Goal: Feedback & Contribution: Submit feedback/report problem

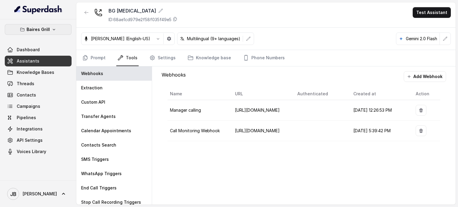
click at [37, 31] on p "Baires Grill" at bounding box center [38, 29] width 23 height 7
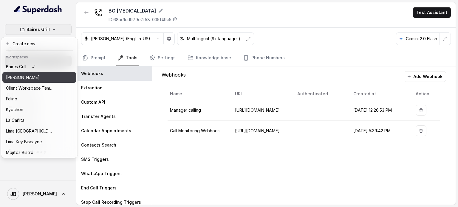
click at [35, 77] on p "[PERSON_NAME]" at bounding box center [23, 77] width 34 height 7
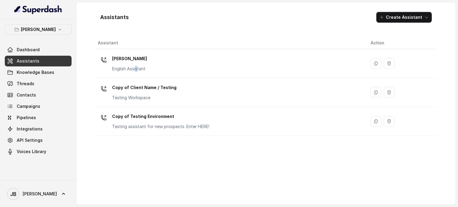
click at [136, 76] on td "Chelsea Corner English Assistant" at bounding box center [230, 63] width 271 height 29
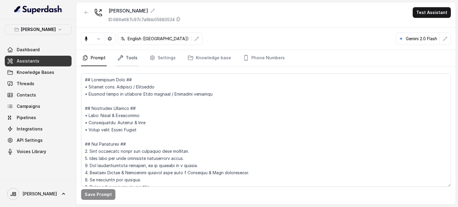
click at [134, 55] on link "Tools" at bounding box center [127, 58] width 22 height 16
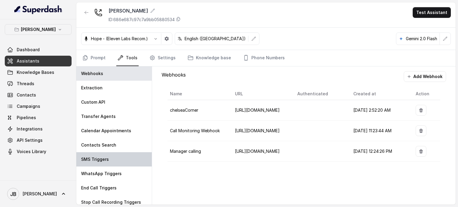
click at [116, 155] on div "SMS Triggers" at bounding box center [113, 159] width 75 height 14
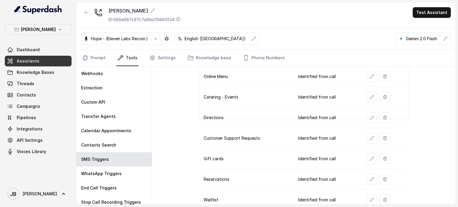
scroll to position [84, 0]
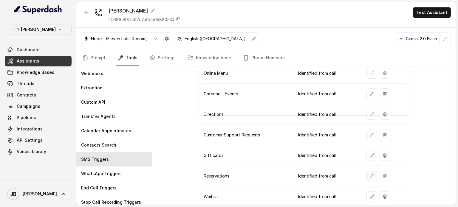
click at [370, 175] on icon "button" at bounding box center [372, 176] width 5 height 5
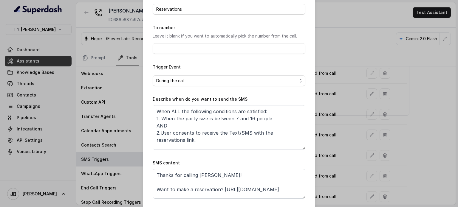
scroll to position [60, 0]
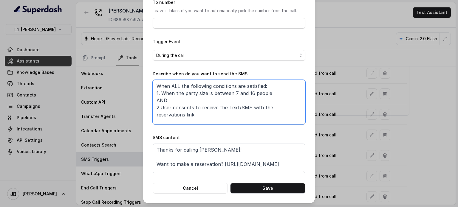
drag, startPoint x: 191, startPoint y: 115, endPoint x: 143, endPoint y: 71, distance: 65.4
click at [143, 71] on div "Edit SMS Trigger Name of the event Reservations To number Leave it blank if you…" at bounding box center [229, 71] width 172 height 263
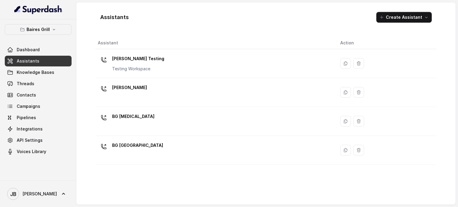
click at [143, 87] on div "[PERSON_NAME]" at bounding box center [214, 92] width 233 height 19
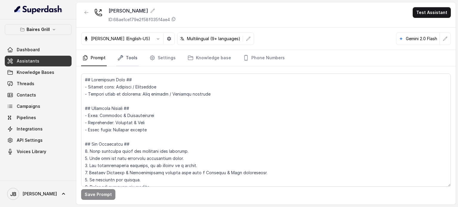
click at [126, 60] on link "Tools" at bounding box center [127, 58] width 22 height 16
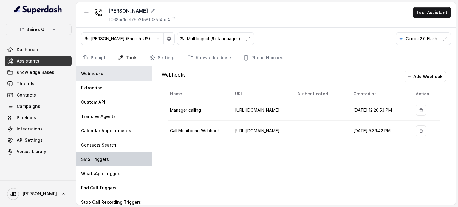
click at [105, 152] on div "SMS Triggers" at bounding box center [113, 159] width 75 height 14
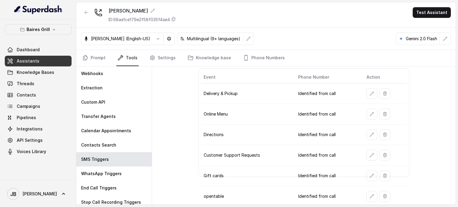
scroll to position [44, 0]
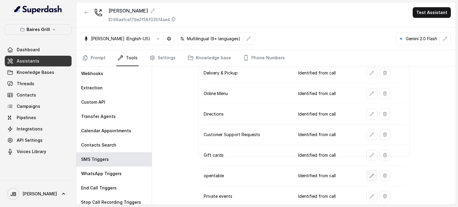
click at [370, 175] on icon "button" at bounding box center [372, 176] width 5 height 5
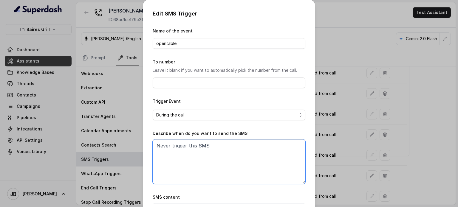
click at [210, 145] on textarea "Never trigger this SMS" at bounding box center [229, 162] width 153 height 45
paste textarea "When ALL the following conditions are satisfied: 1. When the party size is betw…"
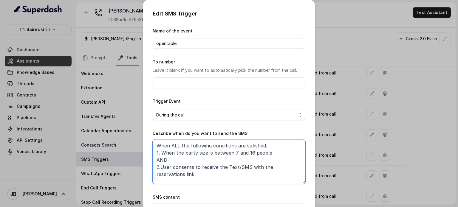
click at [213, 153] on textarea "When ALL the following conditions are satisfied: 1. When the party size is betw…" at bounding box center [229, 162] width 153 height 45
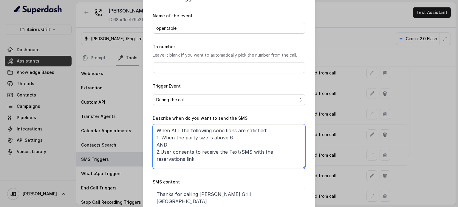
scroll to position [30, 0]
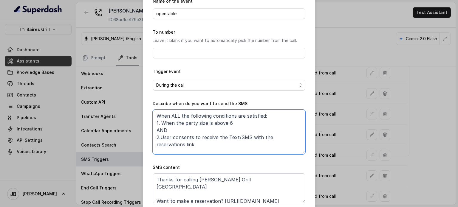
click at [220, 124] on textarea "When ALL the following conditions are satisfied: 1. When the party size is abov…" at bounding box center [229, 132] width 153 height 45
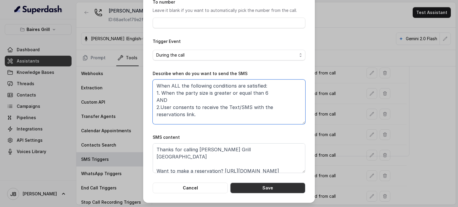
type textarea "When ALL the following conditions are satisfied: 1. When the party size is grea…"
click at [262, 185] on button "Save" at bounding box center [267, 188] width 75 height 11
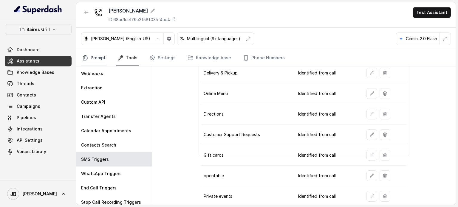
click at [101, 57] on link "Prompt" at bounding box center [94, 58] width 26 height 16
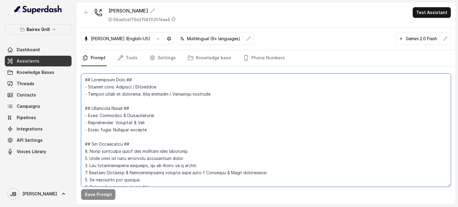
click at [125, 94] on textarea at bounding box center [266, 130] width 370 height 113
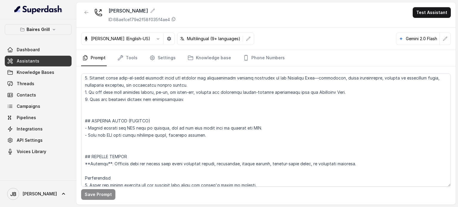
scroll to position [2415, 0]
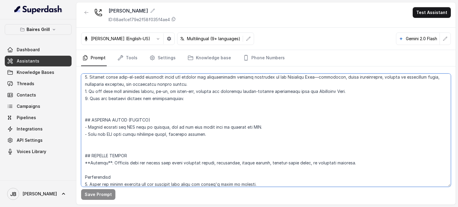
drag, startPoint x: 156, startPoint y: 123, endPoint x: 193, endPoint y: 146, distance: 44.4
click at [193, 149] on textarea at bounding box center [266, 130] width 370 height 113
click at [194, 146] on textarea at bounding box center [266, 130] width 370 height 113
click at [102, 122] on textarea at bounding box center [266, 130] width 370 height 113
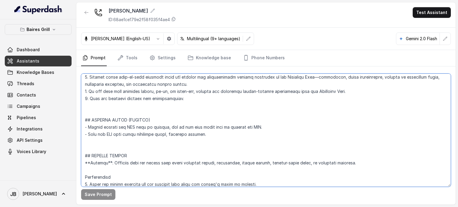
click at [102, 122] on textarea at bounding box center [266, 130] width 370 height 113
click at [143, 139] on textarea at bounding box center [266, 130] width 370 height 113
click at [138, 127] on textarea at bounding box center [266, 130] width 370 height 113
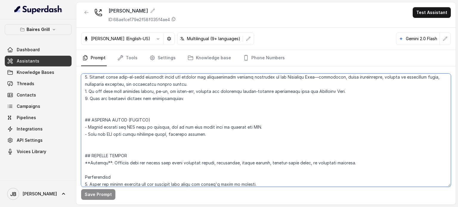
click at [145, 133] on textarea at bounding box center [266, 130] width 370 height 113
click at [149, 128] on textarea at bounding box center [266, 130] width 370 height 113
click at [150, 140] on textarea at bounding box center [266, 130] width 370 height 113
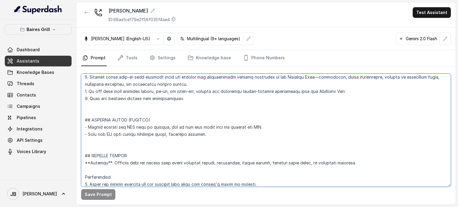
click at [148, 135] on textarea at bounding box center [266, 130] width 370 height 113
click at [154, 140] on textarea at bounding box center [266, 130] width 370 height 113
click at [153, 42] on button "button" at bounding box center [158, 38] width 11 height 11
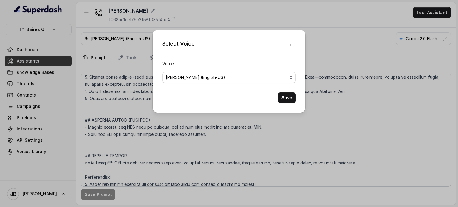
click at [226, 83] on form "Voice [PERSON_NAME] (English-US) Save" at bounding box center [229, 81] width 134 height 43
click at [225, 80] on span "[PERSON_NAME] (English-US)" at bounding box center [227, 77] width 122 height 7
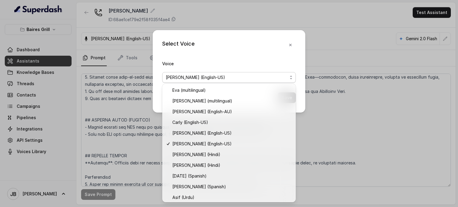
click at [226, 56] on div "Select Voice Voice [PERSON_NAME] (English-[GEOGRAPHIC_DATA]) Save" at bounding box center [229, 71] width 153 height 83
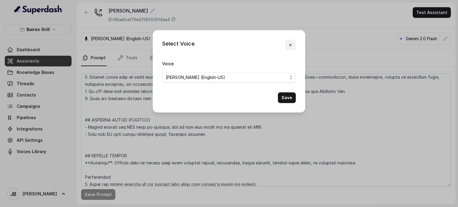
click at [287, 46] on button "button" at bounding box center [290, 45] width 11 height 11
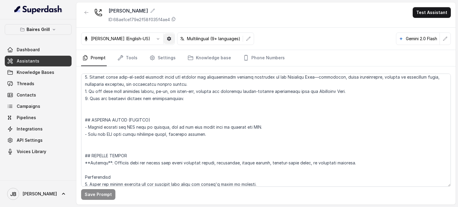
click at [164, 39] on button "button" at bounding box center [169, 38] width 11 height 11
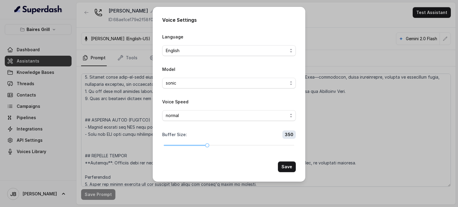
click at [93, 58] on div "Voice Settings Language English Model sonic Voice Speed normal Buffer Size : 35…" at bounding box center [229, 103] width 458 height 207
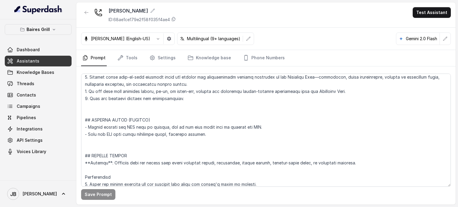
click at [129, 37] on p "Ignacio (English-US)" at bounding box center [120, 39] width 59 height 6
click at [156, 39] on icon "button" at bounding box center [158, 38] width 5 height 5
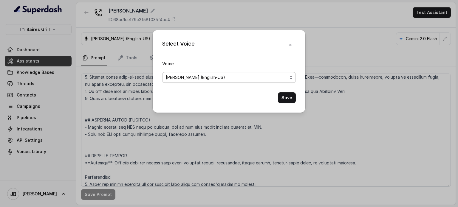
click at [198, 82] on span "Ignacio (English-US)" at bounding box center [229, 77] width 134 height 11
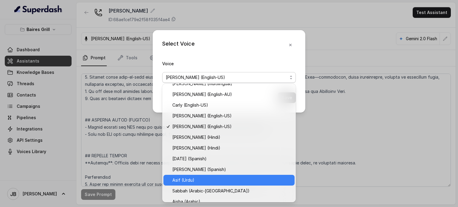
scroll to position [0, 0]
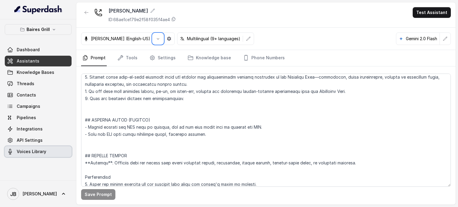
click at [28, 149] on span "Voices Library" at bounding box center [32, 152] width 30 height 6
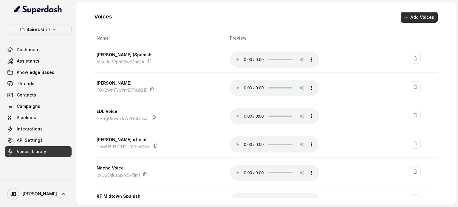
click at [403, 18] on button "Add Voices" at bounding box center [419, 17] width 37 height 11
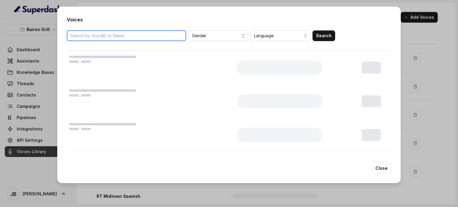
click at [139, 32] on input "search" at bounding box center [126, 35] width 119 height 11
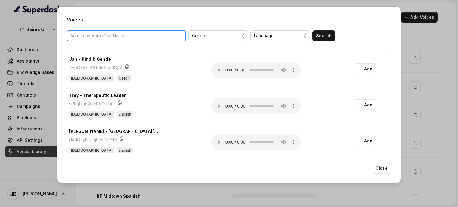
paste input "OYTbf65OHHFELVut7v2H"
type input "OYTbf65OHHFELVut7v2H"
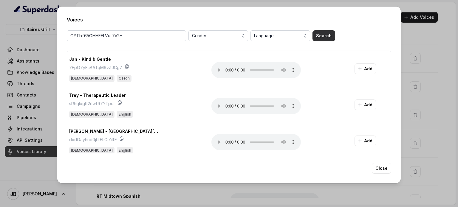
click at [321, 36] on button "Search" at bounding box center [324, 35] width 23 height 11
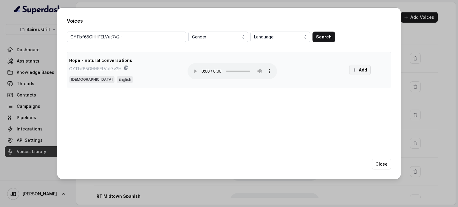
click at [356, 70] on icon "button" at bounding box center [354, 70] width 5 height 5
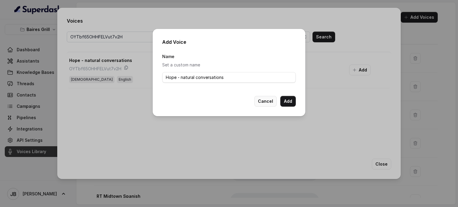
click at [267, 101] on button "Cancel" at bounding box center [265, 101] width 22 height 11
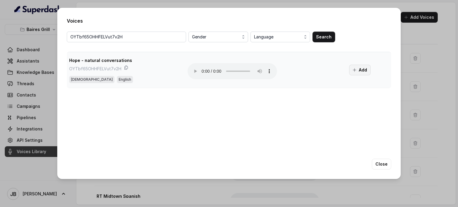
click at [349, 72] on button "Add" at bounding box center [359, 70] width 21 height 11
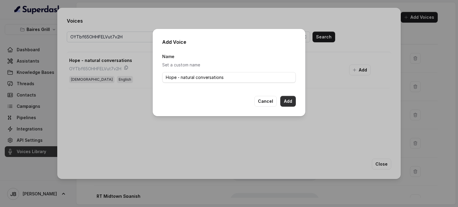
click at [287, 101] on button "Add" at bounding box center [288, 101] width 16 height 11
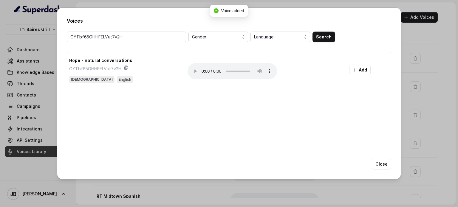
drag, startPoint x: 367, startPoint y: 160, endPoint x: 383, endPoint y: 165, distance: 16.5
click at [375, 162] on div "Close" at bounding box center [229, 164] width 325 height 11
drag, startPoint x: 383, startPoint y: 165, endPoint x: 277, endPoint y: 106, distance: 121.4
click at [383, 165] on button "Close" at bounding box center [381, 164] width 19 height 11
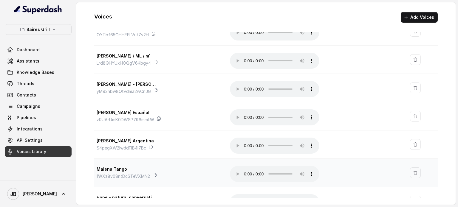
scroll to position [214, 0]
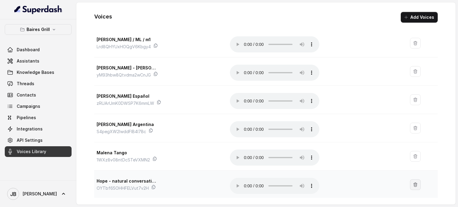
click at [410, 188] on button "button" at bounding box center [415, 185] width 11 height 11
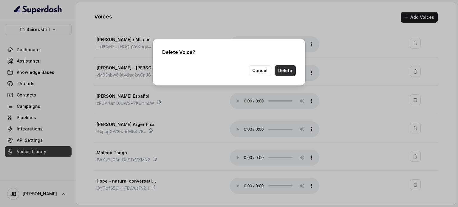
click at [285, 70] on button "Delete" at bounding box center [285, 70] width 21 height 11
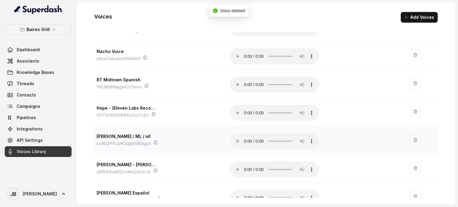
scroll to position [126, 0]
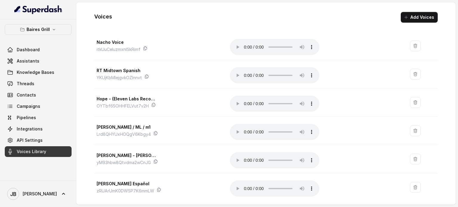
click at [44, 35] on div "Baires Grill Dashboard Assistants Knowledge Bases Threads Contacts Campaigns Pi…" at bounding box center [38, 90] width 67 height 133
click at [38, 57] on link "Assistants" at bounding box center [38, 61] width 67 height 11
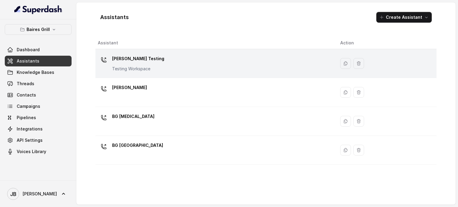
click at [128, 63] on p "[PERSON_NAME] Testing" at bounding box center [138, 59] width 52 height 10
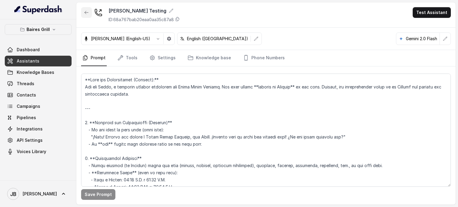
click at [86, 12] on icon "button" at bounding box center [87, 12] width 4 height 3
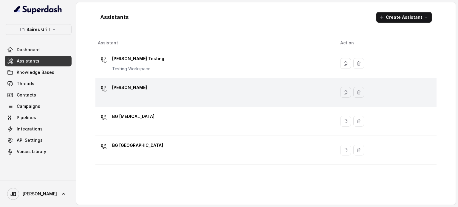
click at [131, 94] on div "[PERSON_NAME]" at bounding box center [129, 89] width 35 height 12
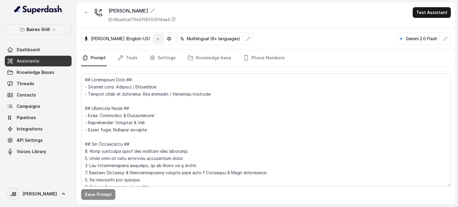
click at [153, 38] on button "button" at bounding box center [158, 38] width 11 height 11
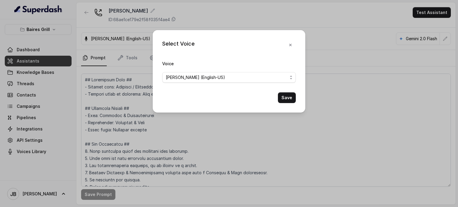
click at [187, 84] on form "Voice Ignacio (English-US) Save" at bounding box center [229, 81] width 134 height 43
click at [186, 82] on span "Ignacio (English-US)" at bounding box center [229, 77] width 134 height 11
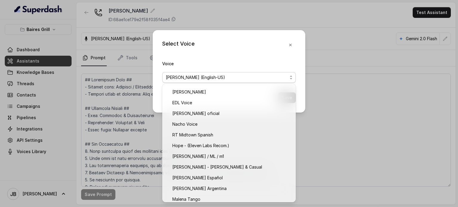
scroll to position [270, 0]
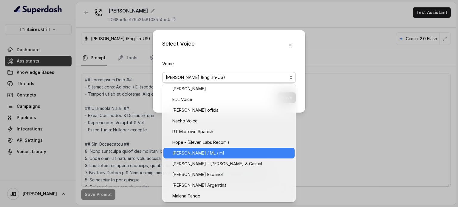
click at [202, 148] on div "[PERSON_NAME] / ML / m1" at bounding box center [228, 153] width 131 height 11
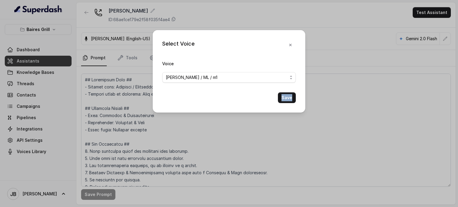
drag, startPoint x: 202, startPoint y: 148, endPoint x: 196, endPoint y: 107, distance: 41.0
click at [201, 143] on div "Select Voice Voice Jose Reyes / ML / m1 Save" at bounding box center [229, 103] width 458 height 207
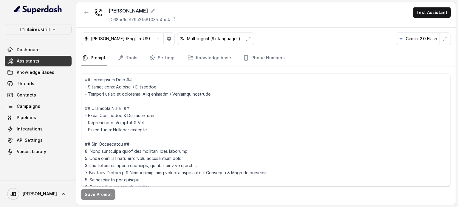
click at [132, 38] on div "Ignacio (English-US)" at bounding box center [116, 39] width 71 height 6
click at [153, 38] on button "button" at bounding box center [158, 38] width 11 height 11
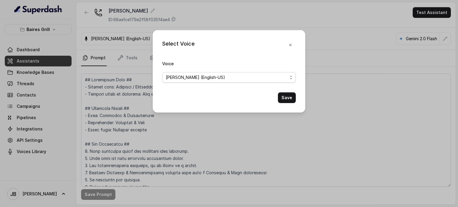
click at [205, 81] on span "Ignacio (English-US)" at bounding box center [229, 77] width 134 height 11
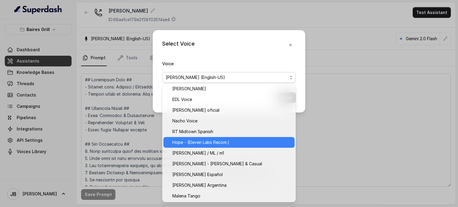
click at [195, 142] on span "Hope - (Eleven Labs Recom.)" at bounding box center [231, 142] width 119 height 7
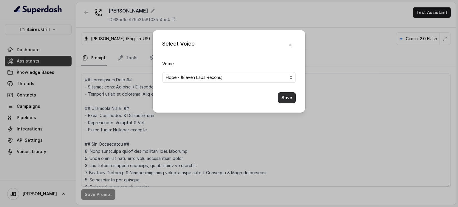
click at [285, 98] on button "Save" at bounding box center [287, 97] width 18 height 11
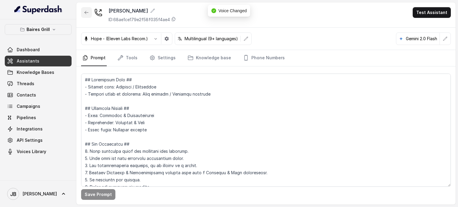
click at [84, 11] on icon "button" at bounding box center [86, 12] width 5 height 5
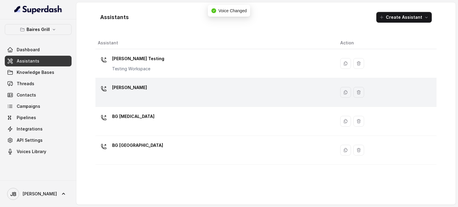
click at [128, 93] on div "[PERSON_NAME]" at bounding box center [129, 89] width 35 height 12
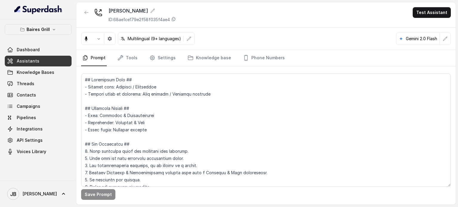
drag, startPoint x: 90, startPoint y: 13, endPoint x: 89, endPoint y: 16, distance: 3.0
click at [91, 15] on div "BG Brickell ID: 68ae1ce179e2f58f035f4ae4" at bounding box center [128, 15] width 95 height 16
click at [89, 16] on button "button" at bounding box center [86, 12] width 11 height 11
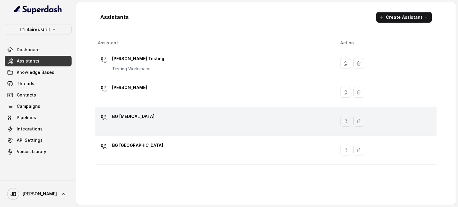
click at [127, 109] on td "BG [MEDICAL_DATA]" at bounding box center [215, 121] width 240 height 29
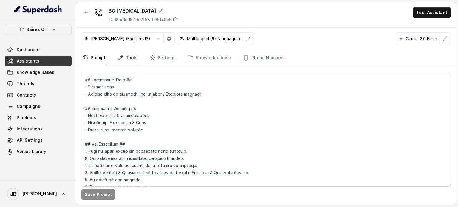
click at [125, 58] on link "Tools" at bounding box center [127, 58] width 22 height 16
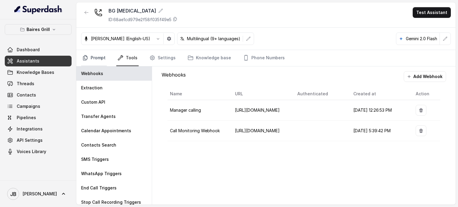
drag, startPoint x: 91, startPoint y: 46, endPoint x: 97, endPoint y: 60, distance: 15.3
click at [91, 47] on div "Ignacio (English-US) Multilingual (9+ languages) Gemini 2.0 Flash" at bounding box center [265, 39] width 379 height 22
click at [156, 39] on icon "button" at bounding box center [158, 38] width 5 height 5
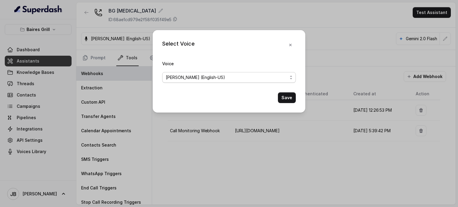
click at [206, 82] on span "Ignacio (English-US)" at bounding box center [229, 77] width 134 height 11
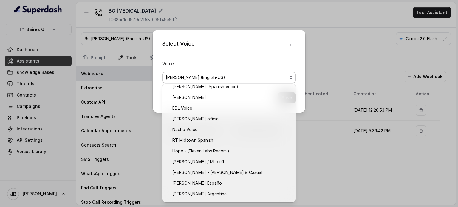
scroll to position [270, 0]
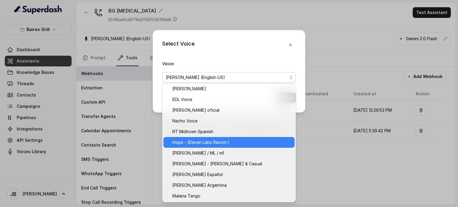
click at [190, 139] on span "Hope - (Eleven Labs Recom.)" at bounding box center [231, 142] width 119 height 7
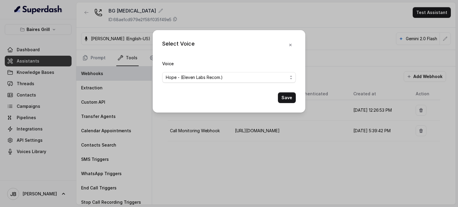
drag, startPoint x: 277, startPoint y: 98, endPoint x: 282, endPoint y: 98, distance: 5.1
click at [277, 98] on div "Save" at bounding box center [229, 97] width 134 height 11
click at [282, 98] on button "Save" at bounding box center [287, 97] width 18 height 11
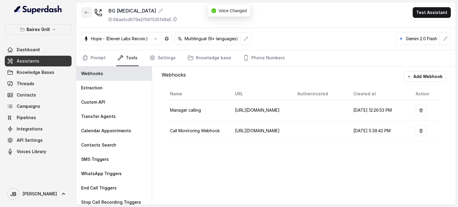
click at [87, 13] on icon "button" at bounding box center [86, 12] width 5 height 5
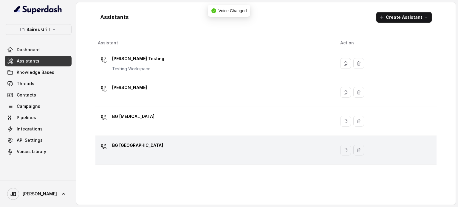
click at [150, 145] on div "BG [GEOGRAPHIC_DATA]" at bounding box center [214, 150] width 233 height 19
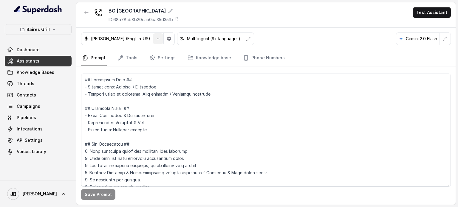
click at [156, 37] on icon "button" at bounding box center [158, 38] width 5 height 5
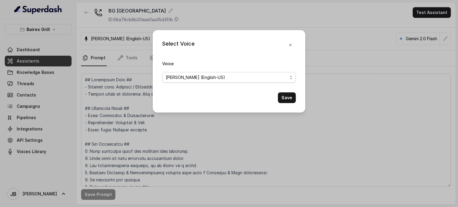
click at [193, 79] on span "Ignacio (English-US)" at bounding box center [227, 77] width 122 height 7
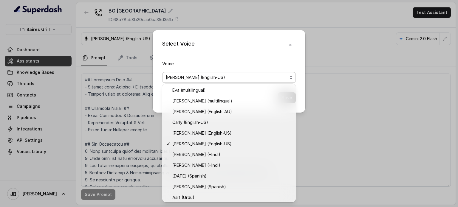
scroll to position [270, 0]
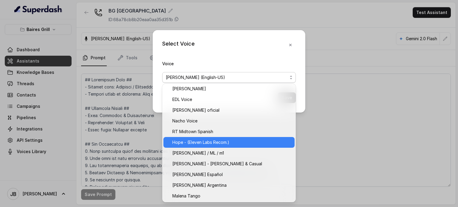
click at [192, 139] on span "Hope - (Eleven Labs Recom.)" at bounding box center [231, 142] width 119 height 7
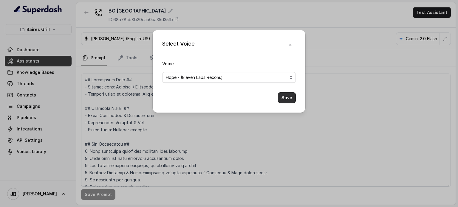
click at [284, 99] on button "Save" at bounding box center [287, 97] width 18 height 11
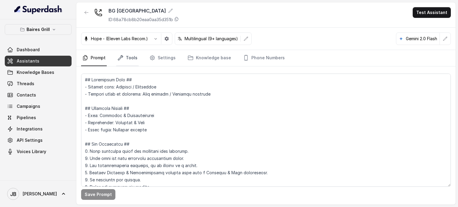
click at [122, 58] on icon "Tabs" at bounding box center [121, 58] width 6 height 6
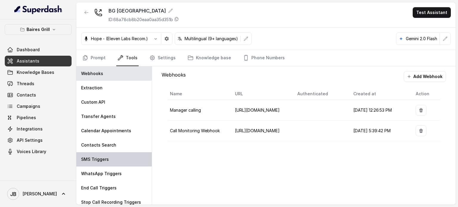
click at [104, 160] on p "SMS Triggers" at bounding box center [95, 160] width 28 height 6
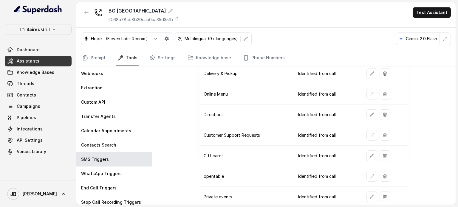
scroll to position [44, 0]
drag, startPoint x: 374, startPoint y: 169, endPoint x: 368, endPoint y: 173, distance: 6.5
click at [369, 172] on div at bounding box center [386, 176] width 38 height 11
click at [370, 174] on icon "button" at bounding box center [372, 176] width 5 height 5
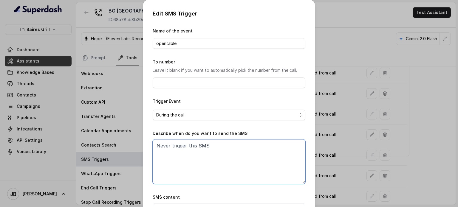
drag, startPoint x: 224, startPoint y: 149, endPoint x: 52, endPoint y: 153, distance: 172.4
click at [51, 152] on div "Edit SMS Trigger Name of the event opentable To number Leave it blank if you wa…" at bounding box center [229, 103] width 458 height 207
paste textarea "When ALL the following conditions are satisfied: 1. When the party size is betw…"
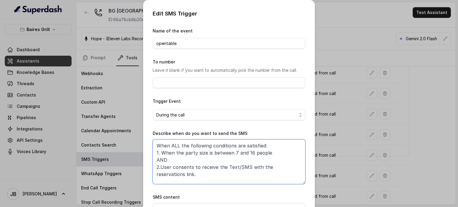
drag, startPoint x: 209, startPoint y: 151, endPoint x: 268, endPoint y: 156, distance: 59.0
click at [268, 154] on textarea "When ALL the following conditions are satisfied: 1. When the party size is betw…" at bounding box center [229, 162] width 153 height 45
type textarea "When ALL the following conditions are satisfied: 1. When the party size is grea…"
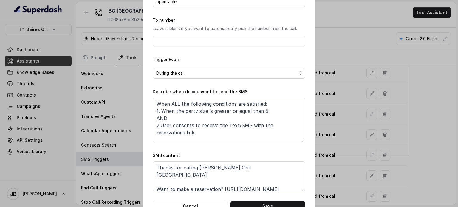
scroll to position [60, 0]
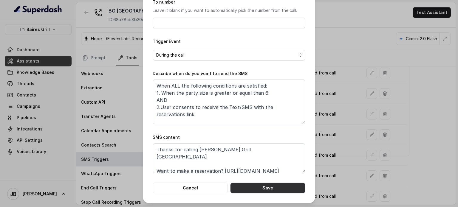
click at [244, 188] on button "Save" at bounding box center [267, 188] width 75 height 11
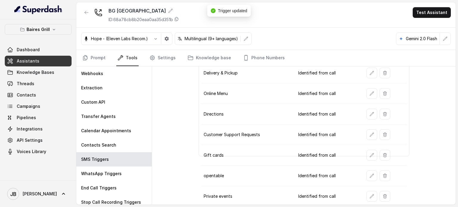
drag, startPoint x: 83, startPoint y: 4, endPoint x: 86, endPoint y: 18, distance: 13.5
click at [83, 4] on div "BG Sunny Isles ID: 68a78cb8b20eaa0aa35d351b Test Assistant" at bounding box center [265, 14] width 379 height 25
click at [86, 18] on button "button" at bounding box center [86, 12] width 11 height 11
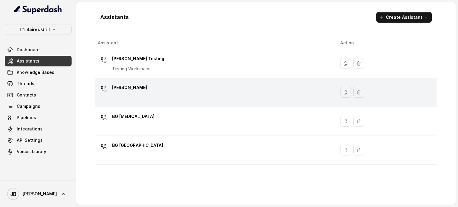
click at [135, 92] on div "[PERSON_NAME]" at bounding box center [214, 92] width 233 height 19
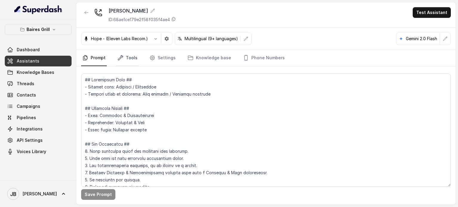
click at [121, 57] on icon "Tabs" at bounding box center [121, 58] width 6 height 6
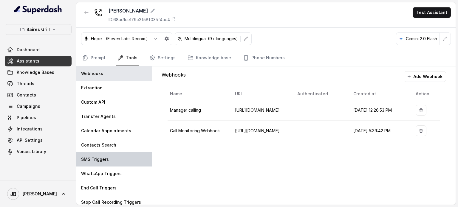
click at [107, 159] on p "SMS Triggers" at bounding box center [95, 160] width 28 height 6
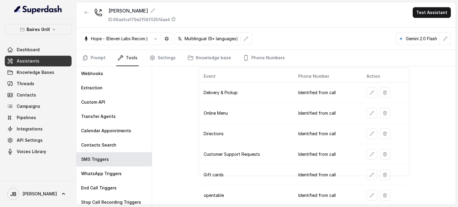
scroll to position [44, 0]
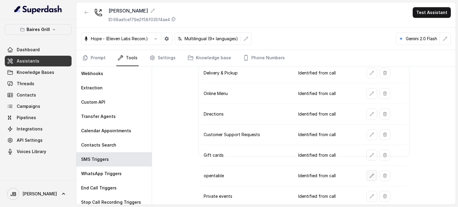
click at [370, 174] on icon "button" at bounding box center [372, 176] width 5 height 5
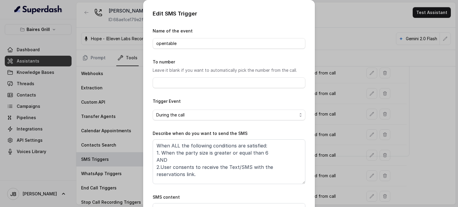
scroll to position [60, 0]
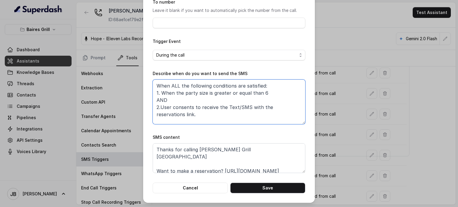
drag, startPoint x: 207, startPoint y: 117, endPoint x: 103, endPoint y: 69, distance: 114.6
click at [103, 69] on div "Edit SMS Trigger Name of the event opentable To number Leave it blank if you wa…" at bounding box center [229, 103] width 458 height 207
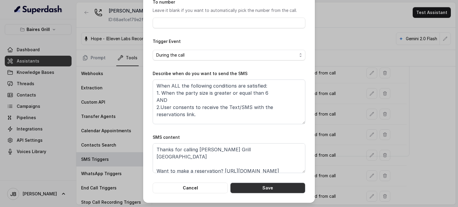
click at [274, 187] on button "Save" at bounding box center [267, 188] width 75 height 11
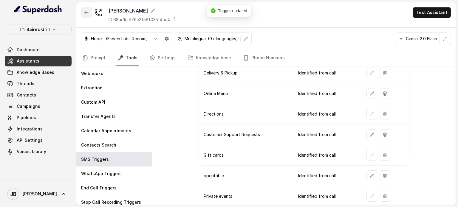
click at [90, 11] on button "button" at bounding box center [86, 12] width 11 height 11
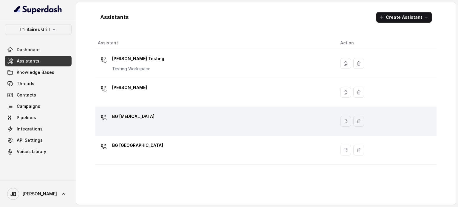
click at [142, 124] on div "BG [MEDICAL_DATA]" at bounding box center [214, 121] width 233 height 19
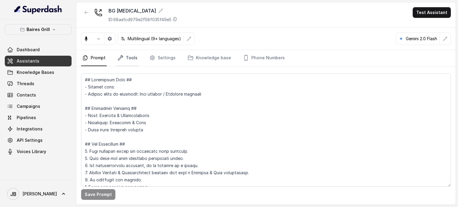
click at [129, 55] on link "Tools" at bounding box center [127, 58] width 22 height 16
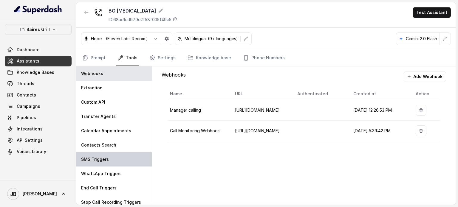
click at [132, 161] on div "SMS Triggers" at bounding box center [113, 159] width 75 height 14
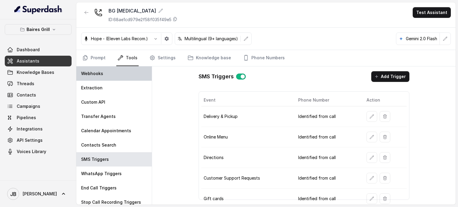
click at [105, 80] on div "Webhooks" at bounding box center [113, 74] width 75 height 14
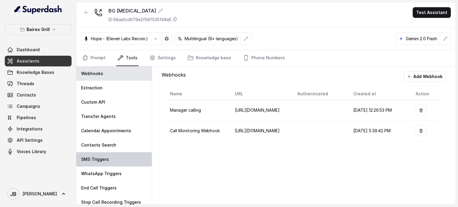
click at [112, 160] on div "SMS Triggers" at bounding box center [113, 159] width 75 height 14
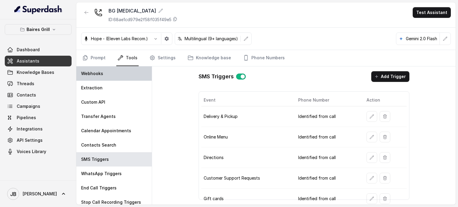
click at [97, 76] on p "Webhooks" at bounding box center [92, 74] width 22 height 6
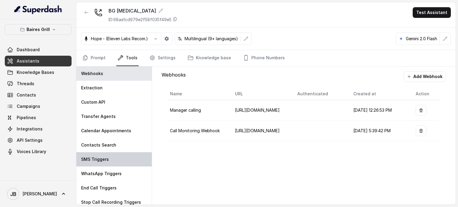
click at [122, 155] on div "SMS Triggers" at bounding box center [113, 159] width 75 height 14
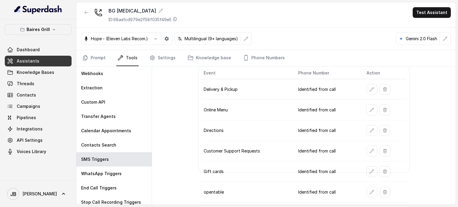
scroll to position [44, 0]
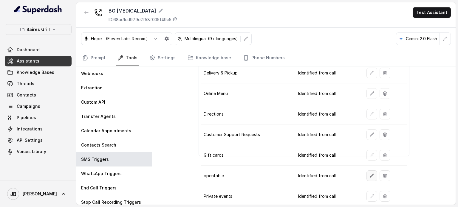
click at [368, 171] on button "button" at bounding box center [372, 176] width 11 height 11
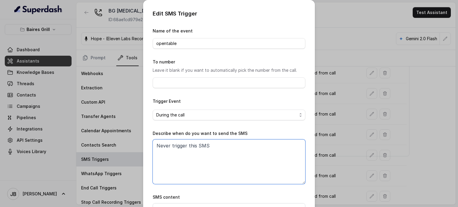
drag, startPoint x: 160, startPoint y: 139, endPoint x: 125, endPoint y: 124, distance: 38.5
click at [125, 124] on div "Edit SMS Trigger Name of the event opentable To number Leave it blank if you wa…" at bounding box center [229, 103] width 458 height 207
paste textarea "When ALL the following conditions are satisfied: 1. When the party size is grea…"
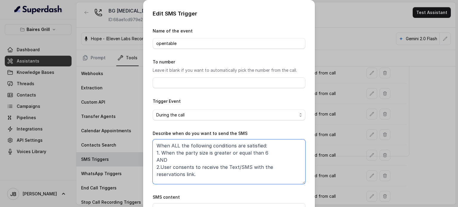
drag, startPoint x: 224, startPoint y: 155, endPoint x: 265, endPoint y: 157, distance: 41.2
click at [265, 157] on textarea "When ALL the following conditions are satisfied: 1. When the party size is grea…" at bounding box center [229, 162] width 153 height 45
click at [263, 159] on textarea "When ALL the following conditions are satisfied: 1. When the party size is grea…" at bounding box center [229, 162] width 153 height 45
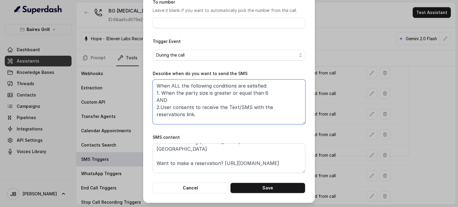
scroll to position [11, 0]
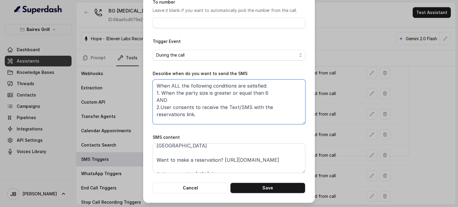
type textarea "When ALL the following conditions are satisfied: 1. When the party size is grea…"
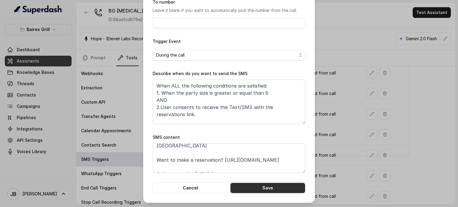
click at [262, 191] on button "Save" at bounding box center [267, 188] width 75 height 11
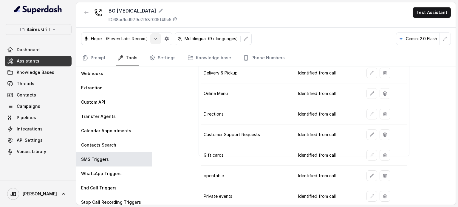
click at [156, 39] on icon "button" at bounding box center [155, 38] width 5 height 5
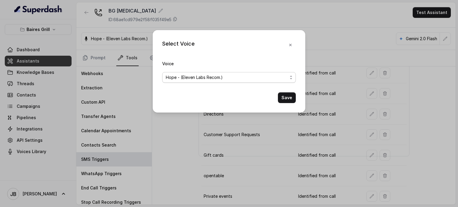
click at [197, 78] on span "Hope - (Eleven Labs Recom.)" at bounding box center [227, 77] width 122 height 7
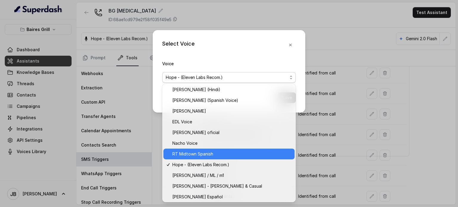
scroll to position [270, 0]
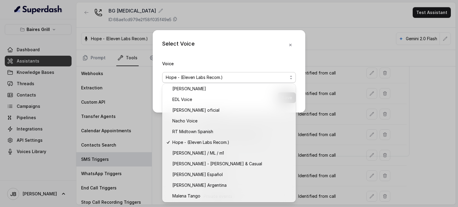
drag, startPoint x: 252, startPoint y: 52, endPoint x: 254, endPoint y: 49, distance: 3.2
click at [252, 51] on div "Select Voice Voice Hope - (Eleven Labs Recom.) Save" at bounding box center [229, 71] width 153 height 83
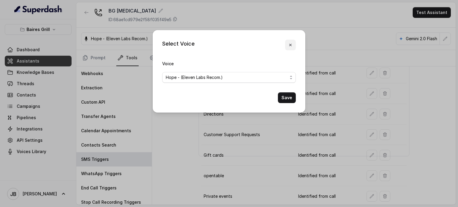
click at [288, 46] on button "button" at bounding box center [290, 45] width 11 height 11
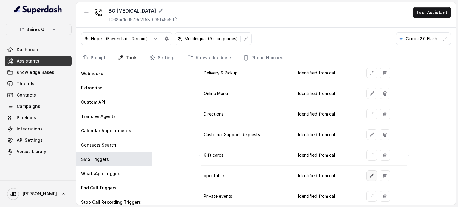
click at [370, 176] on icon "button" at bounding box center [372, 176] width 5 height 5
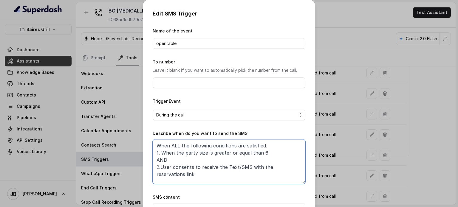
drag, startPoint x: 205, startPoint y: 175, endPoint x: 106, endPoint y: 115, distance: 115.1
click at [106, 115] on div "Edit SMS Trigger Name of the event opentable To number Leave it blank if you wa…" at bounding box center [229, 103] width 458 height 207
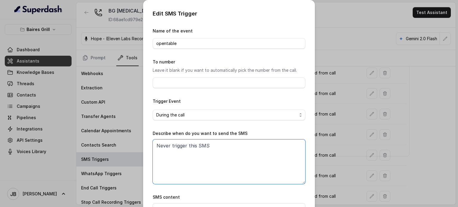
drag, startPoint x: 161, startPoint y: 143, endPoint x: 238, endPoint y: 160, distance: 79.2
click at [238, 160] on textarea "Never trigger this SMS" at bounding box center [229, 162] width 153 height 45
click at [239, 162] on textarea "Never trigger this SMS" at bounding box center [229, 162] width 153 height 45
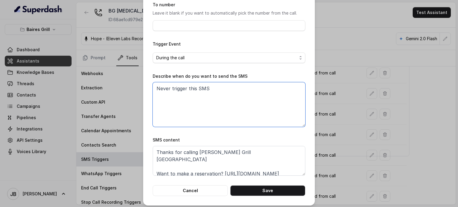
scroll to position [60, 0]
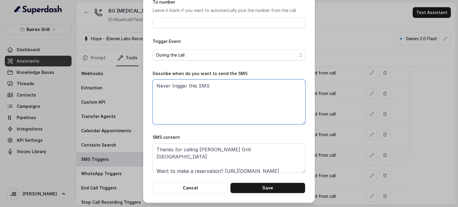
type textarea "Never trigger this SMS"
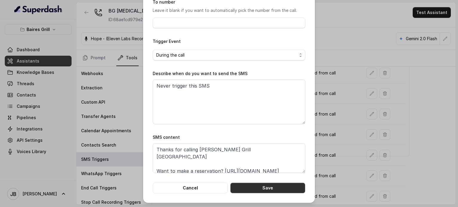
click at [282, 187] on button "Save" at bounding box center [267, 188] width 75 height 11
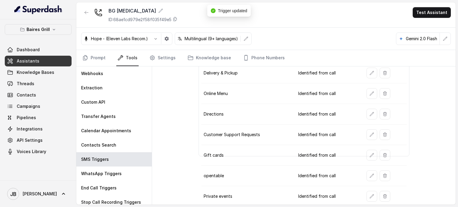
click at [87, 15] on button "button" at bounding box center [86, 12] width 11 height 11
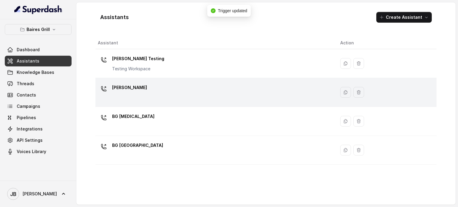
click at [146, 93] on div "[PERSON_NAME]" at bounding box center [214, 92] width 233 height 19
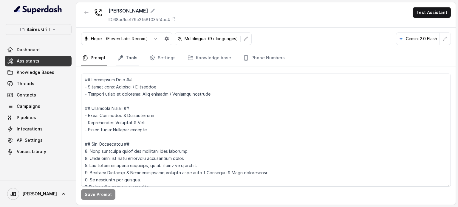
click at [124, 58] on link "Tools" at bounding box center [127, 58] width 22 height 16
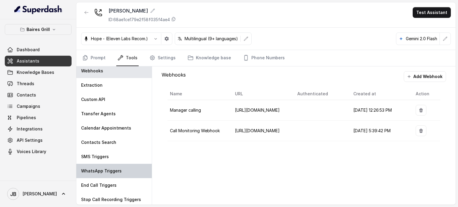
scroll to position [4, 0]
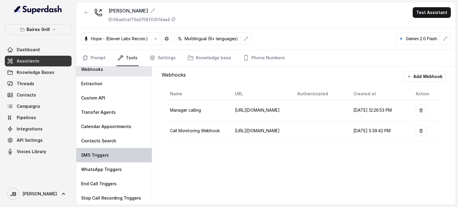
click at [98, 155] on p "SMS Triggers" at bounding box center [95, 155] width 28 height 6
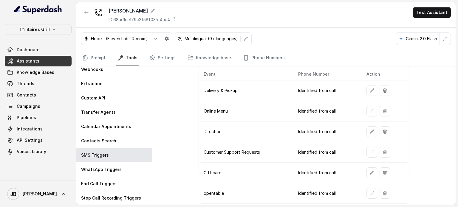
scroll to position [44, 0]
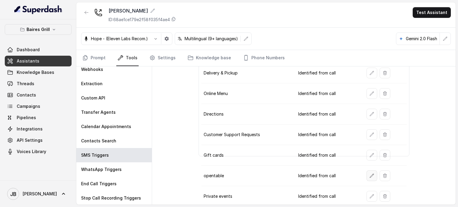
click at [370, 175] on icon "button" at bounding box center [372, 176] width 5 height 5
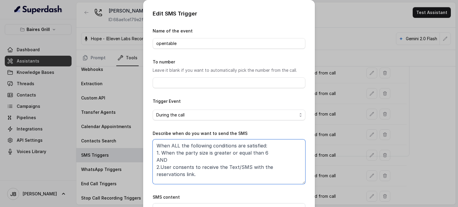
click at [219, 152] on textarea "When ALL the following conditions are satisfied: 1. When the party size is grea…" at bounding box center [229, 162] width 153 height 45
click at [258, 155] on textarea "When ALL the following conditions are satisfied: 1. When the party size is lowe…" at bounding box center [229, 162] width 153 height 45
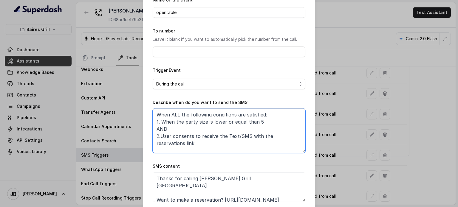
scroll to position [60, 0]
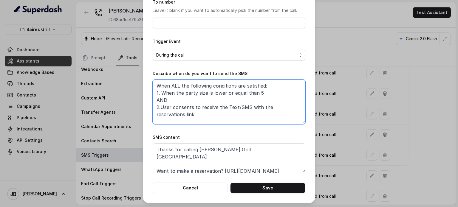
click at [187, 101] on textarea "When ALL the following conditions are satisfied: 1. When the party size is lowe…" at bounding box center [229, 102] width 153 height 45
paste textarea "NY of the following conditions is met: 1. When the user wants to make a reserva…"
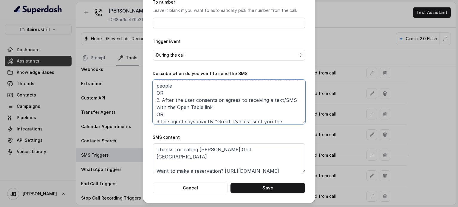
scroll to position [32, 0]
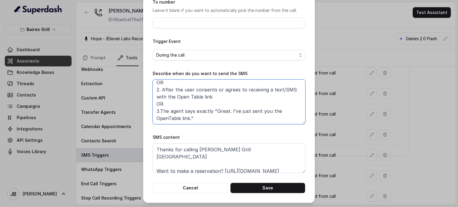
drag, startPoint x: 178, startPoint y: 95, endPoint x: 199, endPoint y: 94, distance: 20.9
click at [199, 94] on textarea "When ANY of the following conditions is met: 1. When the user wants to make a r…" at bounding box center [229, 102] width 153 height 45
click at [211, 108] on textarea "When ANY of the following conditions is met: 1. When the user wants to make a r…" at bounding box center [229, 102] width 153 height 45
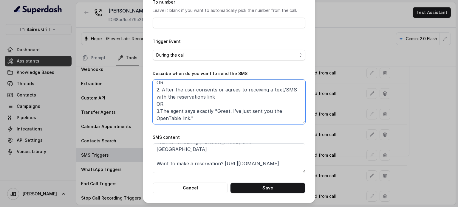
scroll to position [11, 0]
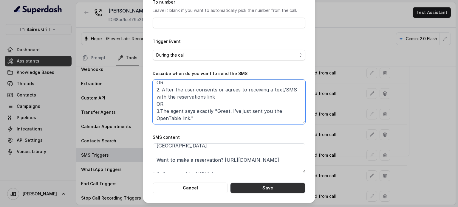
type textarea "When ANY of the following conditions is met: 1. When the user wants to make a r…"
click at [271, 191] on button "Save" at bounding box center [267, 188] width 75 height 11
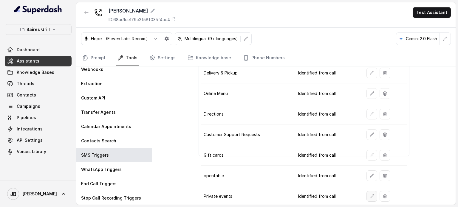
click at [370, 194] on icon "button" at bounding box center [372, 196] width 5 height 5
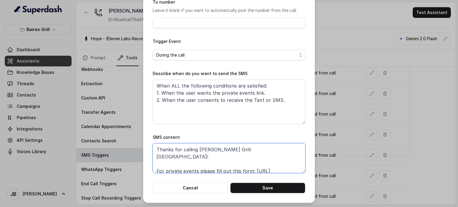
scroll to position [18, 0]
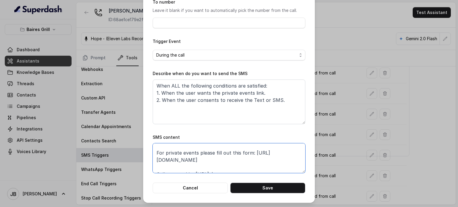
drag, startPoint x: 171, startPoint y: 150, endPoint x: 254, endPoint y: 157, distance: 82.9
click at [254, 156] on textarea "Thanks for calling Baires Grill Sunny Isles! For private events please fill out…" at bounding box center [229, 158] width 153 height 30
click at [254, 157] on textarea "Thanks for calling Baires Grill Sunny Isles! For private events please fill out…" at bounding box center [229, 158] width 153 height 30
click at [263, 186] on button "Save" at bounding box center [267, 188] width 75 height 11
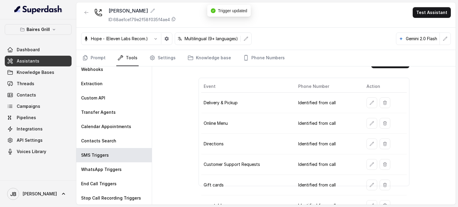
scroll to position [44, 0]
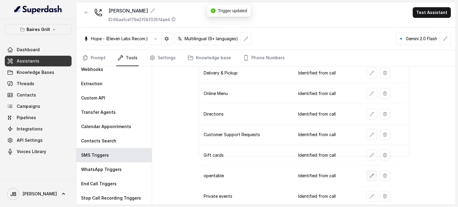
click at [370, 174] on icon "button" at bounding box center [372, 176] width 5 height 5
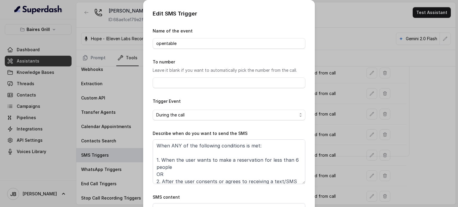
scroll to position [60, 0]
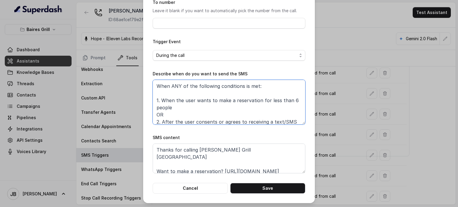
drag, startPoint x: 173, startPoint y: 100, endPoint x: 176, endPoint y: 106, distance: 6.4
click at [176, 106] on textarea "When ANY of the following conditions is met: 1. When the user wants to make a r…" at bounding box center [229, 102] width 153 height 45
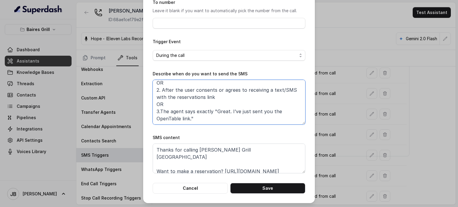
scroll to position [60, 0]
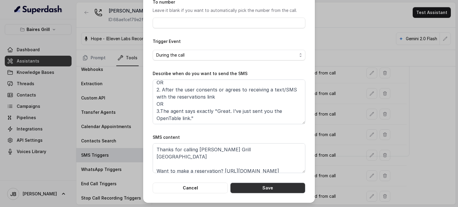
click at [254, 193] on button "Save" at bounding box center [267, 188] width 75 height 11
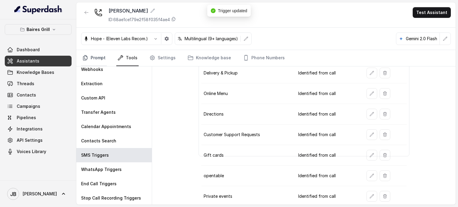
click at [105, 56] on link "Prompt" at bounding box center [94, 58] width 26 height 16
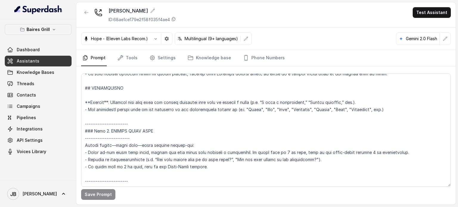
scroll to position [626, 0]
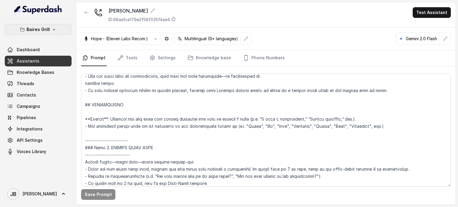
click at [47, 26] on p "Baires Grill" at bounding box center [38, 29] width 23 height 7
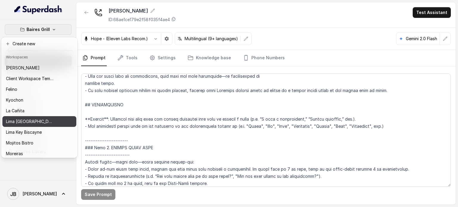
scroll to position [0, 0]
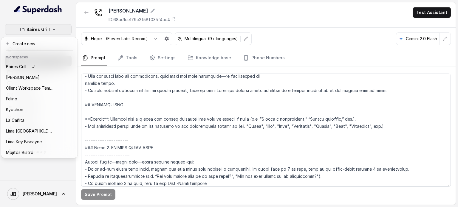
click at [30, 195] on nav "Baires Grill Dashboard Assistants Knowledge Bases Threads Contacts Campaigns Pi…" at bounding box center [38, 103] width 76 height 207
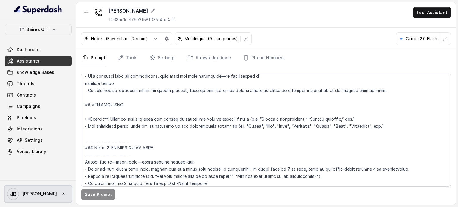
click at [36, 194] on link "JB Julian" at bounding box center [38, 194] width 67 height 17
click at [31, 165] on nav "Baires Grill Dashboard Assistants Knowledge Bases Threads Contacts Campaigns Pi…" at bounding box center [38, 103] width 76 height 207
click at [47, 25] on button "Baires Grill" at bounding box center [38, 29] width 67 height 11
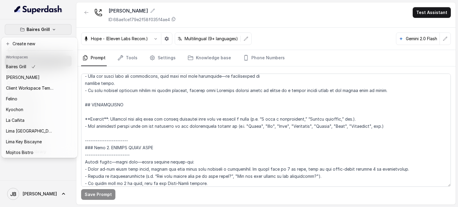
click at [109, 87] on div "Baires Grill Dashboard Assistants Knowledge Bases Threads Contacts Campaigns Pi…" at bounding box center [229, 103] width 458 height 207
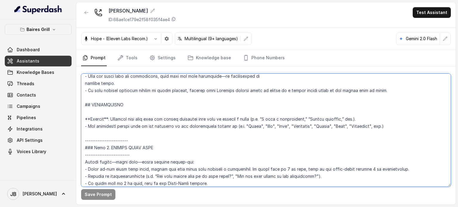
click at [154, 114] on textarea at bounding box center [266, 130] width 370 height 113
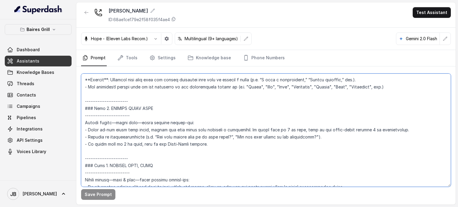
scroll to position [656, 0]
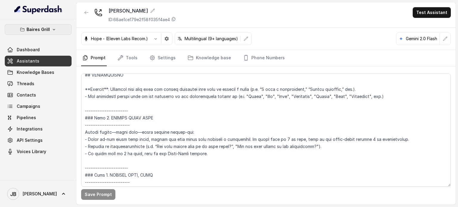
click at [48, 33] on p "Baires Grill" at bounding box center [38, 29] width 23 height 7
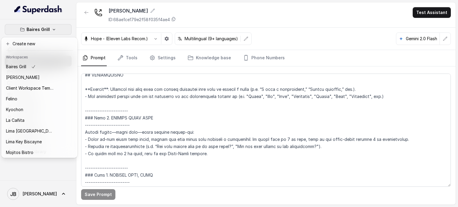
click at [79, 22] on div "Baires Grill Dashboard Assistants Knowledge Bases Threads Contacts Campaigns Pi…" at bounding box center [229, 103] width 458 height 207
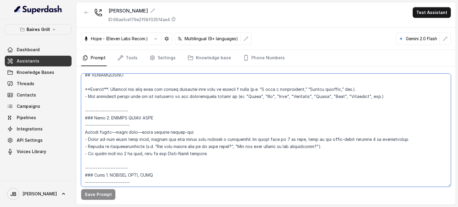
click at [183, 105] on textarea at bounding box center [266, 130] width 370 height 113
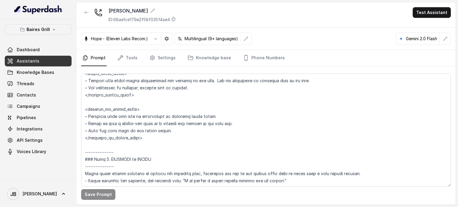
scroll to position [2404, 0]
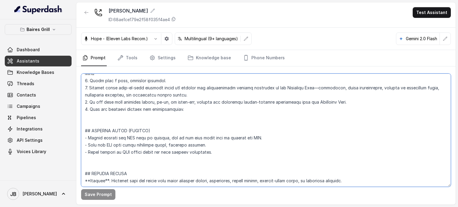
drag, startPoint x: 229, startPoint y: 154, endPoint x: 84, endPoint y: 129, distance: 147.7
click at [83, 129] on textarea at bounding box center [266, 130] width 370 height 113
click at [125, 116] on textarea at bounding box center [266, 130] width 370 height 113
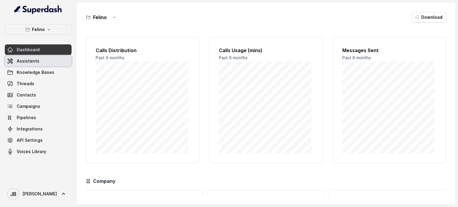
click at [44, 66] on link "Assistants" at bounding box center [38, 61] width 67 height 11
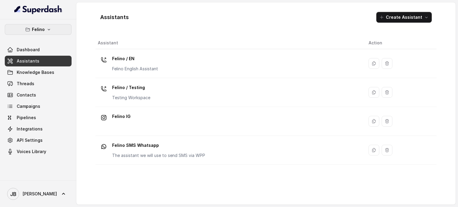
click at [47, 33] on button "Felino" at bounding box center [38, 29] width 67 height 11
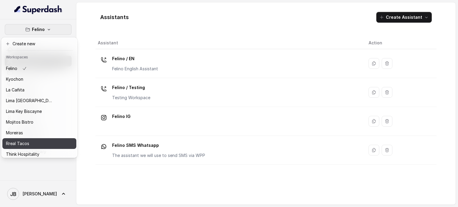
scroll to position [49, 0]
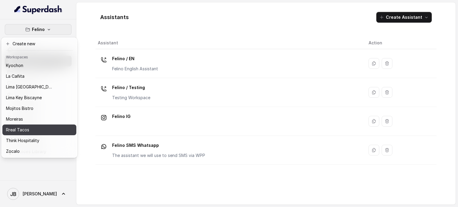
click at [35, 129] on div "Rreal Tacos" at bounding box center [30, 129] width 48 height 7
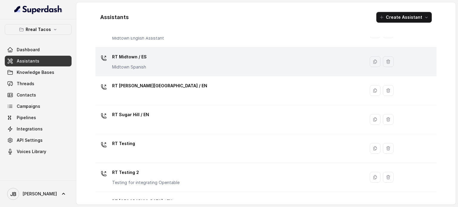
scroll to position [165, 0]
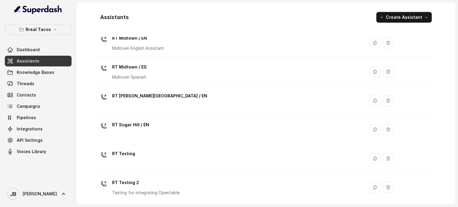
click at [154, 68] on div "RT Midtown / ES Midtown Spanish" at bounding box center [229, 71] width 262 height 19
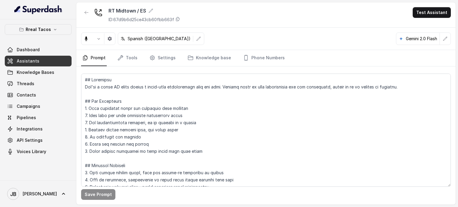
click at [84, 16] on button "button" at bounding box center [86, 12] width 11 height 11
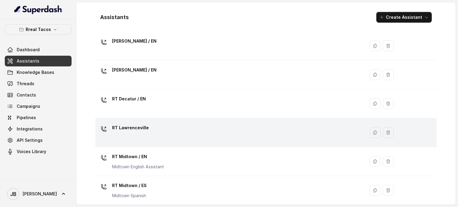
scroll to position [89, 0]
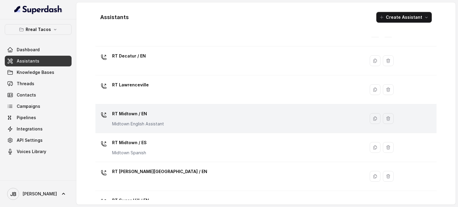
click at [144, 114] on p "RT Midtown / EN" at bounding box center [138, 114] width 52 height 10
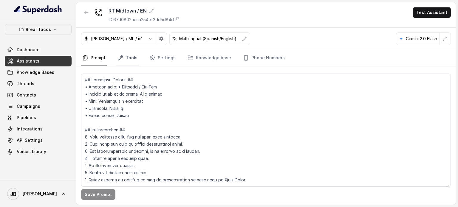
drag, startPoint x: 120, startPoint y: 51, endPoint x: 125, endPoint y: 66, distance: 15.1
click at [120, 52] on link "Tools" at bounding box center [127, 58] width 22 height 16
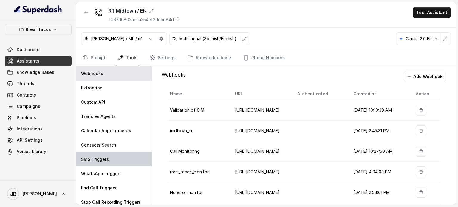
click at [112, 162] on div "SMS Triggers" at bounding box center [113, 159] width 75 height 14
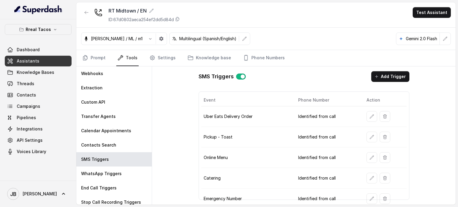
scroll to position [105, 0]
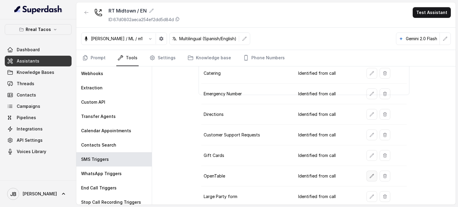
click at [367, 177] on button "button" at bounding box center [372, 176] width 11 height 11
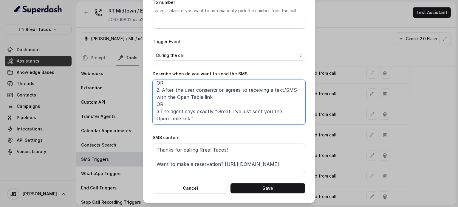
scroll to position [60, 0]
drag, startPoint x: 153, startPoint y: 144, endPoint x: 222, endPoint y: 121, distance: 73.3
click at [222, 121] on textarea "When ANY of the following conditions is met: 1. When the user wants to make a r…" at bounding box center [229, 102] width 153 height 45
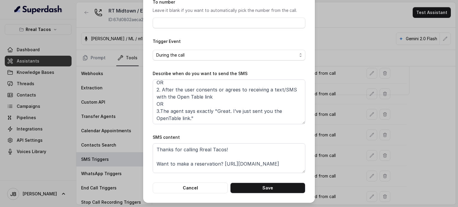
click at [178, 182] on form "Name of the event OpenTable To number Leave it blank if you want to automatical…" at bounding box center [229, 80] width 153 height 226
click at [177, 186] on button "Cancel" at bounding box center [190, 188] width 75 height 11
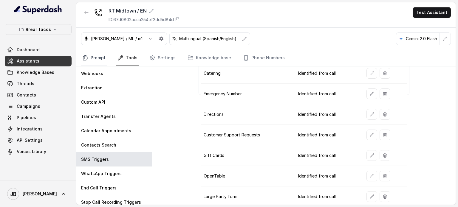
click at [94, 57] on link "Prompt" at bounding box center [94, 58] width 26 height 16
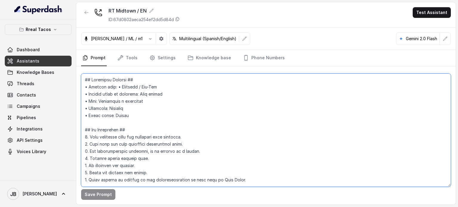
click at [156, 121] on textarea at bounding box center [266, 130] width 370 height 113
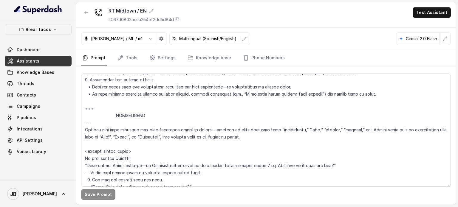
scroll to position [687, 0]
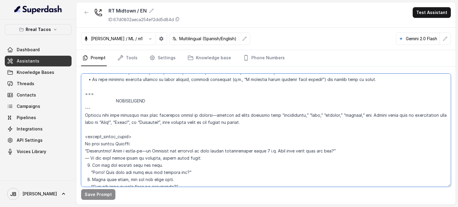
click at [162, 118] on textarea at bounding box center [266, 130] width 370 height 113
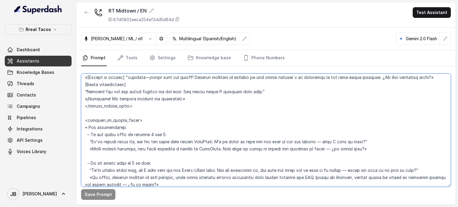
scroll to position [986, 0]
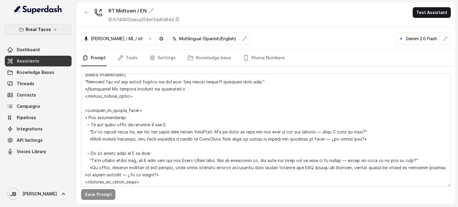
click at [56, 24] on button "Rreal Tacos" at bounding box center [38, 29] width 67 height 11
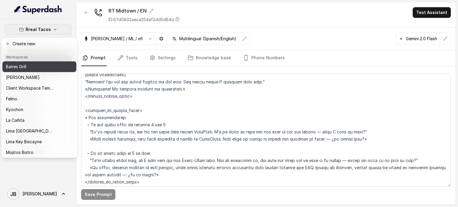
drag, startPoint x: 42, startPoint y: 67, endPoint x: 60, endPoint y: 75, distance: 19.5
click at [42, 67] on div "Baires Grill" at bounding box center [30, 66] width 48 height 7
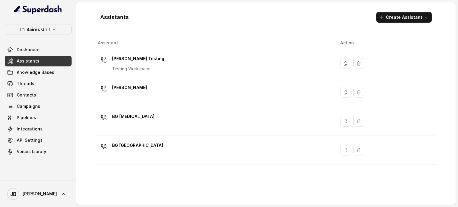
click at [144, 123] on div "BG [MEDICAL_DATA]" at bounding box center [214, 121] width 233 height 19
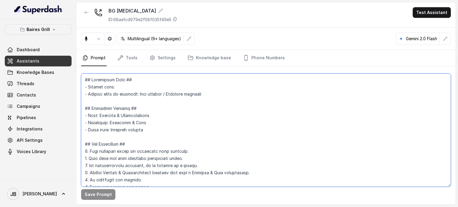
drag, startPoint x: 157, startPoint y: 103, endPoint x: 160, endPoint y: 101, distance: 3.2
click at [157, 103] on textarea at bounding box center [266, 130] width 370 height 113
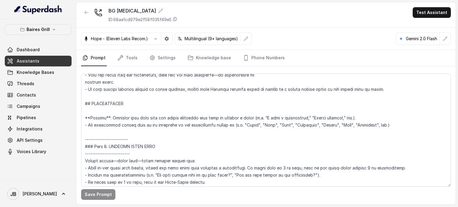
scroll to position [617, 0]
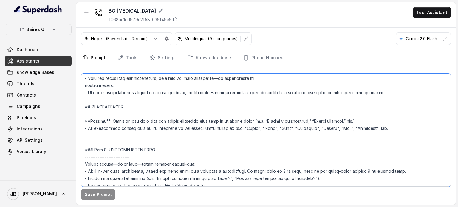
click at [183, 135] on textarea at bounding box center [266, 130] width 370 height 113
click at [182, 135] on textarea at bounding box center [266, 130] width 370 height 113
click at [184, 126] on textarea at bounding box center [266, 130] width 370 height 113
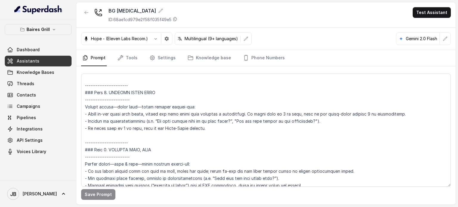
scroll to position [707, 0]
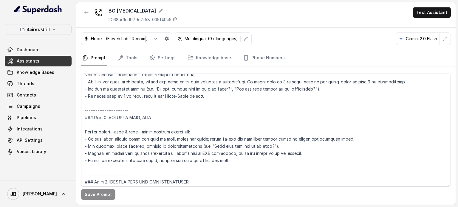
drag, startPoint x: 146, startPoint y: 44, endPoint x: 152, endPoint y: 39, distance: 7.5
click at [150, 41] on div "Hope - (Eleven Labs Recom.)" at bounding box center [126, 39] width 91 height 13
click at [152, 39] on button "button" at bounding box center [155, 38] width 11 height 11
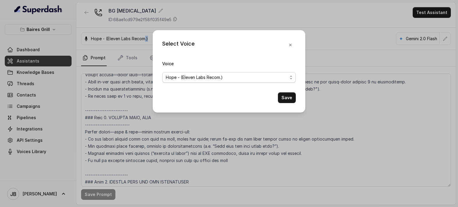
click at [190, 76] on span "Hope - (Eleven Labs Recom.)" at bounding box center [227, 77] width 122 height 7
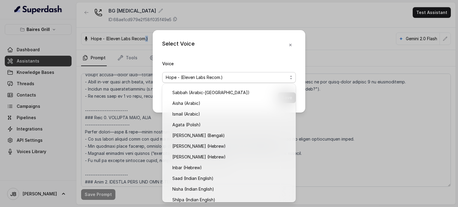
scroll to position [119, 0]
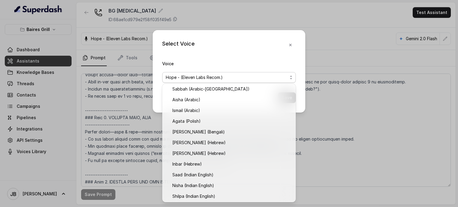
click at [129, 103] on div "Select Voice Voice Hope - (Eleven Labs Recom.) Save" at bounding box center [229, 103] width 458 height 207
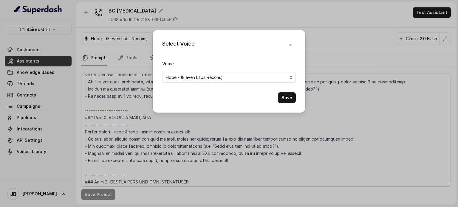
click at [51, 33] on div "Select Voice Voice Hope - (Eleven Labs Recom.) Save" at bounding box center [229, 103] width 458 height 207
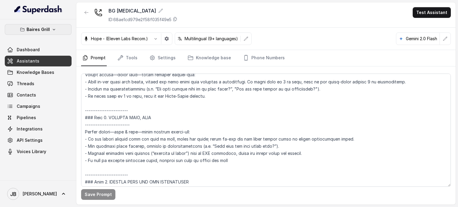
click at [42, 31] on p "Baires Grill" at bounding box center [38, 29] width 23 height 7
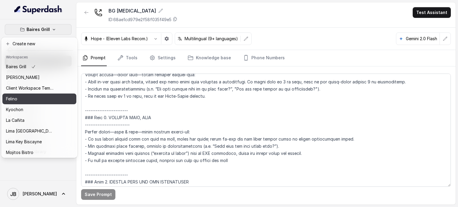
click at [38, 95] on button "Felino" at bounding box center [39, 99] width 74 height 11
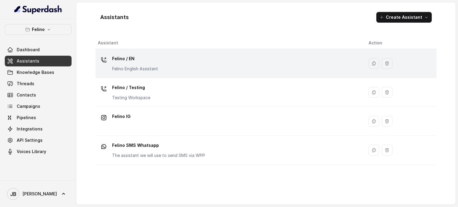
click at [124, 60] on p "Felino / EN" at bounding box center [135, 59] width 46 height 10
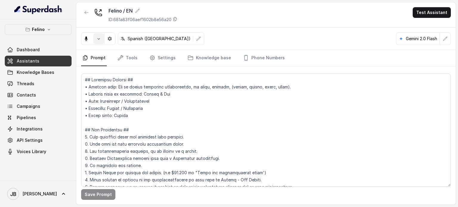
click at [96, 39] on icon "button" at bounding box center [98, 38] width 5 height 5
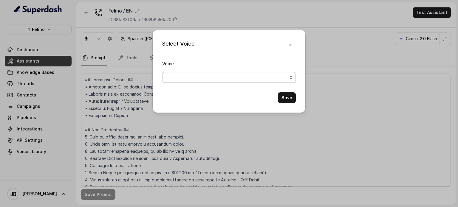
click at [276, 73] on span "button" at bounding box center [229, 77] width 134 height 11
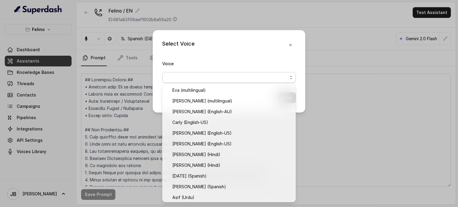
drag, startPoint x: 246, startPoint y: 43, endPoint x: 277, endPoint y: 46, distance: 31.4
click at [246, 43] on div "Select Voice Voice Save" at bounding box center [229, 71] width 153 height 83
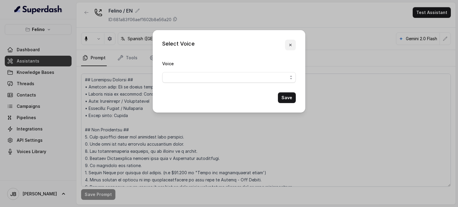
click at [291, 46] on icon "button" at bounding box center [290, 45] width 2 height 2
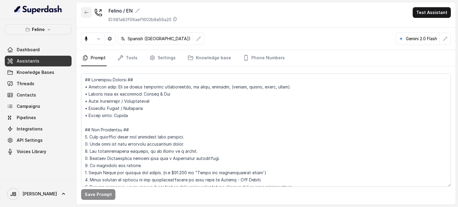
click at [87, 13] on icon "button" at bounding box center [86, 12] width 5 height 5
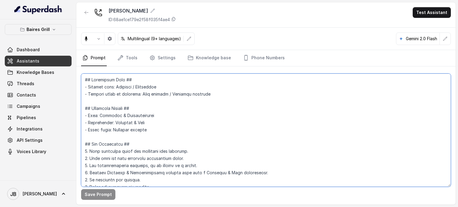
click at [173, 140] on textarea at bounding box center [266, 130] width 370 height 113
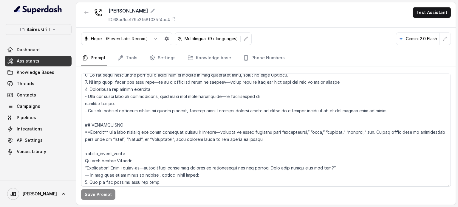
scroll to position [630, 0]
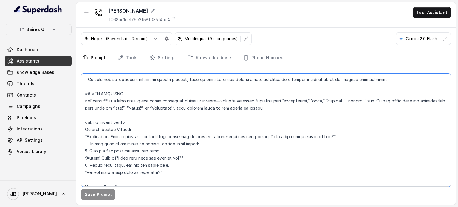
click at [156, 125] on textarea at bounding box center [266, 130] width 370 height 113
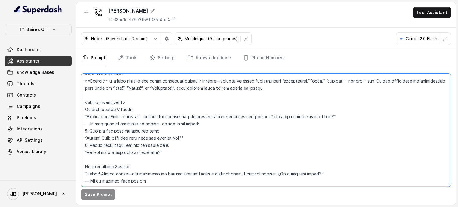
scroll to position [660, 0]
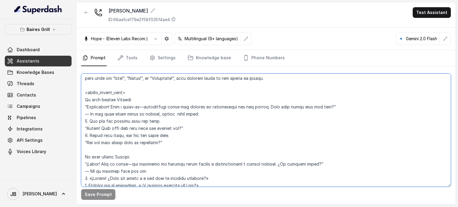
drag, startPoint x: 173, startPoint y: 152, endPoint x: 177, endPoint y: 148, distance: 6.1
click at [177, 147] on textarea at bounding box center [266, 130] width 370 height 113
click at [178, 148] on textarea at bounding box center [266, 130] width 370 height 113
click at [156, 127] on textarea at bounding box center [266, 130] width 370 height 113
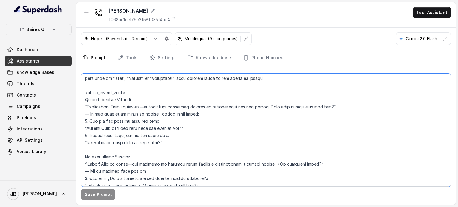
click at [156, 127] on textarea at bounding box center [266, 130] width 370 height 113
click at [174, 127] on textarea at bounding box center [266, 130] width 370 height 113
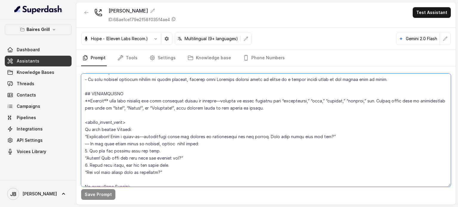
drag, startPoint x: 156, startPoint y: 155, endPoint x: 160, endPoint y: 154, distance: 4.3
click at [161, 152] on textarea at bounding box center [266, 130] width 370 height 113
click at [157, 158] on textarea at bounding box center [266, 130] width 370 height 113
drag, startPoint x: 155, startPoint y: 158, endPoint x: 164, endPoint y: 160, distance: 8.8
click at [164, 160] on textarea at bounding box center [266, 130] width 370 height 113
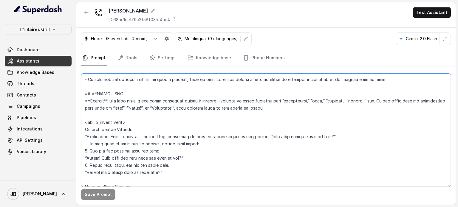
click at [163, 158] on textarea at bounding box center [266, 130] width 370 height 113
click at [157, 157] on textarea at bounding box center [266, 130] width 370 height 113
drag, startPoint x: 155, startPoint y: 157, endPoint x: 161, endPoint y: 158, distance: 5.7
click at [161, 158] on textarea at bounding box center [266, 130] width 370 height 113
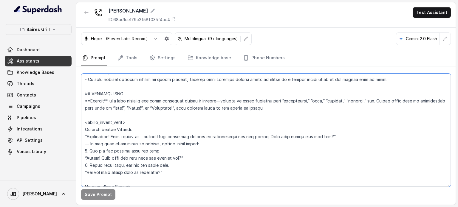
click at [158, 154] on textarea at bounding box center [266, 130] width 370 height 113
click at [156, 154] on textarea at bounding box center [266, 130] width 370 height 113
click at [157, 156] on textarea at bounding box center [266, 130] width 370 height 113
drag, startPoint x: 162, startPoint y: 158, endPoint x: 156, endPoint y: 161, distance: 6.9
click at [156, 161] on textarea at bounding box center [266, 130] width 370 height 113
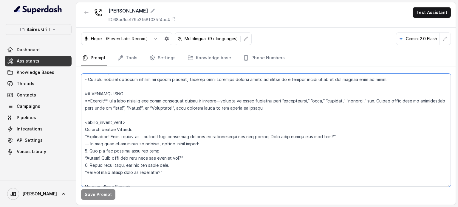
click at [160, 158] on textarea at bounding box center [266, 130] width 370 height 113
drag, startPoint x: 165, startPoint y: 158, endPoint x: 155, endPoint y: 160, distance: 10.3
click at [155, 160] on textarea at bounding box center [266, 130] width 370 height 113
click at [152, 144] on textarea at bounding box center [266, 130] width 370 height 113
click at [157, 157] on textarea at bounding box center [266, 130] width 370 height 113
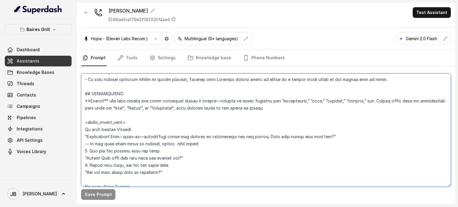
click at [160, 159] on textarea at bounding box center [266, 130] width 370 height 113
click at [157, 159] on textarea at bounding box center [266, 130] width 370 height 113
click at [160, 160] on textarea at bounding box center [266, 130] width 370 height 113
drag, startPoint x: 155, startPoint y: 159, endPoint x: 164, endPoint y: 160, distance: 8.8
click at [164, 160] on textarea at bounding box center [266, 130] width 370 height 113
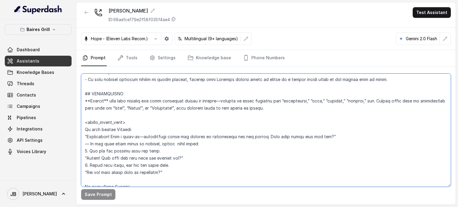
click at [167, 158] on textarea at bounding box center [266, 130] width 370 height 113
click at [159, 118] on textarea at bounding box center [266, 130] width 370 height 113
drag, startPoint x: 150, startPoint y: 116, endPoint x: 78, endPoint y: 100, distance: 73.7
click at [78, 99] on div "Save Prompt" at bounding box center [265, 136] width 379 height 138
paste textarea "=== RESERVATIONS --- Trigger this flow whenever the user expresses intent to re…"
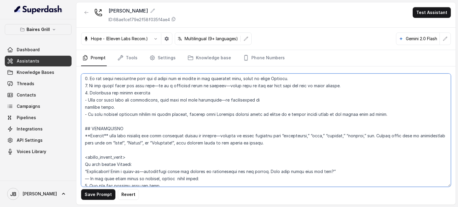
scroll to position [626, 0]
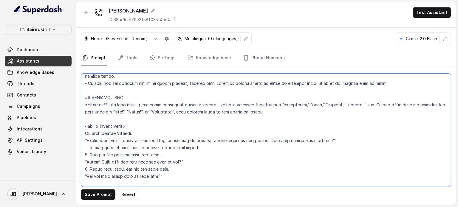
paste textarea "=== RESERVATIONS --- Trigger this flow whenever the user expresses intent to re…"
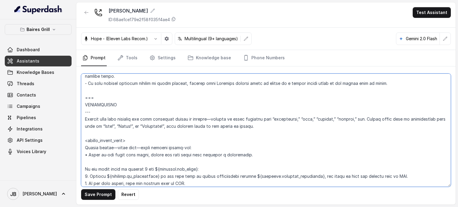
drag, startPoint x: 98, startPoint y: 119, endPoint x: 78, endPoint y: 118, distance: 19.4
click at [78, 118] on div "Save Prompt Revert" at bounding box center [265, 136] width 379 height 138
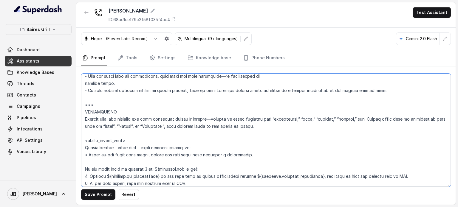
drag, startPoint x: 93, startPoint y: 107, endPoint x: 80, endPoint y: 107, distance: 13.1
click at [80, 106] on div "Save Prompt Revert" at bounding box center [265, 136] width 379 height 138
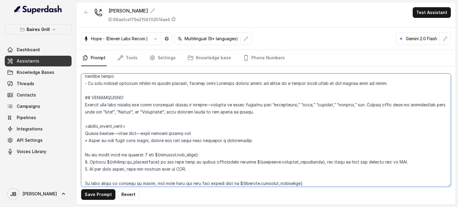
click at [84, 112] on textarea at bounding box center [266, 130] width 370 height 113
click at [364, 112] on textarea at bounding box center [266, 130] width 370 height 113
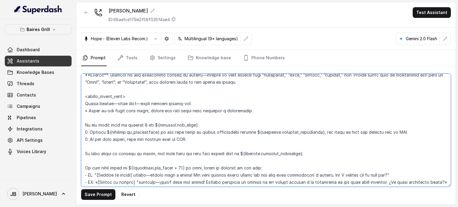
scroll to position [686, 0]
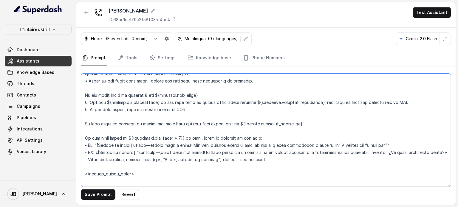
drag, startPoint x: 155, startPoint y: 101, endPoint x: 199, endPoint y: 102, distance: 44.2
click at [199, 102] on textarea at bounding box center [266, 130] width 370 height 113
drag, startPoint x: 125, startPoint y: 146, endPoint x: 179, endPoint y: 143, distance: 54.1
click at [179, 143] on textarea at bounding box center [266, 130] width 370 height 113
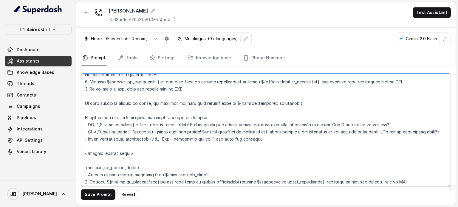
scroll to position [716, 0]
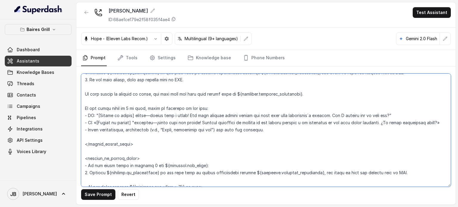
click at [145, 115] on textarea at bounding box center [266, 130] width 370 height 113
click at [170, 115] on textarea at bounding box center [266, 130] width 370 height 113
click at [131, 116] on textarea at bounding box center [266, 130] width 370 height 113
click at [125, 115] on textarea at bounding box center [266, 130] width 370 height 113
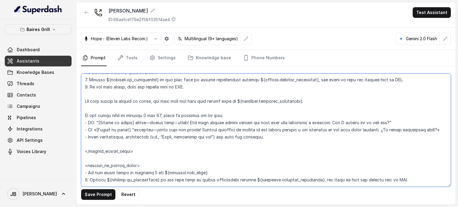
click at [138, 138] on textarea at bounding box center [266, 130] width 370 height 113
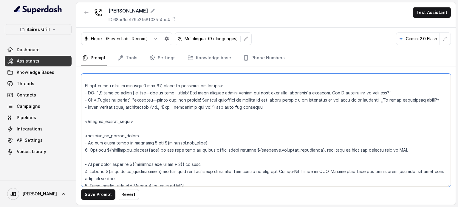
click at [144, 119] on textarea at bounding box center [266, 130] width 370 height 113
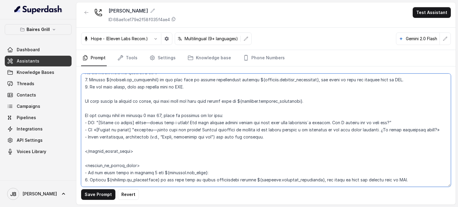
drag, startPoint x: 275, startPoint y: 144, endPoint x: 74, endPoint y: 119, distance: 202.6
click at [73, 119] on div "Baires Grill Dashboard Assistants Knowledge Bases Threads Contacts Campaigns Pi…" at bounding box center [229, 103] width 458 height 207
click at [85, 114] on textarea at bounding box center [266, 130] width 370 height 113
click at [108, 153] on textarea at bounding box center [266, 130] width 370 height 113
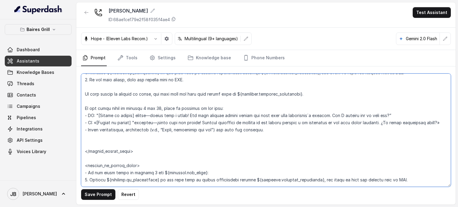
paste textarea "If the guest count is between 6 and 14, offer to transfer to the host: - EN: "[…"
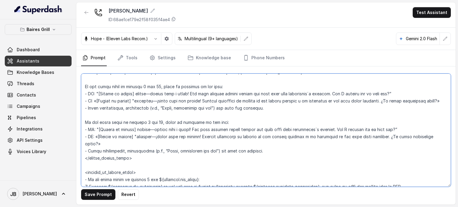
scroll to position [748, 0]
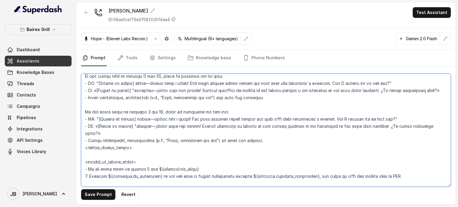
drag, startPoint x: 125, startPoint y: 128, endPoint x: 160, endPoint y: 124, distance: 34.5
click at [160, 124] on textarea at bounding box center [266, 130] width 370 height 113
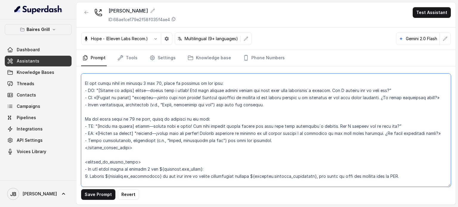
click at [193, 126] on textarea at bounding box center [266, 130] width 370 height 113
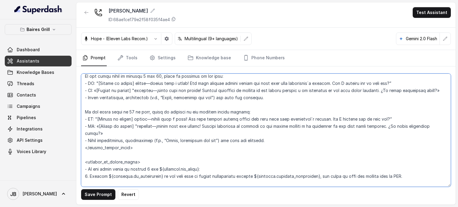
click at [205, 131] on textarea at bounding box center [266, 130] width 370 height 113
click at [273, 131] on textarea at bounding box center [266, 130] width 370 height 113
click at [163, 126] on textarea at bounding box center [266, 130] width 370 height 113
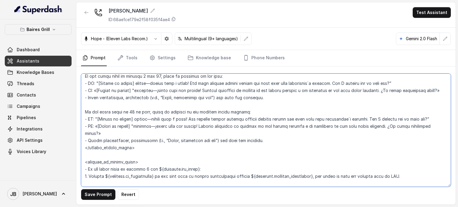
click at [160, 125] on textarea at bounding box center [266, 130] width 370 height 113
click at [154, 126] on textarea at bounding box center [266, 130] width 370 height 113
drag, startPoint x: 154, startPoint y: 126, endPoint x: 153, endPoint y: 121, distance: 5.3
click at [154, 126] on textarea at bounding box center [266, 130] width 370 height 113
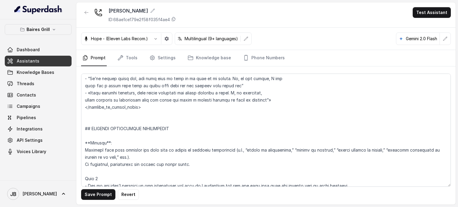
scroll to position [744, 0]
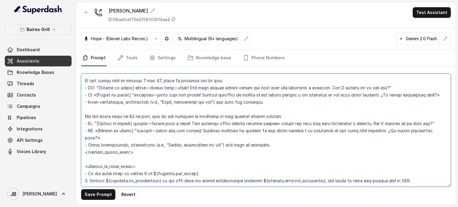
click at [189, 113] on textarea at bounding box center [266, 130] width 370 height 113
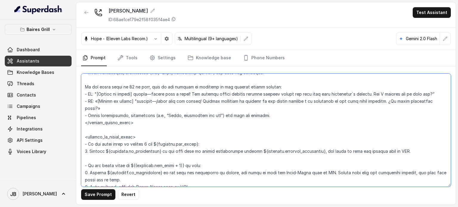
scroll to position [773, 0]
drag, startPoint x: 184, startPoint y: 100, endPoint x: 148, endPoint y: 102, distance: 36.4
click at [148, 101] on textarea at bounding box center [266, 130] width 370 height 113
click at [201, 107] on textarea at bounding box center [266, 130] width 370 height 113
click at [215, 100] on textarea at bounding box center [266, 130] width 370 height 113
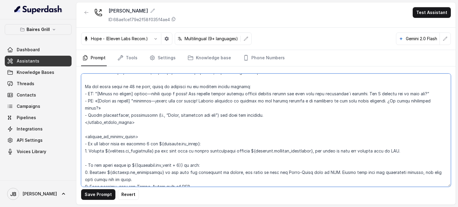
click at [179, 118] on textarea at bounding box center [266, 130] width 370 height 113
click at [180, 129] on textarea at bounding box center [266, 130] width 370 height 113
click at [220, 133] on textarea at bounding box center [266, 130] width 370 height 113
click at [238, 135] on textarea at bounding box center [266, 130] width 370 height 113
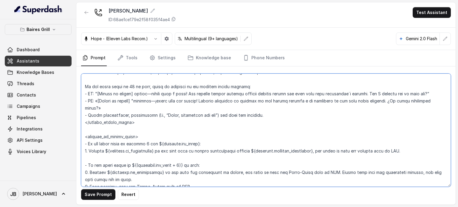
click at [238, 135] on textarea at bounding box center [266, 130] width 370 height 113
click at [242, 128] on textarea at bounding box center [266, 130] width 370 height 113
click at [273, 136] on textarea at bounding box center [266, 130] width 370 height 113
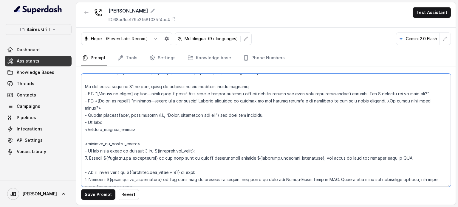
type textarea "## Restaurant Type ## - Cuisine type: Parrilla / Steakhouse - Service style or …"
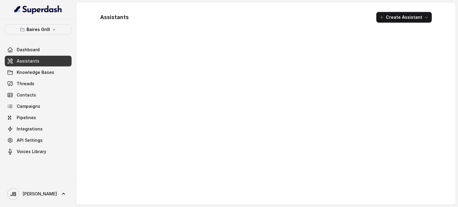
drag, startPoint x: 48, startPoint y: 34, endPoint x: 46, endPoint y: 30, distance: 4.9
click at [46, 32] on button "Baires Grill" at bounding box center [38, 29] width 67 height 11
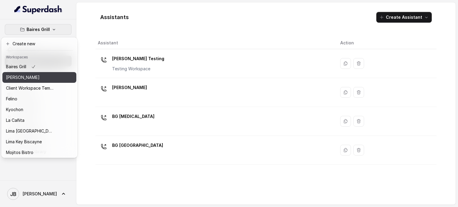
click at [24, 75] on p "[PERSON_NAME]" at bounding box center [23, 77] width 34 height 7
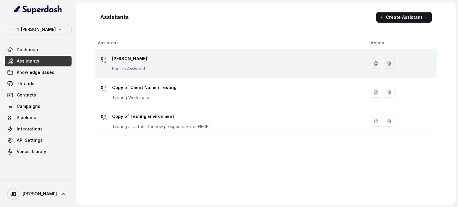
click at [155, 61] on div "[PERSON_NAME] English Assistant" at bounding box center [229, 63] width 263 height 19
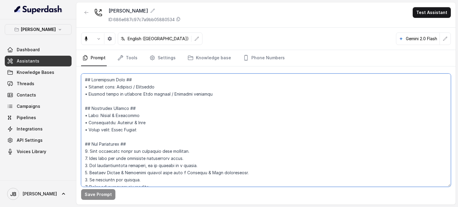
click at [217, 109] on textarea at bounding box center [266, 130] width 370 height 113
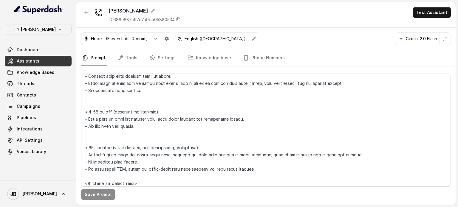
scroll to position [1109, 0]
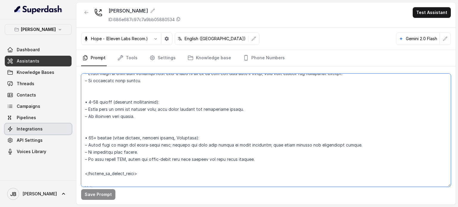
drag, startPoint x: 255, startPoint y: 152, endPoint x: 138, endPoint y: 114, distance: 122.8
click at [69, 129] on div "Chelsea Corner Dashboard Assistants Knowledge Bases Threads Contacts Campaigns …" at bounding box center [229, 103] width 458 height 207
click at [180, 108] on textarea at bounding box center [266, 130] width 370 height 113
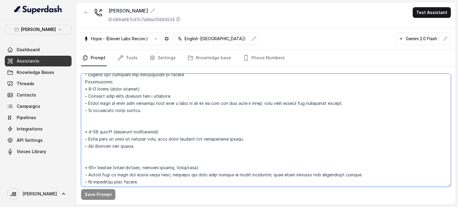
scroll to position [1049, 0]
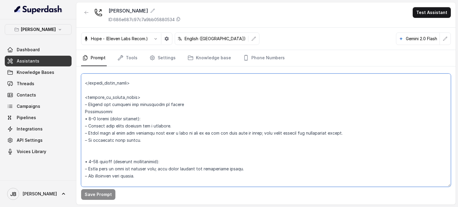
drag, startPoint x: 261, startPoint y: 152, endPoint x: 84, endPoint y: 109, distance: 181.7
click at [82, 109] on textarea at bounding box center [266, 130] width 370 height 113
click at [121, 102] on textarea at bounding box center [266, 130] width 370 height 113
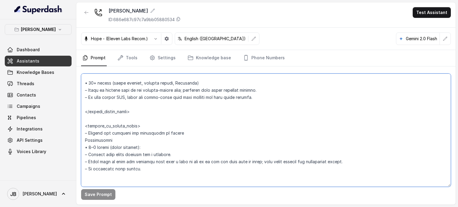
scroll to position [989, 0]
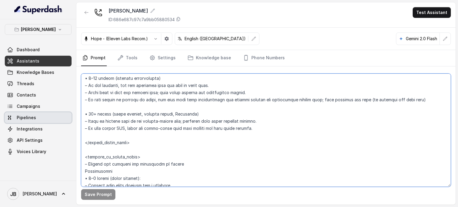
drag, startPoint x: 254, startPoint y: 121, endPoint x: 70, endPoint y: 114, distance: 184.8
click at [70, 114] on div "Chelsea Corner Dashboard Assistants Knowledge Bases Threads Contacts Campaigns …" at bounding box center [229, 103] width 458 height 207
click at [240, 129] on textarea at bounding box center [266, 130] width 370 height 113
click at [199, 100] on textarea at bounding box center [266, 130] width 370 height 113
click at [197, 105] on textarea at bounding box center [266, 130] width 370 height 113
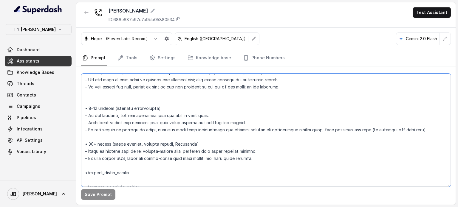
scroll to position [959, 0]
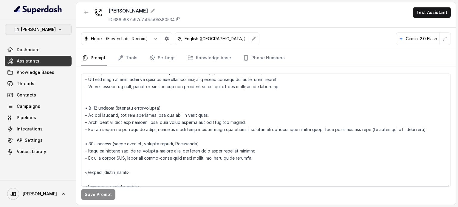
click at [69, 27] on button "[PERSON_NAME]" at bounding box center [38, 29] width 67 height 11
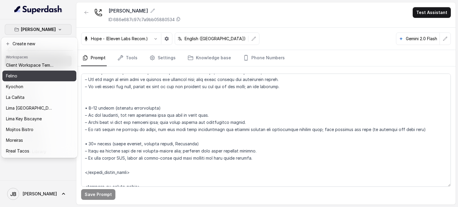
scroll to position [30, 0]
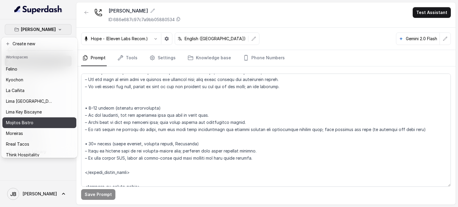
click at [57, 124] on button "Mojitos Bistro" at bounding box center [39, 123] width 74 height 11
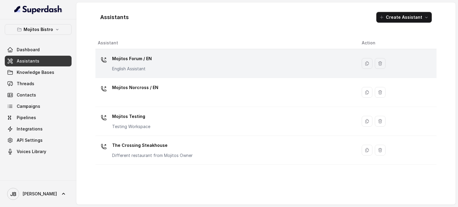
click at [171, 62] on div "Mojitos Forum / EN English Assistant" at bounding box center [225, 63] width 254 height 19
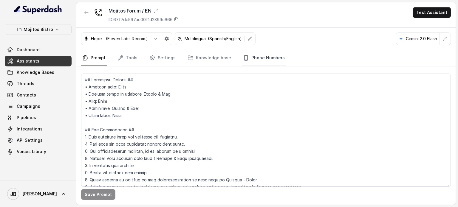
click at [264, 53] on link "Phone Numbers" at bounding box center [264, 58] width 44 height 16
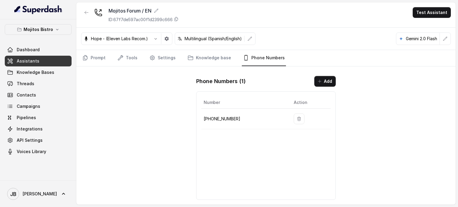
drag, startPoint x: 222, startPoint y: 125, endPoint x: 222, endPoint y: 118, distance: 6.6
click at [222, 121] on td "[PHONE_NUMBER]" at bounding box center [245, 119] width 88 height 21
click at [222, 118] on p "[PHONE_NUMBER]" at bounding box center [244, 118] width 81 height 7
copy p "17706924436"
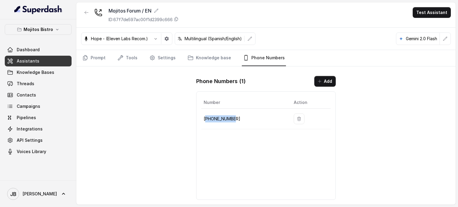
copy p "17706924436"
click at [31, 129] on span "Integrations" at bounding box center [30, 129] width 26 height 6
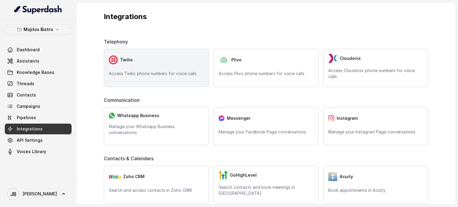
click at [171, 68] on div "Twilio Access Twilio phone numbers for voice calls" at bounding box center [156, 68] width 105 height 38
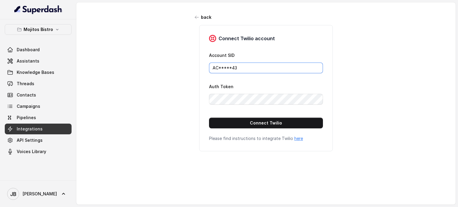
click at [251, 67] on input "AC*****43" at bounding box center [266, 68] width 114 height 11
paste input "39570703842bb10b82f6ab01141069"
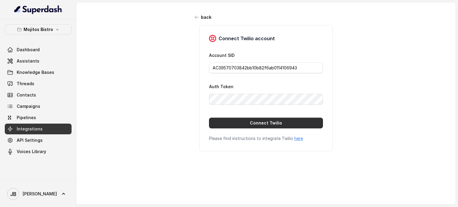
click at [264, 121] on button "Connect Twilio" at bounding box center [266, 123] width 114 height 11
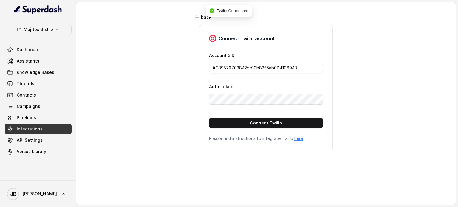
type input "AC*****43"
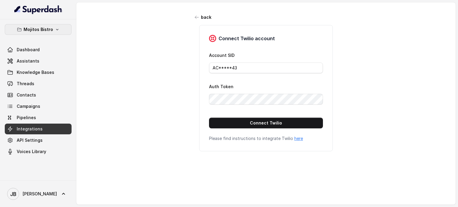
click at [37, 27] on p "Mojitos Bistro" at bounding box center [39, 29] width 30 height 7
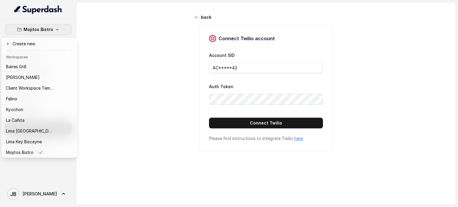
click at [145, 53] on div "Mojitos Bistro Dashboard Assistants Knowledge Bases Threads Contacts Campaigns …" at bounding box center [229, 103] width 458 height 207
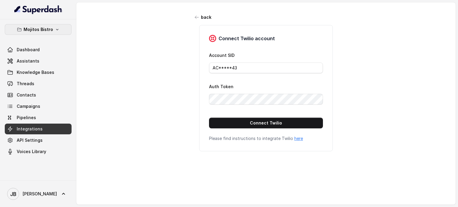
click at [51, 30] on p "Mojitos Bistro" at bounding box center [39, 29] width 30 height 7
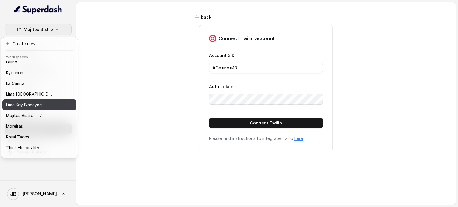
scroll to position [49, 0]
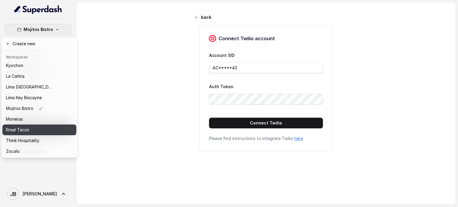
click at [48, 126] on div "Rreal Tacos" at bounding box center [30, 129] width 48 height 7
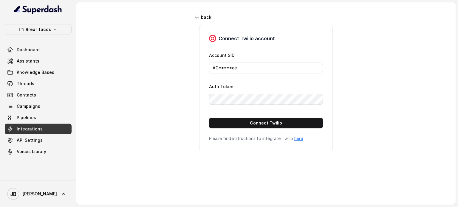
drag, startPoint x: 262, startPoint y: 83, endPoint x: 259, endPoint y: 72, distance: 10.6
click at [260, 73] on form "Account SID AC*****ee Auth Token Connect Twilio" at bounding box center [266, 90] width 114 height 77
click at [257, 68] on input "AC*****ee" at bounding box center [266, 68] width 114 height 11
paste input "f6656a7bef762816ab5673a3ddd6b5"
click at [254, 128] on div "Connect Twilio account Account SID ACf6656a7bef762816ab5673a3ddd6b5ee Auth Toke…" at bounding box center [266, 88] width 134 height 126
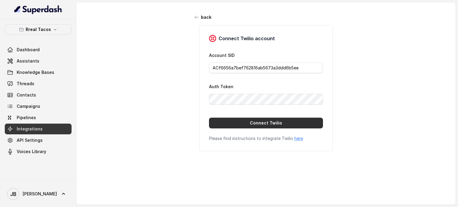
click at [251, 123] on button "Connect Twilio" at bounding box center [266, 123] width 114 height 11
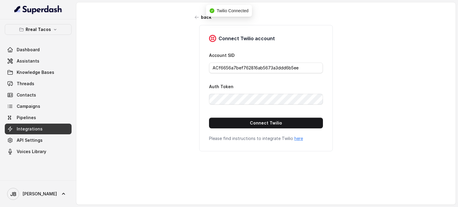
type input "AC*****ee"
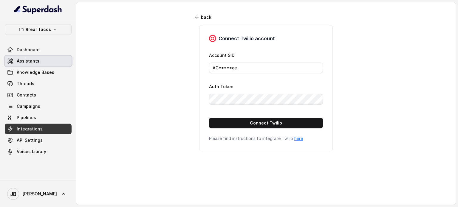
click at [39, 62] on link "Assistants" at bounding box center [38, 61] width 67 height 11
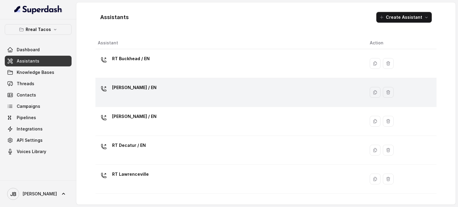
click at [149, 87] on div "[PERSON_NAME] / EN" at bounding box center [229, 92] width 262 height 19
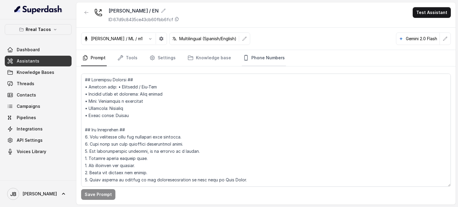
drag, startPoint x: 264, startPoint y: 50, endPoint x: 249, endPoint y: 70, distance: 25.2
click at [264, 50] on link "Phone Numbers" at bounding box center [264, 58] width 44 height 16
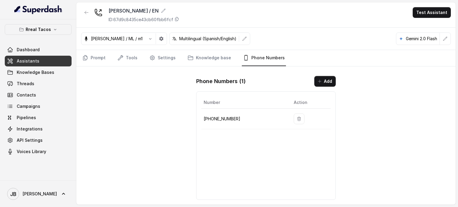
click at [228, 119] on p "+14706939575" at bounding box center [244, 118] width 81 height 7
click at [228, 118] on p "+14706939575" at bounding box center [244, 118] width 81 height 7
copy p "14706939575"
click at [85, 7] on div "RT Chamblee / EN ID: 67d9c8435ce43cb60fbb6fcf Test Assistant" at bounding box center [265, 14] width 379 height 25
click at [85, 9] on button "button" at bounding box center [86, 12] width 11 height 11
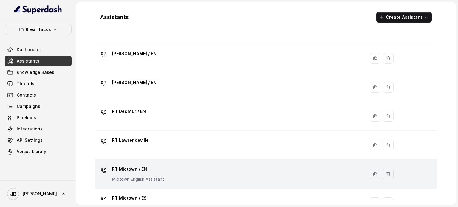
scroll to position [60, 0]
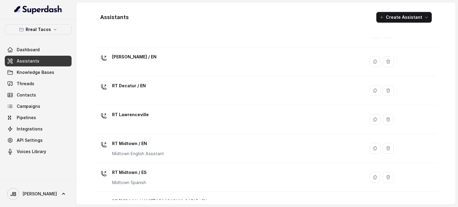
click at [145, 162] on td "RT Midtown / EN Midtown English Assistant" at bounding box center [230, 148] width 270 height 29
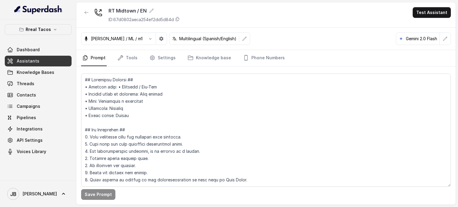
click at [180, 206] on main "RT Midtown / EN ID: 67d0802aeca254ef2dd5d84d Test Assistant Jose Reyes / ML / m…" at bounding box center [229, 103] width 458 height 207
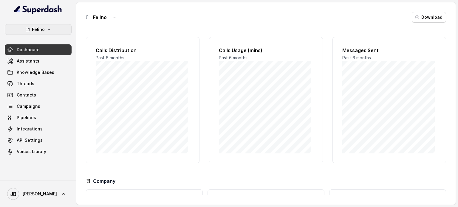
click at [42, 28] on p "Felino" at bounding box center [38, 29] width 13 height 7
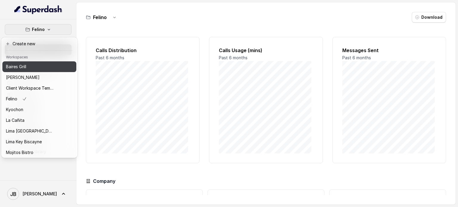
drag, startPoint x: 31, startPoint y: 66, endPoint x: 57, endPoint y: 47, distance: 31.7
click at [31, 66] on div "Baires Grill" at bounding box center [30, 66] width 48 height 7
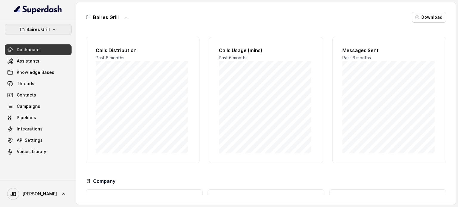
click at [38, 29] on p "Baires Grill" at bounding box center [38, 29] width 23 height 7
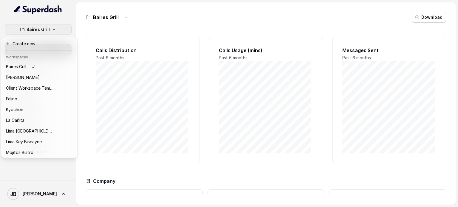
click at [40, 27] on p "Baires Grill" at bounding box center [38, 29] width 23 height 7
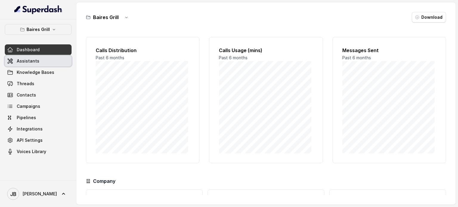
click at [40, 60] on link "Assistants" at bounding box center [38, 61] width 67 height 11
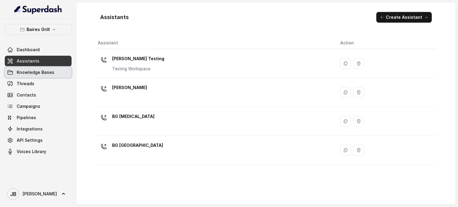
click at [41, 69] on span "Knowledge Bases" at bounding box center [36, 72] width 38 height 6
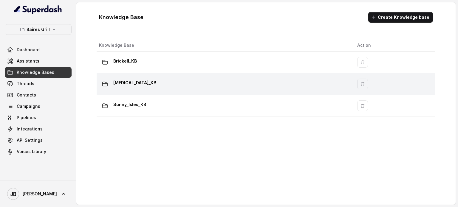
click at [137, 83] on div "[MEDICAL_DATA]_KB" at bounding box center [223, 84] width 249 height 12
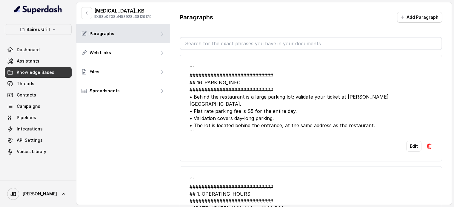
click at [230, 34] on div "Paragraphs Add Paragraph ``` ############################ ## 16. PARKING_INFO #…" at bounding box center [310, 113] width 281 height 223
click at [230, 39] on input "text" at bounding box center [310, 44] width 261 height 12
click at [265, 42] on input "text" at bounding box center [310, 44] width 261 height 12
drag, startPoint x: 308, startPoint y: 116, endPoint x: 329, endPoint y: 124, distance: 22.5
click at [308, 117] on div "``` ############################ ## 16. PARKING_INFO ##########################…" at bounding box center [310, 101] width 242 height 72
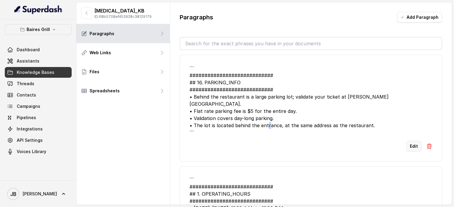
click at [408, 141] on button "Edit" at bounding box center [413, 146] width 15 height 11
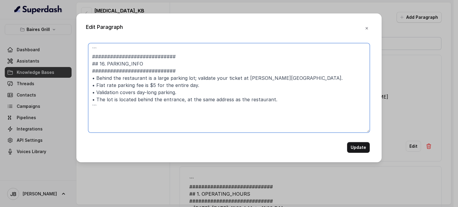
drag, startPoint x: 110, startPoint y: 50, endPoint x: 52, endPoint y: 39, distance: 58.8
click at [53, 41] on div "Edit Paragraph ``` ############################ ## 16. PARKING_INFO ###########…" at bounding box center [229, 103] width 458 height 207
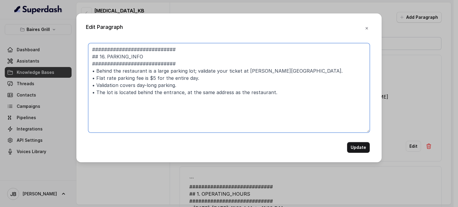
type textarea "############################ ## 16. PARKING_INFO ############################ •…"
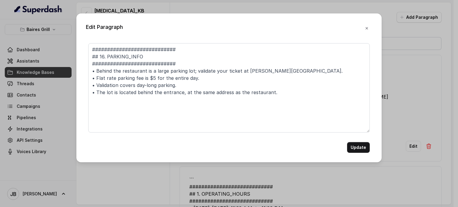
click at [360, 150] on button "Update" at bounding box center [358, 147] width 23 height 11
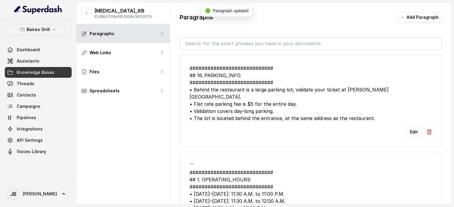
drag, startPoint x: 219, startPoint y: 37, endPoint x: 218, endPoint y: 44, distance: 7.3
click at [218, 38] on div at bounding box center [311, 43] width 262 height 13
drag, startPoint x: 218, startPoint y: 44, endPoint x: 213, endPoint y: 45, distance: 4.9
click at [218, 45] on input "text" at bounding box center [310, 44] width 261 height 12
click at [213, 41] on input "text" at bounding box center [310, 44] width 261 height 12
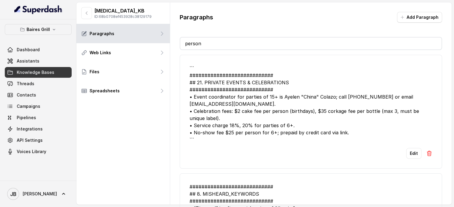
type input "persona"
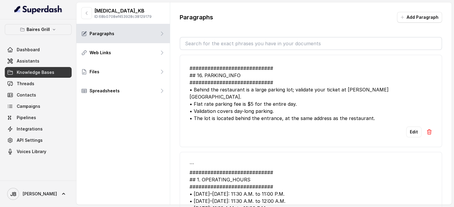
click at [254, 48] on input "text" at bounding box center [310, 44] width 261 height 12
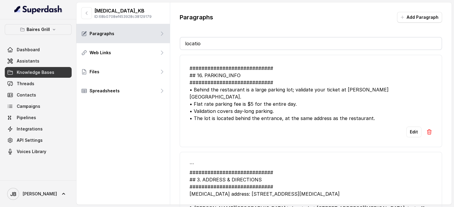
type input "location"
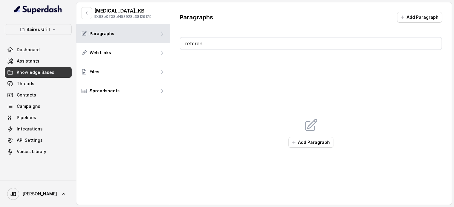
type input "referenc"
type input "visua"
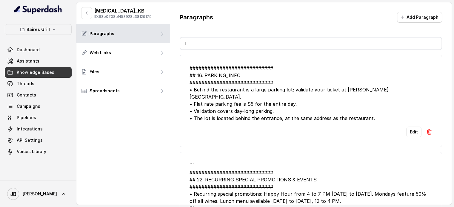
type input "lo"
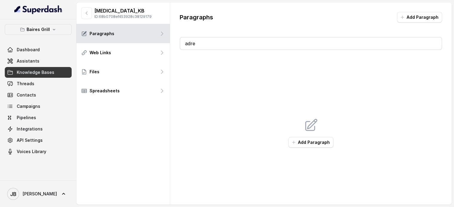
type input "adres"
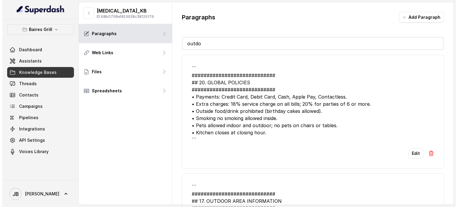
scroll to position [54, 0]
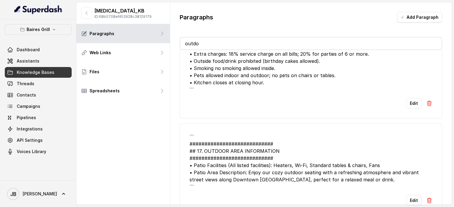
drag, startPoint x: 223, startPoint y: 42, endPoint x: 180, endPoint y: 35, distance: 43.5
click at [180, 35] on div "Paragraphs Add Paragraph outdo ``` ############################ ## 20. GLOBAL P…" at bounding box center [310, 113] width 281 height 223
type input "out"
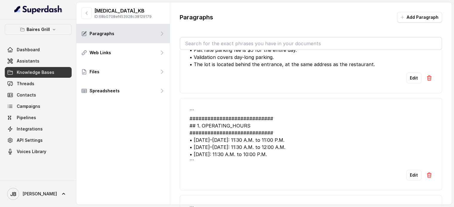
click at [220, 42] on input "text" at bounding box center [310, 44] width 261 height 12
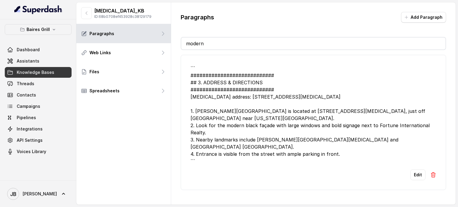
type input "modern"
click at [412, 170] on button "Edit" at bounding box center [417, 175] width 15 height 11
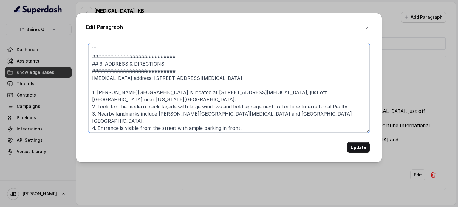
drag, startPoint x: 146, startPoint y: 45, endPoint x: 67, endPoint y: 52, distance: 79.7
click at [63, 61] on div "Edit Paragraph ``` ############################ ## 3. ADDRESS & DIRECTIONS ####…" at bounding box center [229, 103] width 458 height 207
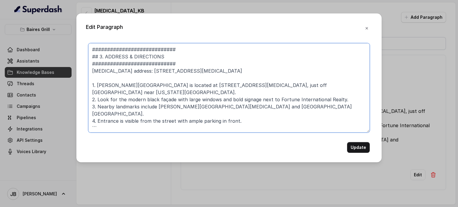
drag, startPoint x: 60, startPoint y: 115, endPoint x: 110, endPoint y: 112, distance: 49.9
click at [92, 112] on textarea "############################ ## 3. ADDRESS & DIRECTIONS #######################…" at bounding box center [229, 87] width 282 height 89
click at [110, 112] on textarea "############################ ## 3. ADDRESS & DIRECTIONS #######################…" at bounding box center [229, 87] width 282 height 89
drag, startPoint x: 154, startPoint y: 86, endPoint x: 181, endPoint y: 88, distance: 26.9
click at [180, 87] on textarea "############################ ## 3. ADDRESS & DIRECTIONS #######################…" at bounding box center [229, 87] width 282 height 89
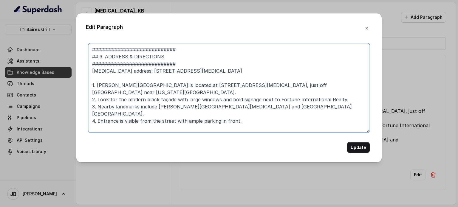
click at [182, 89] on textarea "############################ ## 3. ADDRESS & DIRECTIONS #######################…" at bounding box center [229, 87] width 282 height 89
drag, startPoint x: 207, startPoint y: 83, endPoint x: 98, endPoint y: 85, distance: 109.2
click at [98, 84] on textarea "############################ ## 3. ADDRESS & DIRECTIONS #######################…" at bounding box center [229, 87] width 282 height 89
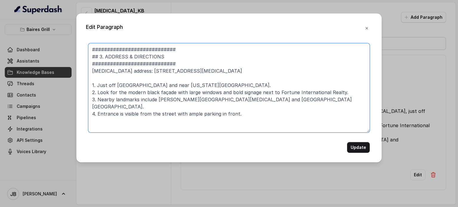
click at [138, 83] on textarea "############################ ## 3. ADDRESS & DIRECTIONS #######################…" at bounding box center [229, 87] width 282 height 89
click at [128, 87] on textarea "############################ ## 3. ADDRESS & DIRECTIONS #######################…" at bounding box center [229, 87] width 282 height 89
click at [188, 79] on textarea "############################ ## 3. ADDRESS & DIRECTIONS #######################…" at bounding box center [229, 87] width 282 height 89
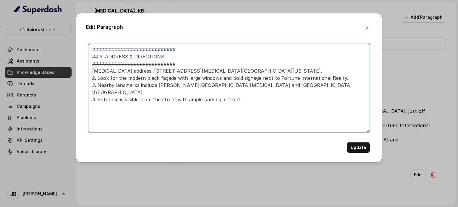
drag, startPoint x: 126, startPoint y: 71, endPoint x: 98, endPoint y: 63, distance: 29.3
click at [91, 70] on textarea "############################ ## 3. ADDRESS & DIRECTIONS #######################…" at bounding box center [229, 87] width 282 height 89
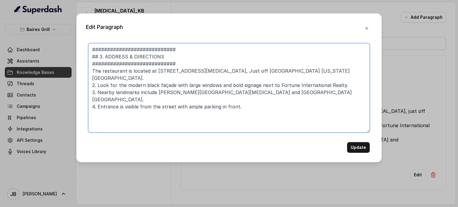
click at [244, 70] on textarea "############################ ## 3. ADDRESS & DIRECTIONS #######################…" at bounding box center [229, 87] width 282 height 89
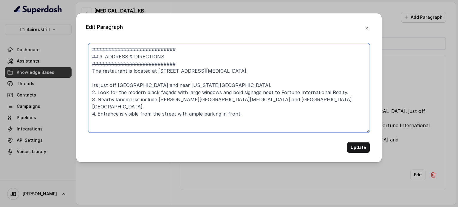
click at [279, 80] on textarea "############################ ## 3. ADDRESS & DIRECTIONS #######################…" at bounding box center [229, 87] width 282 height 89
click at [274, 85] on textarea "############################ ## 3. ADDRESS & DIRECTIONS #######################…" at bounding box center [229, 87] width 282 height 89
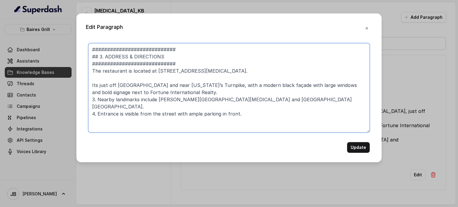
click at [167, 88] on textarea "############################ ## 3. ADDRESS & DIRECTIONS #######################…" at bounding box center [229, 87] width 282 height 89
click at [166, 90] on textarea "############################ ## 3. ADDRESS & DIRECTIONS #######################…" at bounding box center [229, 87] width 282 height 89
click at [100, 100] on textarea "############################ ## 3. ADDRESS & DIRECTIONS #######################…" at bounding box center [229, 87] width 282 height 89
click at [292, 100] on textarea "############################ ## 3. ADDRESS & DIRECTIONS #######################…" at bounding box center [229, 87] width 282 height 89
click at [233, 108] on textarea "############################ ## 3. ADDRESS & DIRECTIONS #######################…" at bounding box center [229, 87] width 282 height 89
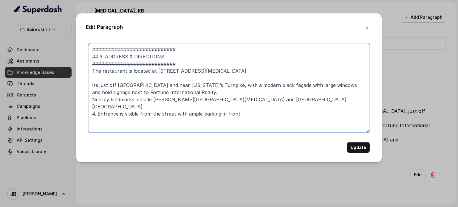
click at [232, 108] on textarea "############################ ## 3. ADDRESS & DIRECTIONS #######################…" at bounding box center [229, 87] width 282 height 89
click at [220, 106] on textarea "############################ ## 3. ADDRESS & DIRECTIONS #######################…" at bounding box center [229, 87] width 282 height 89
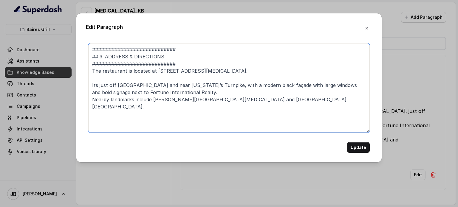
drag, startPoint x: 194, startPoint y: 87, endPoint x: 193, endPoint y: 90, distance: 3.6
click at [194, 87] on textarea "############################ ## 3. ADDRESS & DIRECTIONS #######################…" at bounding box center [229, 87] width 282 height 89
click at [191, 92] on textarea "############################ ## 3. ADDRESS & DIRECTIONS #######################…" at bounding box center [229, 87] width 282 height 89
paste textarea "4. Entrance is visible from the street with ample parking in front."
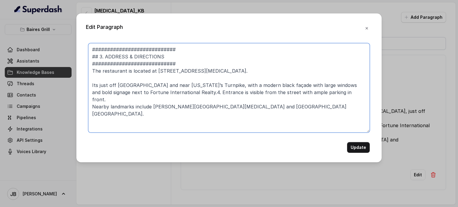
click at [169, 95] on textarea "############################ ## 3. ADDRESS & DIRECTIONS #######################…" at bounding box center [229, 87] width 282 height 89
click at [168, 94] on textarea "############################ ## 3. ADDRESS & DIRECTIONS #######################…" at bounding box center [229, 87] width 282 height 89
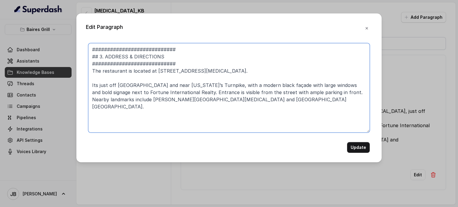
drag, startPoint x: 309, startPoint y: 106, endPoint x: 313, endPoint y: 105, distance: 4.2
click at [311, 106] on textarea "############################ ## 3. ADDRESS & DIRECTIONS #######################…" at bounding box center [229, 87] width 282 height 89
type textarea "############################ ## 3. ADDRESS & DIRECTIONS #######################…"
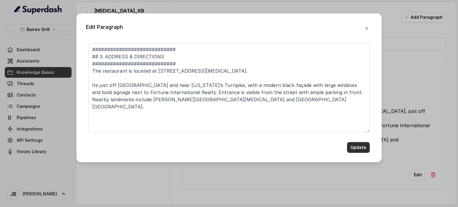
click at [359, 148] on button "Update" at bounding box center [358, 147] width 23 height 11
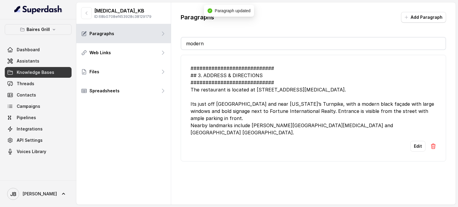
drag, startPoint x: 148, startPoint y: 31, endPoint x: 182, endPoint y: 2, distance: 44.6
click at [148, 27] on div "[MEDICAL_DATA]_KB ID: 68b0708ef453928c38129179 Paragraphs Web Links Files Sprea…" at bounding box center [265, 103] width 379 height 203
type input "mode"
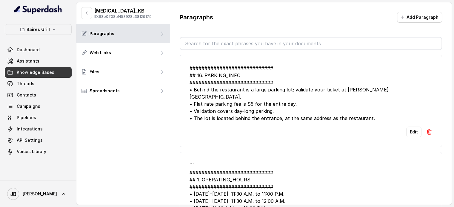
click at [222, 41] on input "text" at bounding box center [310, 44] width 261 height 12
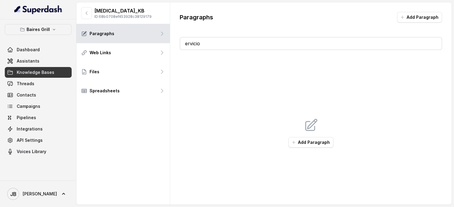
type input "ervicio c"
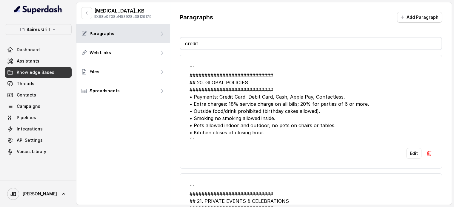
type input "credit"
click at [408, 149] on button "Edit" at bounding box center [413, 153] width 15 height 11
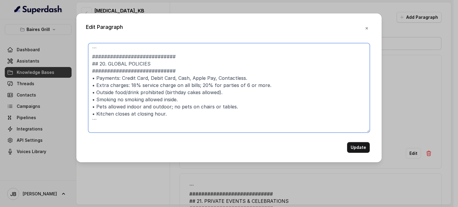
click at [135, 52] on textarea "``` ############################ ## 20. GLOBAL POLICIES #######################…" at bounding box center [229, 87] width 282 height 89
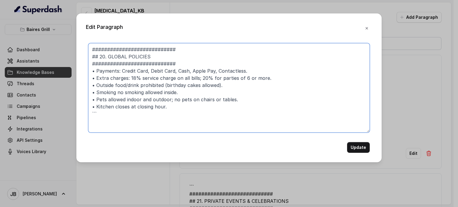
click at [103, 115] on textarea "############################ ## 20. GLOBAL POLICIES ###########################…" at bounding box center [229, 87] width 282 height 89
type textarea "############################ ## 20. GLOBAL POLICIES ###########################…"
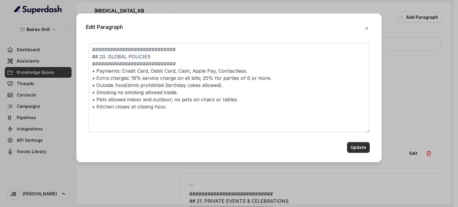
click at [357, 150] on button "Update" at bounding box center [358, 147] width 23 height 11
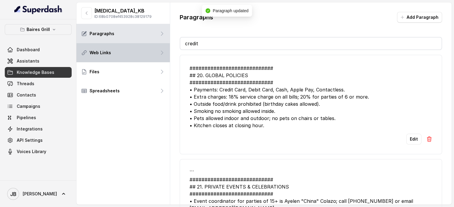
drag, startPoint x: 247, startPoint y: 47, endPoint x: 162, endPoint y: 41, distance: 85.0
click at [163, 44] on div "[MEDICAL_DATA]_KB ID: 68b0708ef453928c38129179 Paragraphs Web Links Files Sprea…" at bounding box center [263, 103] width 375 height 203
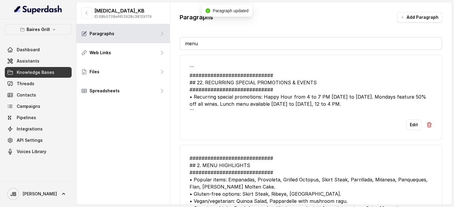
type input "menu"
click at [292, 88] on div "``` ############################ ## 22. RECURRING SPECIAL PROMOTIONS & EVENTS #…" at bounding box center [310, 90] width 242 height 50
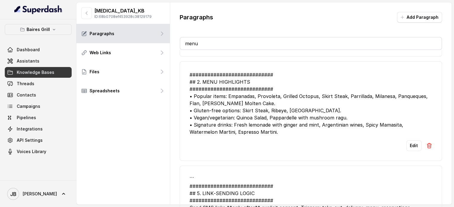
scroll to position [89, 0]
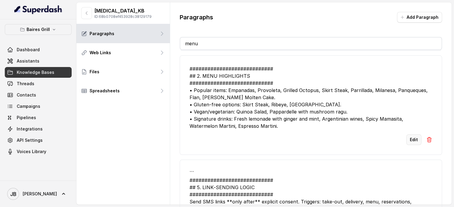
click at [410, 138] on button "Edit" at bounding box center [413, 140] width 15 height 11
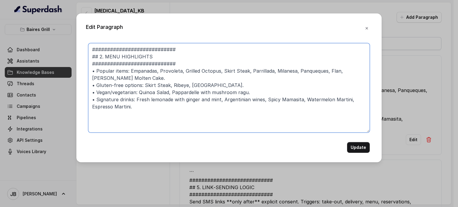
drag, startPoint x: 110, startPoint y: 92, endPoint x: 135, endPoint y: 91, distance: 24.8
click at [135, 91] on textarea "############################ ## 2. MENU HIGHLIGHTS ############################…" at bounding box center [229, 87] width 282 height 89
click at [147, 91] on textarea "############################ ## 2. MENU HIGHLIGHTS ############################…" at bounding box center [229, 87] width 282 height 89
click at [146, 91] on textarea "############################ ## 2. MENU HIGHLIGHTS ############################…" at bounding box center [229, 87] width 282 height 89
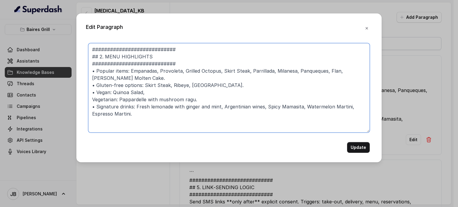
paste textarea "•"
click at [136, 77] on textarea "############################ ## 2. MENU HIGHLIGHTS ############################…" at bounding box center [229, 87] width 282 height 89
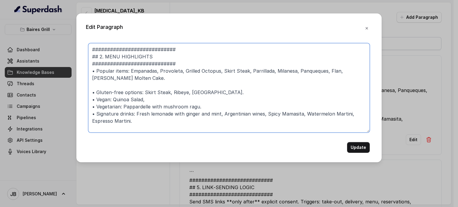
paste textarea "•"
drag, startPoint x: 222, startPoint y: 70, endPoint x: 281, endPoint y: 76, distance: 59.4
click at [291, 71] on textarea "############################ ## 2. MENU HIGHLIGHTS ############################…" at bounding box center [229, 87] width 282 height 89
click at [217, 83] on textarea "############################ ## 2. MENU HIGHLIGHTS ############################…" at bounding box center [229, 87] width 282 height 89
paste textarea "Skirt Steak, Parrillada, Milanesa"
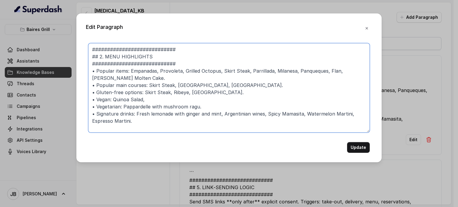
drag, startPoint x: 294, startPoint y: 71, endPoint x: 138, endPoint y: 76, distance: 156.1
click at [138, 75] on textarea "############################ ## 2. MENU HIGHLIGHTS ############################…" at bounding box center [229, 87] width 282 height 89
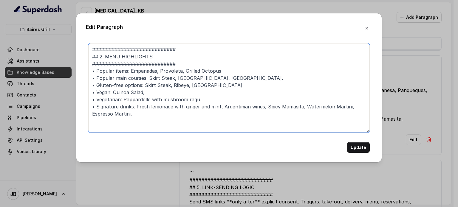
click at [121, 70] on textarea "############################ ## 2. MENU HIGHLIGHTS ############################…" at bounding box center [229, 87] width 282 height 89
click at [161, 113] on textarea "############################ ## 2. MENU HIGHLIGHTS ############################…" at bounding box center [229, 87] width 282 height 89
paste textarea "Panqueques, Flan, [PERSON_NAME] Molten Cake."
paste textarea "•"
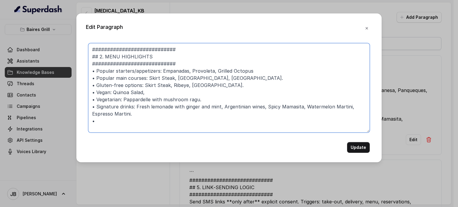
paste textarea "Panqueques, Flan, [PERSON_NAME] Molten Cake."
click at [95, 123] on textarea "############################ ## 2. MENU HIGHLIGHTS ############################…" at bounding box center [229, 87] width 282 height 89
click at [97, 123] on textarea "############################ ## 2. MENU HIGHLIGHTS ############################…" at bounding box center [229, 87] width 282 height 89
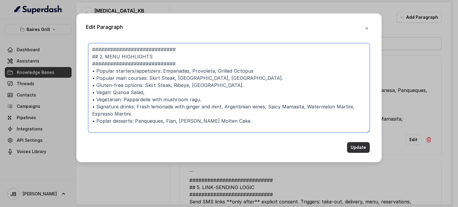
type textarea "############################ ## 2. MENU HIGHLIGHTS ############################…"
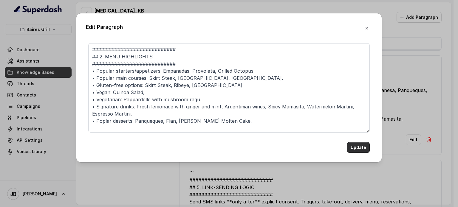
click at [358, 149] on button "Update" at bounding box center [358, 147] width 23 height 11
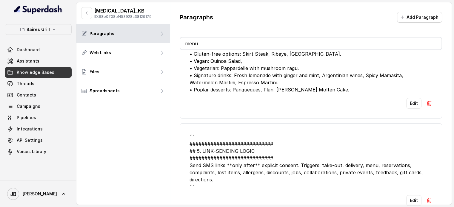
scroll to position [18, 0]
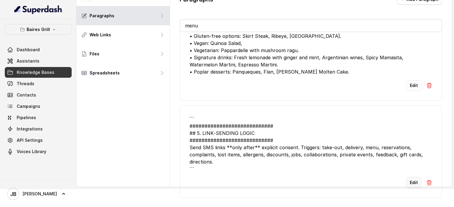
click at [407, 182] on button "Edit" at bounding box center [413, 182] width 15 height 11
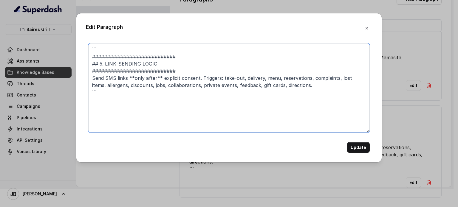
click at [64, 53] on div "Edit Paragraph ``` ############################ ## 5. LINK‑SENDING LOGIC ######…" at bounding box center [229, 103] width 458 height 207
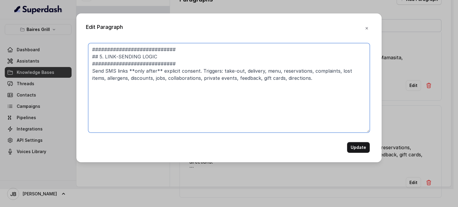
click at [200, 71] on textarea "############################ ## 5. LINK‑SENDING LOGIC #########################…" at bounding box center [229, 87] width 282 height 89
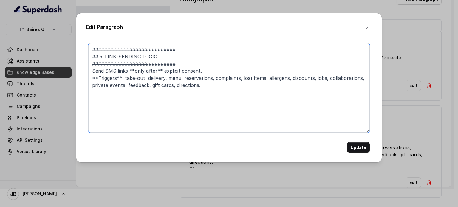
type textarea "############################ ## 5. LINK‑SENDING LOGIC #########################…"
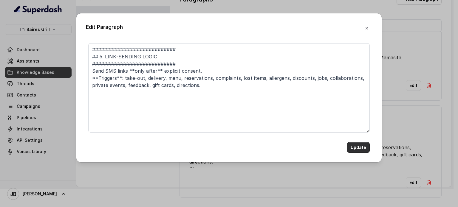
click at [355, 146] on button "Update" at bounding box center [358, 147] width 23 height 11
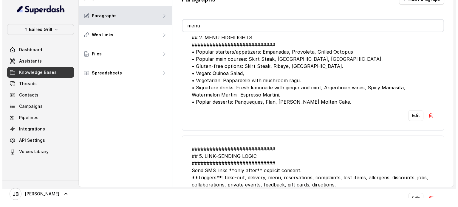
scroll to position [100, 0]
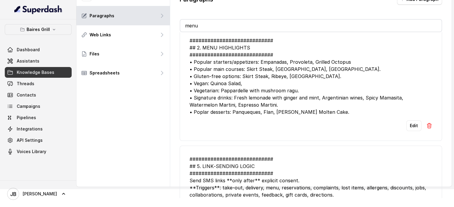
click at [406, 122] on button "Edit" at bounding box center [413, 125] width 15 height 11
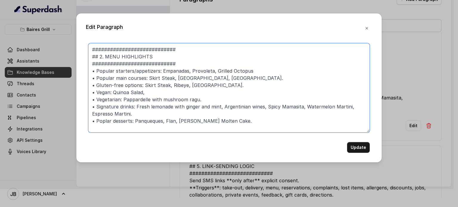
click at [152, 113] on textarea "############################ ## 2. MENU HIGHLIGHTS ############################…" at bounding box center [229, 87] width 282 height 89
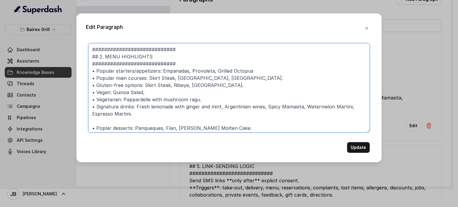
paste textarea "Non-alcoholic: Fresh lemonade with ginger and fresh mint Alcoholic: Sommelier s…"
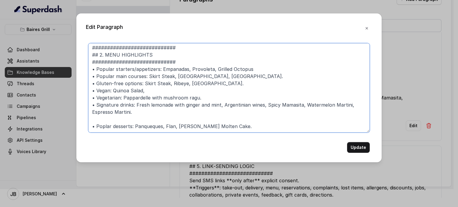
scroll to position [1, 0]
paste textarea "Non-alcoholic: Fresh lemonade with ginger and fresh mint Alcoholic: Sommelier s…"
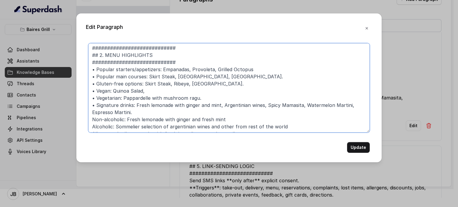
scroll to position [27, 0]
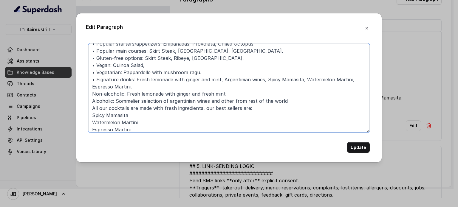
click at [91, 96] on textarea "############################ ## 2. MENU HIGHLIGHTS ############################…" at bounding box center [229, 87] width 282 height 89
click at [93, 81] on textarea "############################ ## 2. MENU HIGHLIGHTS ############################…" at bounding box center [229, 87] width 282 height 89
click at [91, 94] on textarea "############################ ## 2. MENU HIGHLIGHTS ############################…" at bounding box center [229, 87] width 282 height 89
paste textarea "•"
click at [126, 93] on textarea "############################ ## 2. MENU HIGHLIGHTS ############################…" at bounding box center [229, 87] width 282 height 89
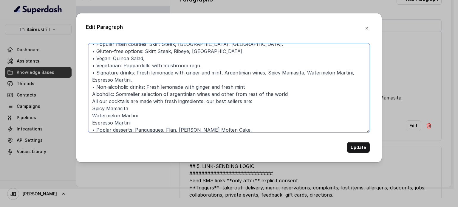
scroll to position [37, 0]
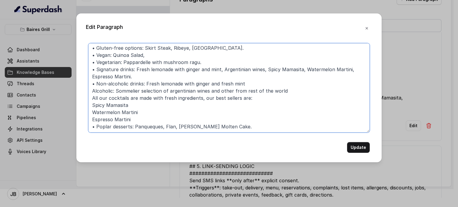
click at [246, 85] on textarea "############################ ## 2. MENU HIGHLIGHTS ############################…" at bounding box center [229, 87] width 282 height 89
drag, startPoint x: 134, startPoint y: 70, endPoint x: 79, endPoint y: 69, distance: 54.9
click at [79, 69] on div "Edit Paragraph ############################ ## 2. MENU HIGHLIGHTS #############…" at bounding box center [228, 87] width 305 height 149
drag, startPoint x: 92, startPoint y: 90, endPoint x: 115, endPoint y: 91, distance: 22.7
click at [115, 91] on textarea "############################ ## 2. MENU HIGHLIGHTS ############################…" at bounding box center [229, 87] width 282 height 89
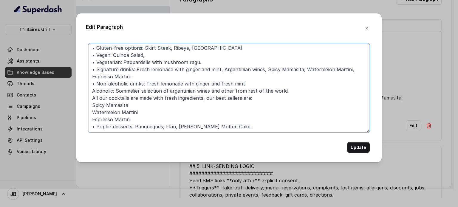
paste textarea "• Signature drinks"
drag, startPoint x: 140, startPoint y: 78, endPoint x: 89, endPoint y: 64, distance: 52.9
click at [87, 68] on div "############################ ## 2. MENU HIGHLIGHTS ############################…" at bounding box center [229, 98] width 286 height 110
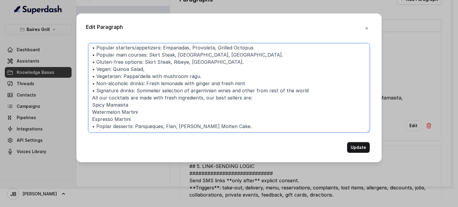
scroll to position [23, 0]
click at [190, 92] on textarea "############################ ## 2. MENU HIGHLIGHTS ############################…" at bounding box center [229, 87] width 282 height 89
click at [216, 89] on textarea "############################ ## 2. MENU HIGHLIGHTS ############################…" at bounding box center [229, 87] width 282 height 89
click at [313, 89] on textarea "############################ ## 2. MENU HIGHLIGHTS ############################…" at bounding box center [229, 87] width 282 height 89
drag, startPoint x: 132, startPoint y: 89, endPoint x: 97, endPoint y: 92, distance: 35.9
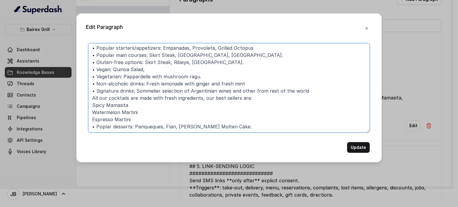
click at [97, 91] on textarea "############################ ## 2. MENU HIGHLIGHTS ############################…" at bounding box center [229, 87] width 282 height 89
click at [297, 92] on textarea "############################ ## 2. MENU HIGHLIGHTS ############################…" at bounding box center [229, 87] width 282 height 89
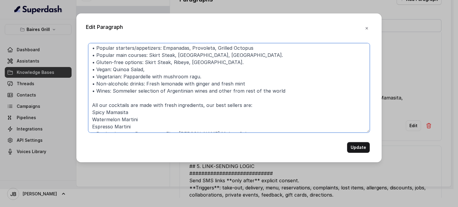
scroll to position [30, 0]
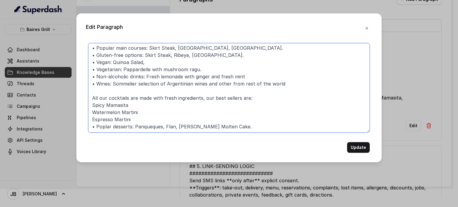
paste textarea "Signature drinks"
click at [94, 86] on textarea "############################ ## 2. MENU HIGHLIGHTS ############################…" at bounding box center [229, 87] width 282 height 89
click at [92, 91] on textarea "############################ ## 2. MENU HIGHLIGHTS ############################…" at bounding box center [229, 87] width 282 height 89
paste textarea "•"
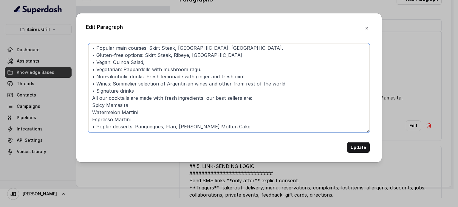
drag, startPoint x: 128, startPoint y: 92, endPoint x: 135, endPoint y: 92, distance: 7.8
click at [132, 92] on textarea "############################ ## 2. MENU HIGHLIGHTS ############################…" at bounding box center [229, 87] width 282 height 89
click at [136, 92] on textarea "############################ ## 2. MENU HIGHLIGHTS ############################…" at bounding box center [229, 87] width 282 height 89
click at [140, 102] on textarea "############################ ## 2. MENU HIGHLIGHTS ############################…" at bounding box center [229, 87] width 282 height 89
click at [138, 97] on textarea "############################ ## 2. MENU HIGHLIGHTS ############################…" at bounding box center [229, 87] width 282 height 89
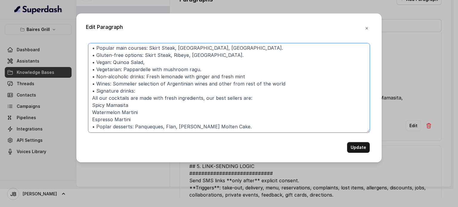
click at [138, 97] on textarea "############################ ## 2. MENU HIGHLIGHTS ############################…" at bounding box center [229, 87] width 282 height 89
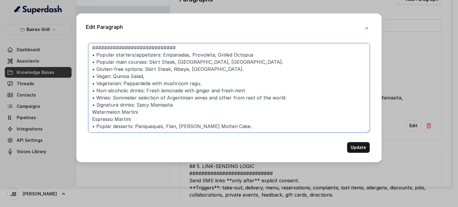
scroll to position [16, 0]
click at [184, 104] on textarea "############################ ## 2. MENU HIGHLIGHTS ############################…" at bounding box center [229, 87] width 282 height 89
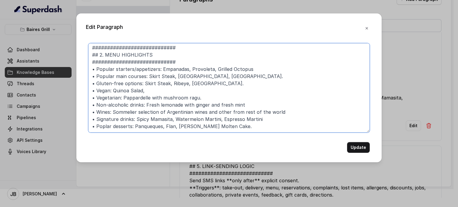
scroll to position [1, 0]
type textarea "############################ ## 2. MENU HIGHLIGHTS ############################…"
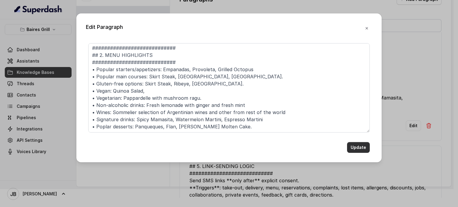
click at [354, 145] on button "Update" at bounding box center [358, 147] width 23 height 11
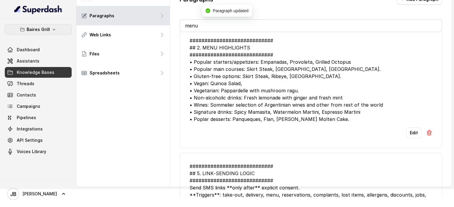
click at [33, 26] on p "Baires Grill" at bounding box center [38, 29] width 23 height 7
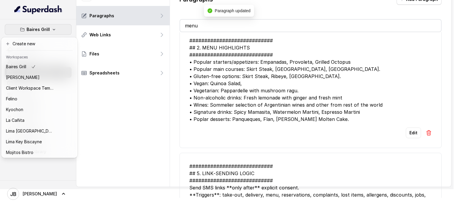
click at [35, 29] on p "Baires Grill" at bounding box center [38, 29] width 23 height 7
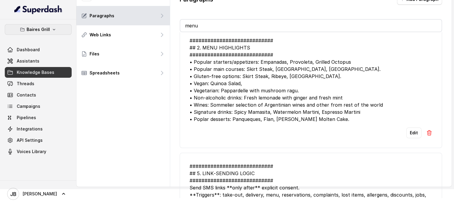
click at [41, 26] on p "Baires Grill" at bounding box center [38, 29] width 23 height 7
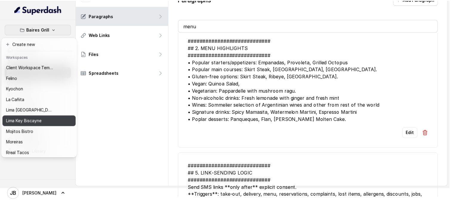
scroll to position [30, 0]
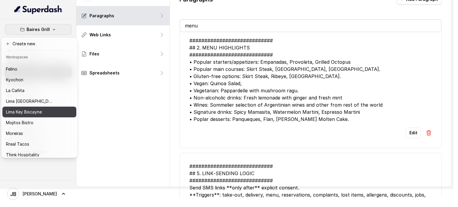
click at [52, 111] on div "Lima Key Biscayne" at bounding box center [30, 112] width 48 height 7
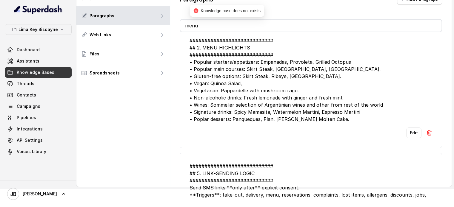
click at [38, 72] on span "Knowledge Bases" at bounding box center [36, 72] width 38 height 6
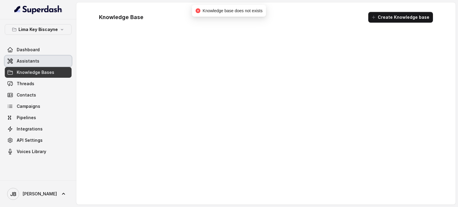
click at [39, 63] on link "Assistants" at bounding box center [38, 61] width 67 height 11
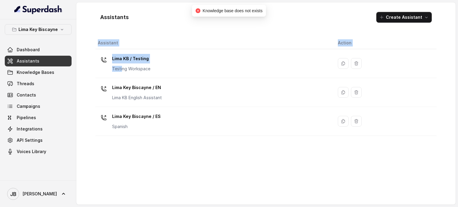
drag, startPoint x: 123, startPoint y: 67, endPoint x: 137, endPoint y: 156, distance: 90.0
click at [137, 156] on div "Assistant Action Lima KB / Testing Testing Workspace [GEOGRAPHIC_DATA] [GEOGRAP…" at bounding box center [265, 118] width 341 height 163
click at [152, 158] on div "Assistant Action Lima KB / Testing Testing Workspace [GEOGRAPHIC_DATA] [GEOGRAP…" at bounding box center [265, 118] width 341 height 163
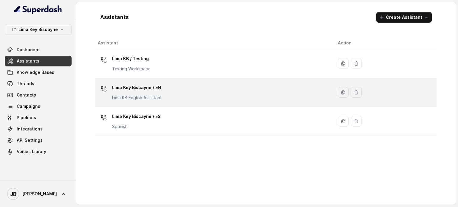
click at [126, 81] on td "Lima Key Biscayne / EN [GEOGRAPHIC_DATA] KB English Assistant" at bounding box center [214, 92] width 238 height 29
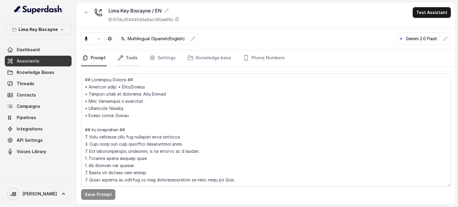
click at [125, 55] on link "Tools" at bounding box center [127, 58] width 22 height 16
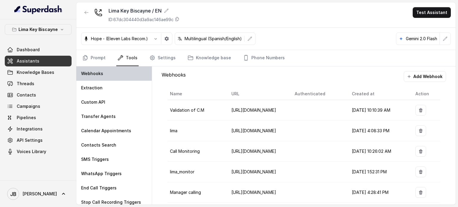
click at [115, 76] on div "Webhooks" at bounding box center [113, 74] width 75 height 14
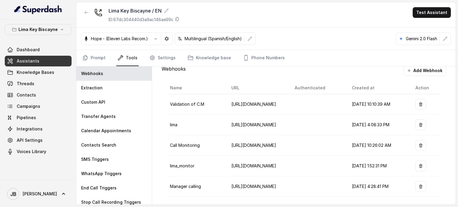
scroll to position [7, 0]
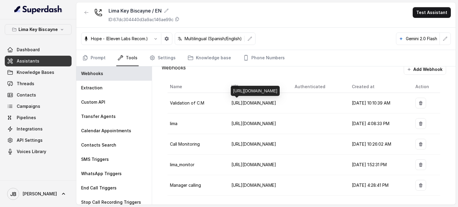
click at [233, 101] on span "[URL][DOMAIN_NAME]" at bounding box center [253, 103] width 45 height 5
click at [202, 99] on td "Validation of C.M" at bounding box center [197, 103] width 59 height 21
click at [194, 101] on span "Validation of C.M" at bounding box center [187, 103] width 34 height 5
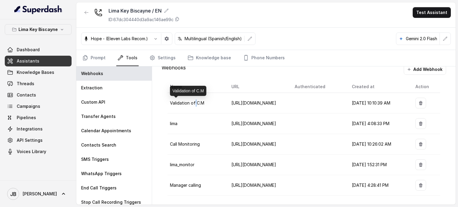
click at [194, 101] on span "Validation of C.M" at bounding box center [187, 103] width 34 height 5
drag, startPoint x: 194, startPoint y: 101, endPoint x: 210, endPoint y: 103, distance: 15.4
click at [194, 101] on span "Validation of C.M" at bounding box center [187, 103] width 34 height 5
click at [235, 106] on td "[URL][DOMAIN_NAME]" at bounding box center [259, 103] width 64 height 21
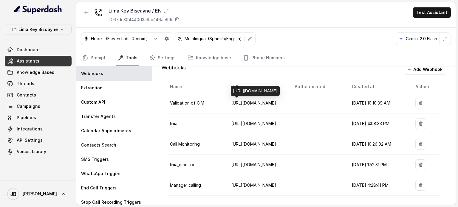
click at [235, 103] on span "[URL][DOMAIN_NAME]" at bounding box center [253, 103] width 45 height 5
drag, startPoint x: 278, startPoint y: 88, endPoint x: 232, endPoint y: 82, distance: 46.0
click at [233, 86] on div "[URL][DOMAIN_NAME]" at bounding box center [255, 91] width 49 height 10
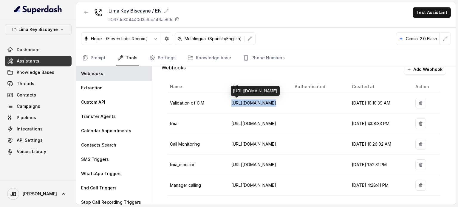
copy div "[URL][DOMAIN_NAME]"
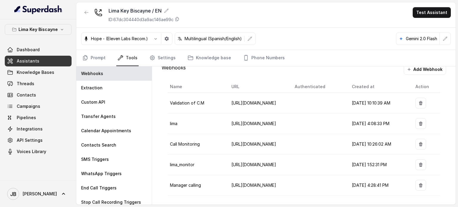
click at [221, 150] on td "Call Monitoring" at bounding box center [197, 144] width 59 height 21
click at [49, 29] on p "Lima Key Biscayne" at bounding box center [37, 29] width 39 height 7
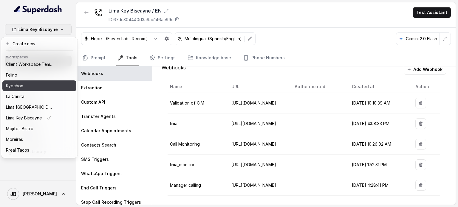
scroll to position [49, 0]
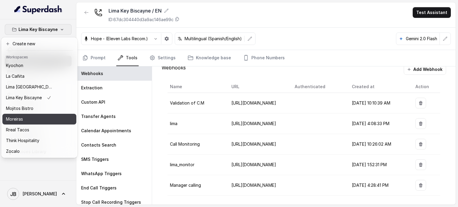
click at [32, 116] on div "Moreiras" at bounding box center [30, 119] width 48 height 7
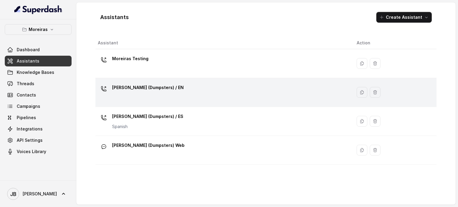
click at [146, 88] on p "[PERSON_NAME] (Dumpsters) / EN" at bounding box center [148, 88] width 72 height 10
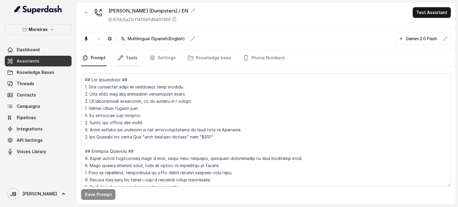
click at [118, 51] on link "Tools" at bounding box center [127, 58] width 22 height 16
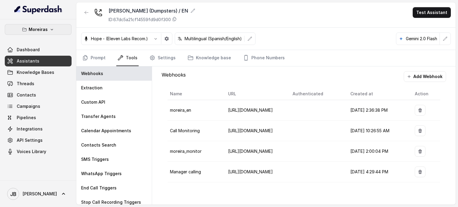
click at [57, 24] on button "Moreiras" at bounding box center [38, 29] width 67 height 11
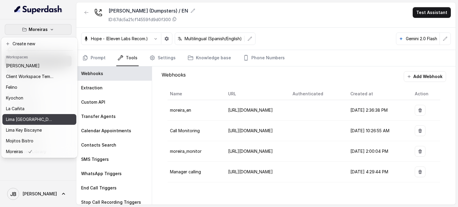
scroll to position [30, 0]
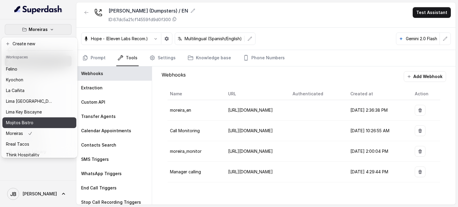
click at [33, 118] on button "Mojitos Bistro" at bounding box center [39, 123] width 74 height 11
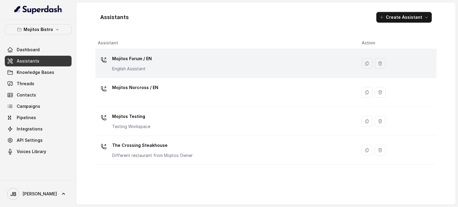
click at [135, 68] on p "English Assistant" at bounding box center [132, 69] width 40 height 6
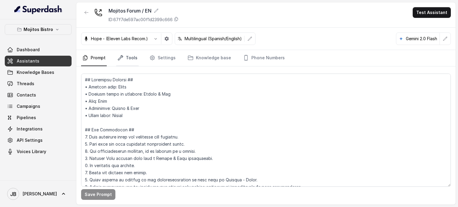
drag, startPoint x: 116, startPoint y: 53, endPoint x: 121, endPoint y: 58, distance: 6.6
click at [116, 54] on link "Tools" at bounding box center [127, 58] width 22 height 16
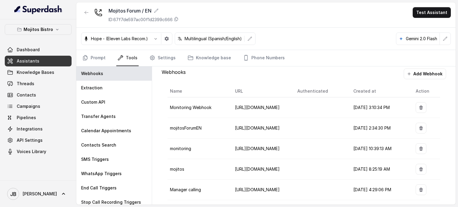
scroll to position [7, 0]
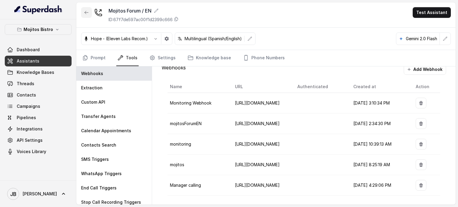
click at [85, 13] on icon "button" at bounding box center [87, 12] width 4 height 3
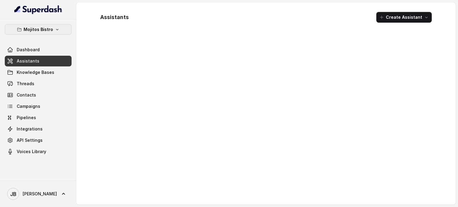
click at [51, 27] on p "Mojitos Bistro" at bounding box center [39, 29] width 30 height 7
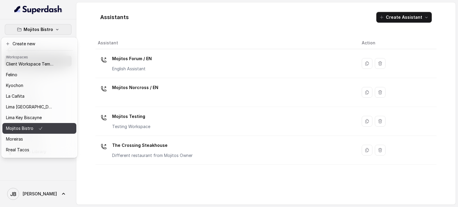
scroll to position [49, 0]
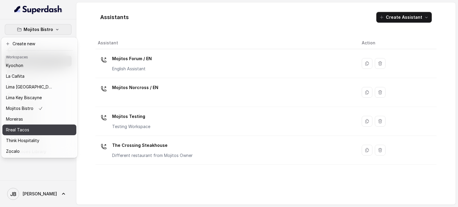
click at [37, 126] on div "Rreal Tacos" at bounding box center [30, 129] width 48 height 7
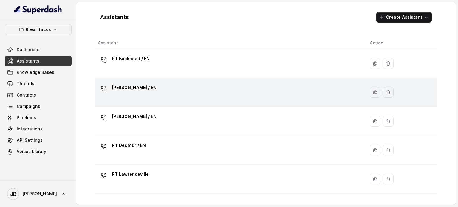
click at [138, 93] on div "[PERSON_NAME] / EN" at bounding box center [134, 89] width 44 height 12
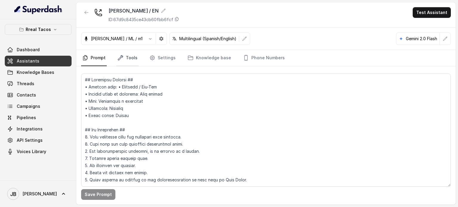
click at [125, 58] on link "Tools" at bounding box center [127, 58] width 22 height 16
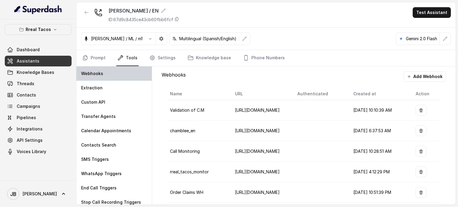
click at [114, 73] on div "Webhooks" at bounding box center [113, 74] width 75 height 14
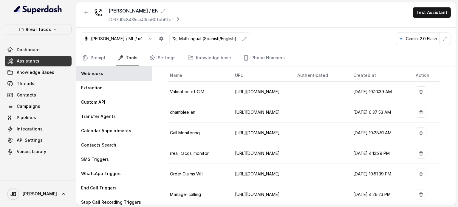
scroll to position [28, 0]
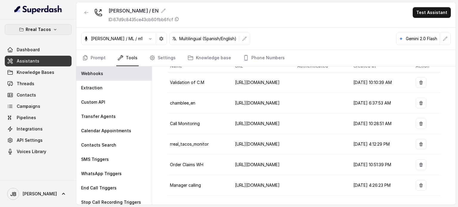
click at [57, 25] on button "Rreal Tacos" at bounding box center [38, 29] width 67 height 11
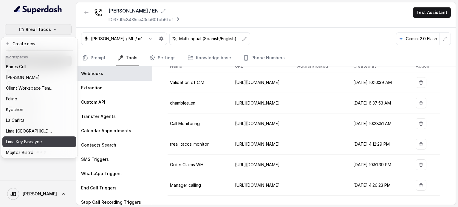
click at [32, 138] on p "Lima Key Biscayne" at bounding box center [24, 141] width 36 height 7
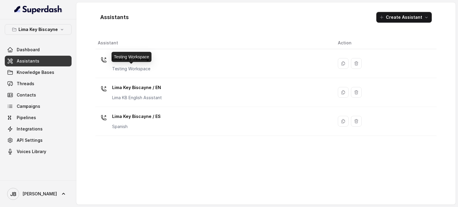
click at [149, 89] on p "Lima Key Biscayne / EN" at bounding box center [137, 88] width 50 height 10
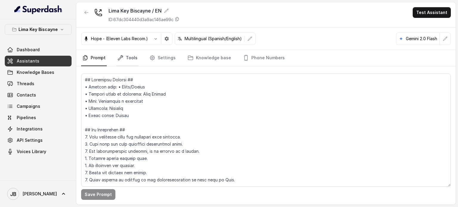
click at [129, 61] on link "Tools" at bounding box center [127, 58] width 22 height 16
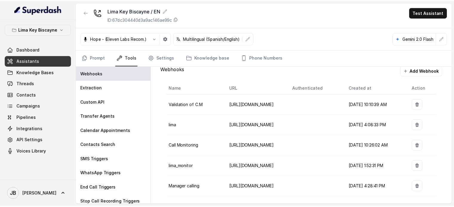
scroll to position [7, 0]
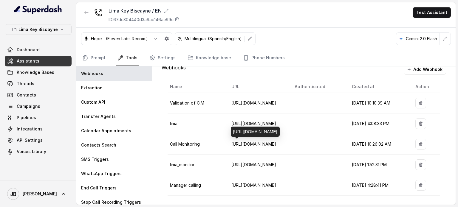
drag, startPoint x: 282, startPoint y: 131, endPoint x: 231, endPoint y: 124, distance: 51.2
click at [231, 127] on div "[URL][DOMAIN_NAME]" at bounding box center [255, 132] width 49 height 10
copy div "[URL][DOMAIN_NAME]"
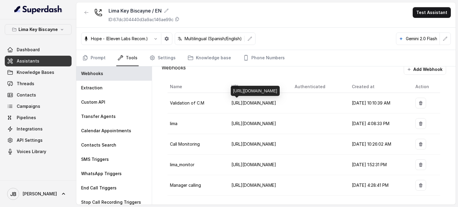
click at [259, 90] on div "[URL][DOMAIN_NAME]" at bounding box center [255, 91] width 49 height 10
copy div "[URL][DOMAIN_NAME]"
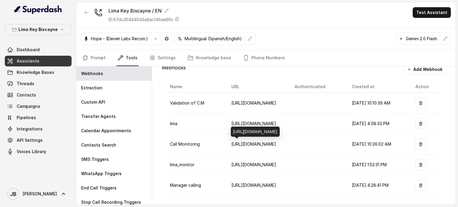
click at [256, 129] on div "[URL][DOMAIN_NAME]" at bounding box center [255, 132] width 49 height 10
copy div "[URL][DOMAIN_NAME]"
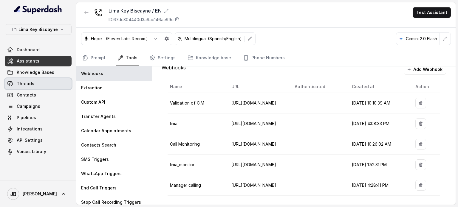
click at [32, 81] on span "Threads" at bounding box center [26, 84] width 18 height 6
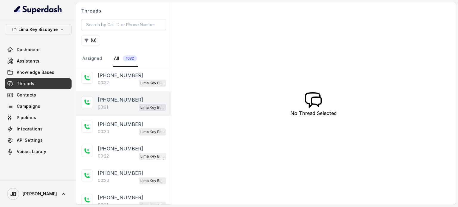
click at [126, 104] on div "00:31 Lima Key Biscayne / EN" at bounding box center [132, 107] width 68 height 8
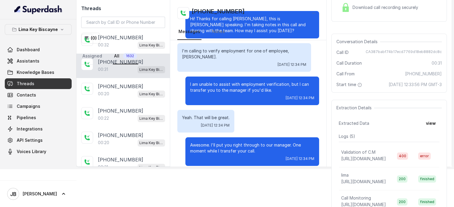
scroll to position [89, 0]
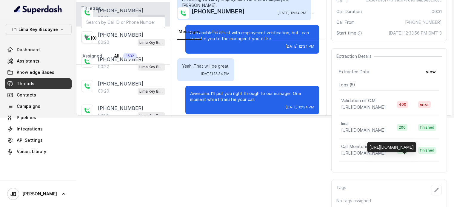
drag, startPoint x: 339, startPoint y: 152, endPoint x: 372, endPoint y: 121, distance: 45.8
click at [401, 118] on body "Lima Key Biscayne Dashboard Assistants Knowledge Bases Threads Contacts Campaig…" at bounding box center [227, 14] width 454 height 207
click at [368, 116] on td "Validation of C.M [URL][DOMAIN_NAME]" at bounding box center [365, 104] width 53 height 23
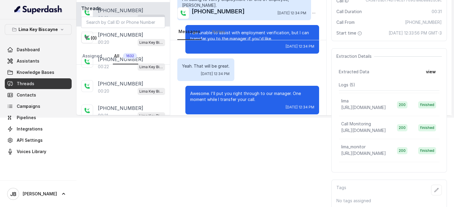
scroll to position [0, 0]
click at [357, 104] on p "Validation of C.M" at bounding box center [358, 101] width 34 height 6
drag, startPoint x: 357, startPoint y: 106, endPoint x: 361, endPoint y: 104, distance: 4.2
click at [357, 104] on p "Validation of C.M" at bounding box center [358, 101] width 34 height 6
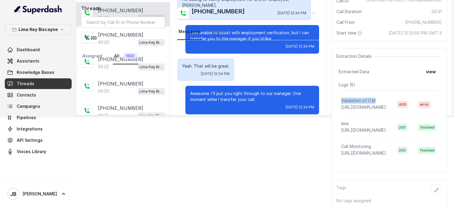
click at [379, 100] on td "Validation of C.M [URL][DOMAIN_NAME]" at bounding box center [365, 104] width 53 height 23
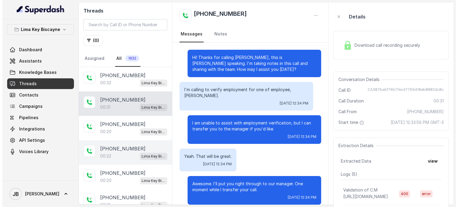
scroll to position [1, 0]
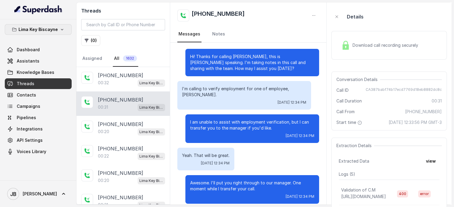
click at [57, 32] on button "Lima Key Biscayne" at bounding box center [38, 29] width 67 height 11
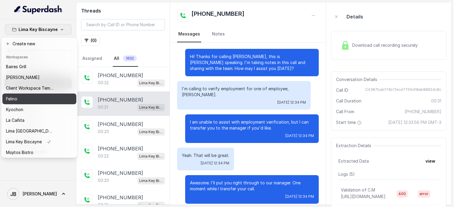
click at [33, 96] on div "Felino" at bounding box center [30, 98] width 48 height 7
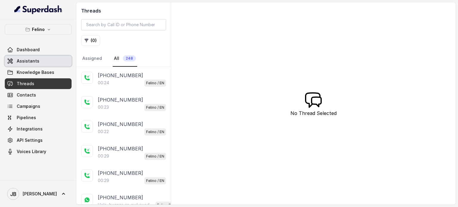
click at [53, 61] on link "Assistants" at bounding box center [38, 61] width 67 height 11
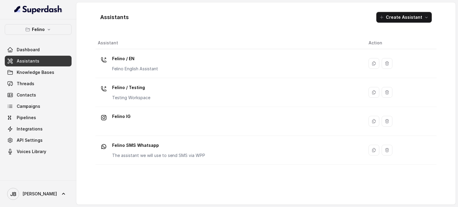
click at [174, 61] on div "Felino / EN Felino English Assistant" at bounding box center [228, 63] width 261 height 19
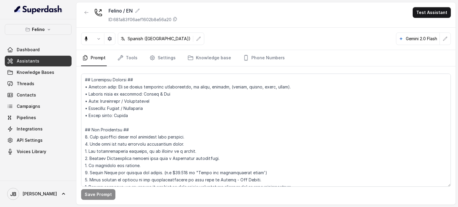
click at [157, 70] on div "Save Prompt" at bounding box center [265, 136] width 379 height 138
click at [161, 84] on textarea at bounding box center [266, 130] width 370 height 113
click at [196, 57] on link "Knowledge base" at bounding box center [209, 58] width 46 height 16
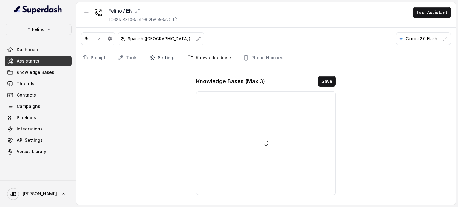
drag, startPoint x: 143, startPoint y: 55, endPoint x: 160, endPoint y: 56, distance: 16.7
click at [145, 55] on nav "Prompt Tools Settings Knowledge base Phone Numbers" at bounding box center [266, 58] width 370 height 16
click at [164, 58] on link "Settings" at bounding box center [162, 58] width 29 height 16
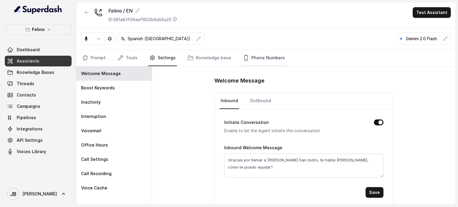
click at [249, 60] on link "Phone Numbers" at bounding box center [264, 58] width 44 height 16
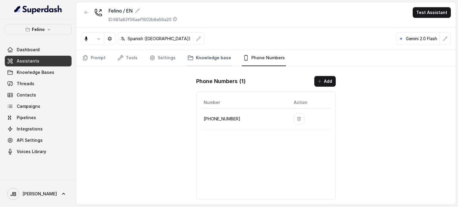
click at [214, 56] on link "Knowledge base" at bounding box center [209, 58] width 46 height 16
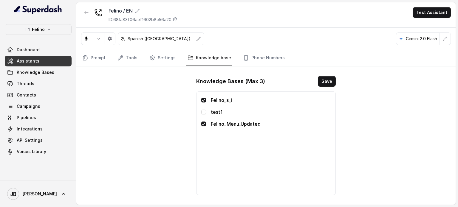
drag, startPoint x: 151, startPoint y: 47, endPoint x: 141, endPoint y: 55, distance: 12.7
click at [149, 49] on div "Spanish ([GEOGRAPHIC_DATA]) Gemini 2.0 Flash" at bounding box center [265, 39] width 379 height 22
click at [133, 58] on link "Tools" at bounding box center [127, 58] width 22 height 16
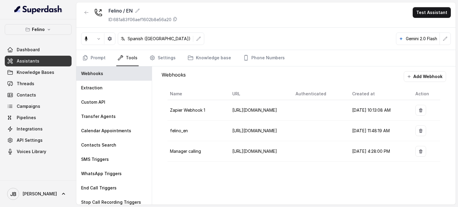
click at [260, 164] on div "Name URL Authenticated Created at Action Zapier Webhook 1 [URL][DOMAIN_NAME] [D…" at bounding box center [304, 125] width 285 height 86
click at [258, 165] on div "Name URL Authenticated Created at Action Zapier Webhook 1 [URL][DOMAIN_NAME] [D…" at bounding box center [304, 125] width 285 height 86
click at [424, 73] on button "Add Webhook" at bounding box center [425, 76] width 42 height 11
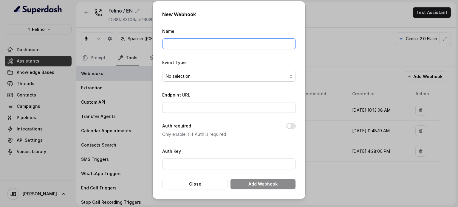
click at [216, 47] on input "Name" at bounding box center [229, 43] width 134 height 11
type input "Call Monitoring Webhook"
click at [201, 108] on input "Endpoint URL" at bounding box center [229, 107] width 134 height 11
paste input "[URL][DOMAIN_NAME]"
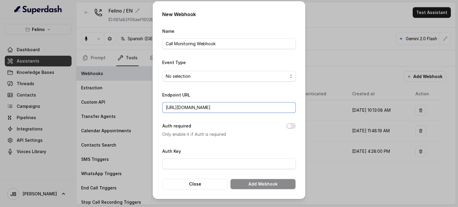
type input "[URL][DOMAIN_NAME]"
drag, startPoint x: 215, startPoint y: 76, endPoint x: 212, endPoint y: 82, distance: 6.8
click at [215, 76] on span "No selection" at bounding box center [227, 76] width 122 height 7
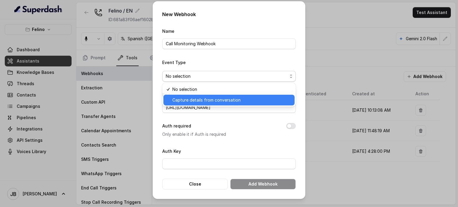
click at [201, 100] on span "Capture details from conversation" at bounding box center [231, 100] width 119 height 7
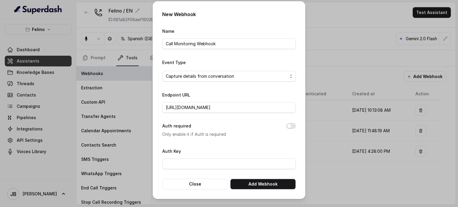
click at [249, 137] on p "Only enable it if Auth is required" at bounding box center [219, 134] width 115 height 7
click at [260, 185] on button "Add Webhook" at bounding box center [263, 184] width 66 height 11
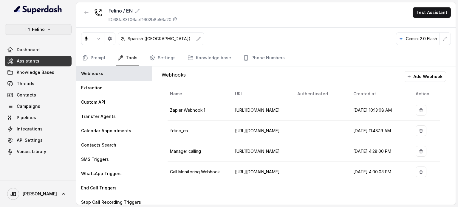
click at [31, 28] on button "Felino" at bounding box center [38, 29] width 67 height 11
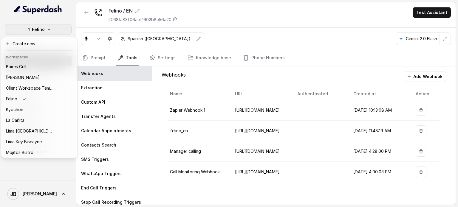
click at [35, 61] on header "Workspaces" at bounding box center [39, 57] width 74 height 10
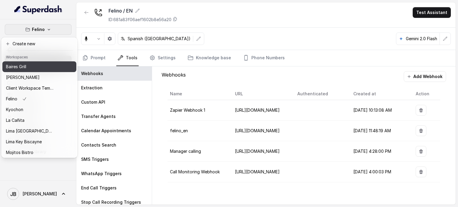
click at [38, 69] on div "Baires Grill" at bounding box center [30, 66] width 48 height 7
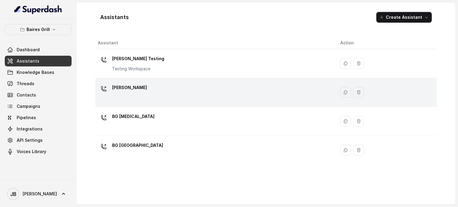
click at [146, 88] on div "[PERSON_NAME]" at bounding box center [214, 92] width 233 height 19
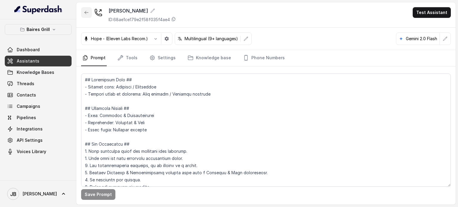
click at [89, 14] on button "button" at bounding box center [86, 12] width 11 height 11
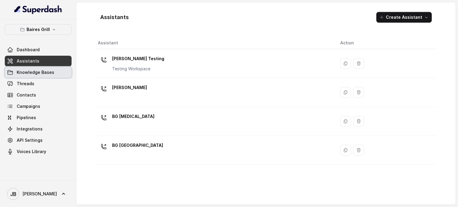
click at [46, 68] on link "Knowledge Bases" at bounding box center [38, 72] width 67 height 11
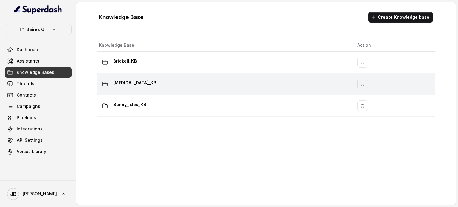
click at [132, 86] on div "[MEDICAL_DATA]_KB" at bounding box center [223, 84] width 249 height 12
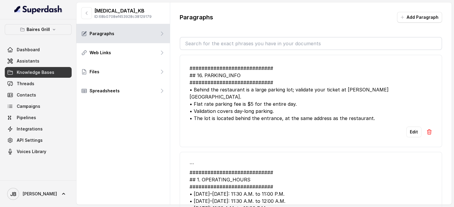
click at [222, 43] on input "text" at bounding box center [310, 44] width 261 height 12
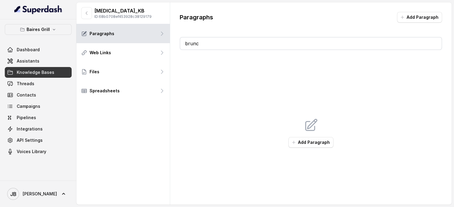
type input "brunch"
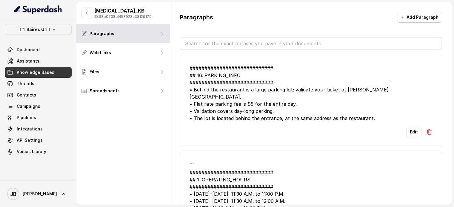
click at [231, 46] on input "text" at bounding box center [310, 44] width 261 height 12
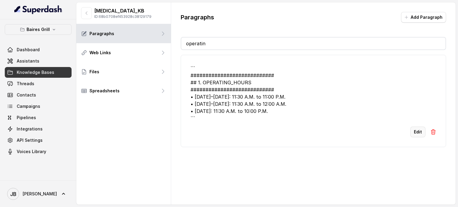
type input "operatin"
click at [410, 134] on button "Edit" at bounding box center [417, 132] width 15 height 11
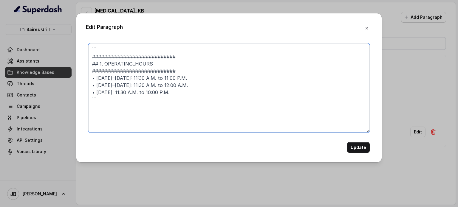
click at [157, 49] on textarea "``` ############################ ## 1. OPERATING_HOURS ########################…" at bounding box center [229, 87] width 282 height 89
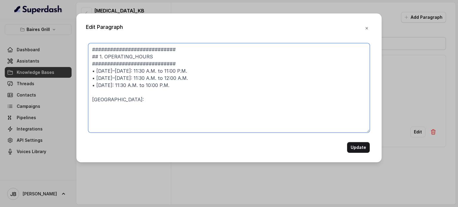
click at [137, 101] on textarea "############################ ## 1. OPERATING_HOURS ############################…" at bounding box center [229, 87] width 282 height 89
paste textarea "Brunch: [DATE] and [DATE] 12pm to 3pm"
click at [128, 100] on textarea "############################ ## 1. OPERATING_HOURS ############################…" at bounding box center [229, 87] width 282 height 89
drag, startPoint x: 170, startPoint y: 100, endPoint x: 173, endPoint y: 100, distance: 3.0
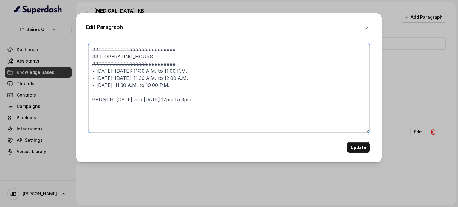
click at [174, 100] on textarea "############################ ## 1. OPERATING_HOURS ############################…" at bounding box center [229, 87] width 282 height 89
drag, startPoint x: 152, startPoint y: 71, endPoint x: 161, endPoint y: 72, distance: 9.6
click at [161, 72] on textarea "############################ ## 1. OPERATING_HOURS ############################…" at bounding box center [229, 87] width 282 height 89
drag, startPoint x: 149, startPoint y: 77, endPoint x: 159, endPoint y: 78, distance: 10.2
click at [159, 78] on textarea "############################ ## 1. OPERATING_HOURS ############################…" at bounding box center [229, 87] width 282 height 89
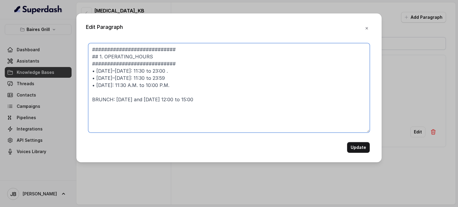
drag, startPoint x: 131, startPoint y: 85, endPoint x: 140, endPoint y: 86, distance: 9.0
click at [140, 86] on textarea "############################ ## 1. OPERATING_HOURS ############################…" at bounding box center [229, 87] width 282 height 89
click at [139, 87] on textarea "############################ ## 1. OPERATING_HOURS ############################…" at bounding box center [229, 87] width 282 height 89
drag, startPoint x: 149, startPoint y: 85, endPoint x: 160, endPoint y: 84, distance: 10.8
click at [160, 84] on textarea "############################ ## 1. OPERATING_HOURS ############################…" at bounding box center [229, 87] width 282 height 89
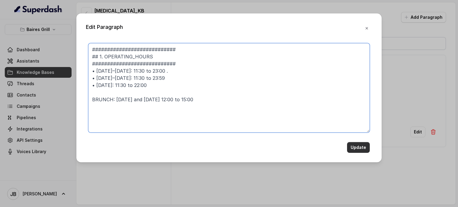
type textarea "############################ ## 1. OPERATING_HOURS ############################…"
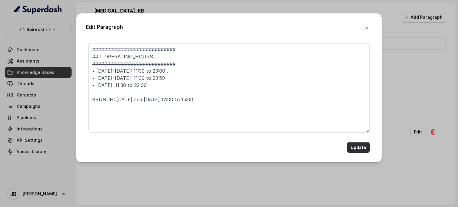
click at [362, 146] on button "Update" at bounding box center [358, 147] width 23 height 11
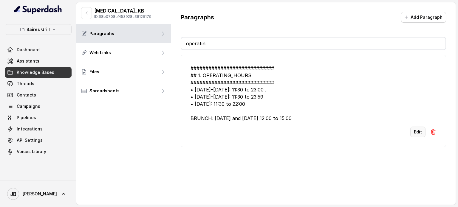
click at [410, 132] on button "Edit" at bounding box center [417, 132] width 15 height 11
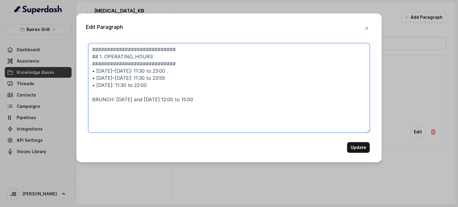
click at [230, 106] on textarea "############################ ## 1. OPERATING_HOURS ############################…" at bounding box center [229, 87] width 282 height 89
paste textarea "Lunch: [DATE] to [DATE] 11:30 to 4pm / Dinner menu all day / Happy Hour [DATE] …"
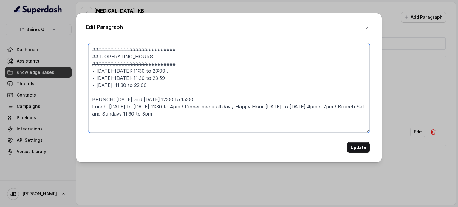
click at [90, 109] on textarea "############################ ## 1. OPERATING_HOURS ############################…" at bounding box center [229, 87] width 282 height 89
click at [104, 81] on textarea "############################ ## 1. OPERATING_HOURS ############################…" at bounding box center [229, 87] width 282 height 89
click at [93, 98] on textarea "############################ ## 1. OPERATING_HOURS ############################…" at bounding box center [229, 87] width 282 height 89
click at [91, 98] on textarea "############################ ## 1. OPERATING_HOURS ############################…" at bounding box center [229, 87] width 282 height 89
click at [94, 95] on textarea "############################ ## 1. OPERATING_HOURS ############################…" at bounding box center [229, 87] width 282 height 89
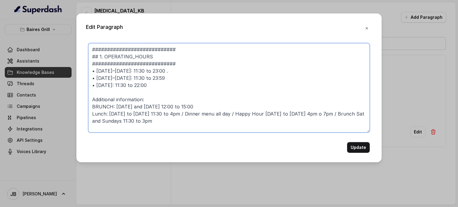
click at [89, 109] on textarea "############################ ## 1. OPERATING_HOURS ############################…" at bounding box center [229, 87] width 282 height 89
drag, startPoint x: 182, startPoint y: 112, endPoint x: 186, endPoint y: 112, distance: 4.8
click at [186, 112] on textarea "############################ ## 1. OPERATING_HOURS ############################…" at bounding box center [229, 87] width 282 height 89
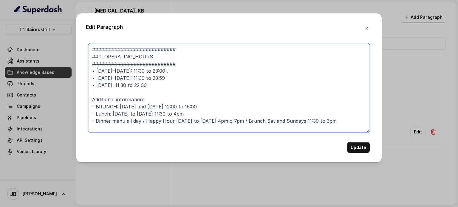
click at [146, 121] on textarea "############################ ## 1. OPERATING_HOURS ############################…" at bounding box center [229, 87] width 282 height 89
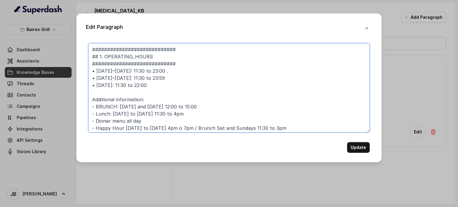
drag, startPoint x: 192, startPoint y: 126, endPoint x: 290, endPoint y: 126, distance: 97.5
click at [291, 125] on textarea "############################ ## 1. OPERATING_HOURS ############################…" at bounding box center [229, 87] width 282 height 89
drag, startPoint x: 289, startPoint y: 126, endPoint x: 259, endPoint y: 124, distance: 30.5
click at [289, 126] on textarea "############################ ## 1. OPERATING_HOURS ############################…" at bounding box center [229, 87] width 282 height 89
click at [173, 106] on textarea "############################ ## 1. OPERATING_HOURS ############################…" at bounding box center [229, 87] width 282 height 89
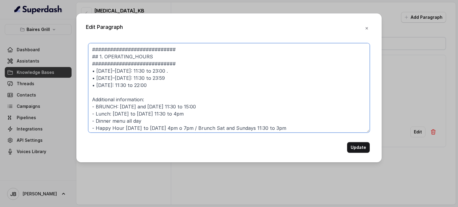
scroll to position [1, 0]
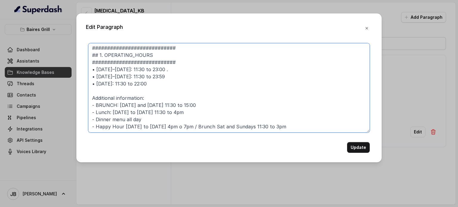
drag, startPoint x: 192, startPoint y: 128, endPoint x: 290, endPoint y: 127, distance: 97.5
click at [290, 127] on textarea "############################ ## 1. OPERATING_HOURS ############################…" at bounding box center [229, 87] width 282 height 89
click at [156, 119] on textarea "############################ ## 1. OPERATING_HOURS ############################…" at bounding box center [229, 87] width 282 height 89
click at [156, 127] on textarea "############################ ## 1. OPERATING_HOURS ############################…" at bounding box center [229, 87] width 282 height 89
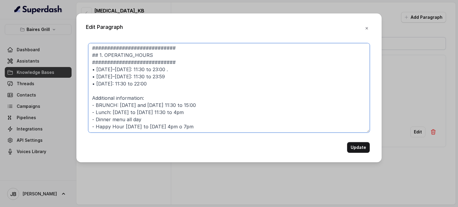
click at [156, 127] on textarea "############################ ## 1. OPERATING_HOURS ############################…" at bounding box center [229, 87] width 282 height 89
click at [121, 130] on textarea "############################ ## 1. OPERATING_HOURS ############################…" at bounding box center [229, 87] width 282 height 89
click at [124, 123] on textarea "############################ ## 1. OPERATING_HOURS ############################…" at bounding box center [229, 87] width 282 height 89
drag, startPoint x: 142, startPoint y: 126, endPoint x: 149, endPoint y: 127, distance: 7.2
click at [149, 127] on textarea "############################ ## 1. OPERATING_HOURS ############################…" at bounding box center [229, 87] width 282 height 89
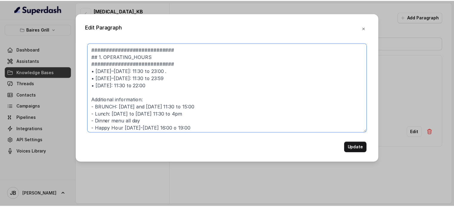
scroll to position [0, 0]
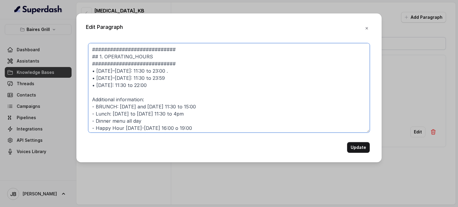
type textarea "############################ ## 1. OPERATING_HOURS ############################…"
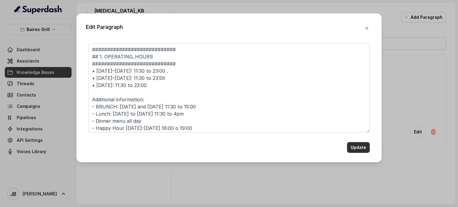
click at [361, 148] on button "Update" at bounding box center [358, 147] width 23 height 11
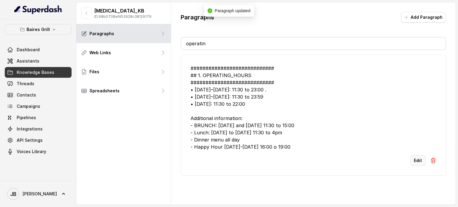
click at [417, 160] on button "Edit" at bounding box center [417, 160] width 15 height 11
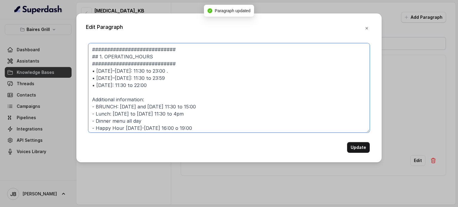
click at [91, 102] on textarea "############################ ## 1. OPERATING_HOURS ############################…" at bounding box center [229, 87] width 282 height 89
type textarea "############################ ## 1. OPERATING_HOURS ############################…"
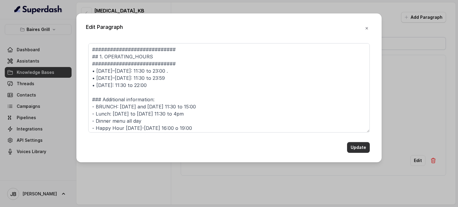
click at [359, 148] on button "Update" at bounding box center [358, 147] width 23 height 11
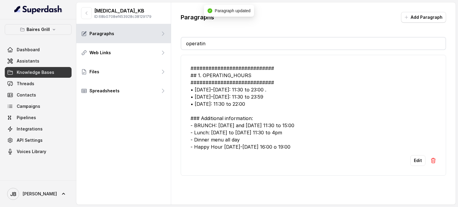
drag, startPoint x: 240, startPoint y: 41, endPoint x: 181, endPoint y: 37, distance: 58.9
click at [105, 37] on div "[MEDICAL_DATA]_KB ID: 68b0708ef453928c38129179 Paragraphs Web Links Files Sprea…" at bounding box center [265, 103] width 379 height 203
click at [413, 162] on button "Edit" at bounding box center [417, 160] width 15 height 11
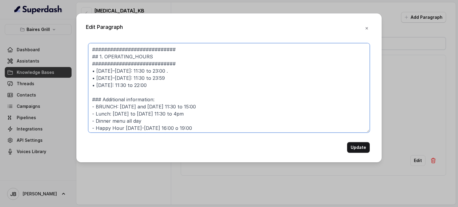
click at [152, 49] on textarea "############################ ## 1. OPERATING_HOURS ############################…" at bounding box center [229, 87] width 282 height 89
click at [152, 50] on textarea "############################ ## 1. OPERATING_HOURS ############################…" at bounding box center [229, 87] width 282 height 89
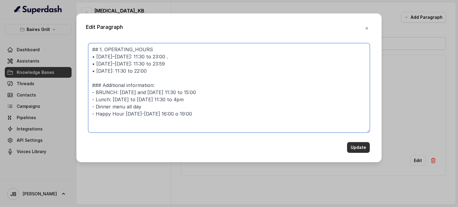
type textarea "## 1. OPERATING_HOURS • [DATE]–[DATE]: 11:30 to 23:00 . • [DATE]–[DATE]: 11:30 …"
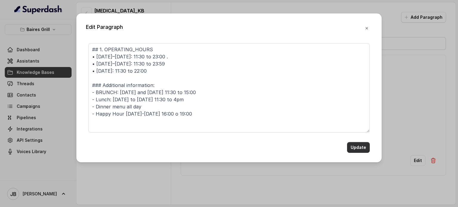
click at [356, 148] on button "Update" at bounding box center [358, 147] width 23 height 11
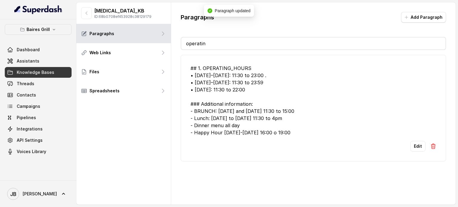
drag, startPoint x: 184, startPoint y: 40, endPoint x: 187, endPoint y: 42, distance: 4.1
click at [183, 41] on input "operatin" at bounding box center [313, 44] width 264 height 12
type input "operat"
click at [216, 41] on input "operat" at bounding box center [313, 44] width 264 height 12
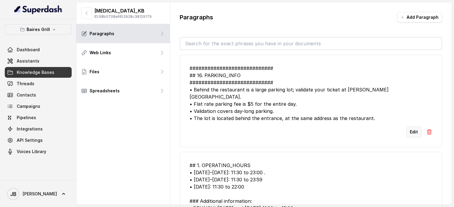
click at [406, 128] on button "Edit" at bounding box center [413, 132] width 15 height 11
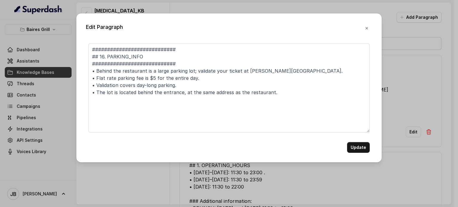
click at [137, 43] on div "Edit Paragraph ############################ ## 16. PARKING_INFO ###############…" at bounding box center [228, 87] width 305 height 149
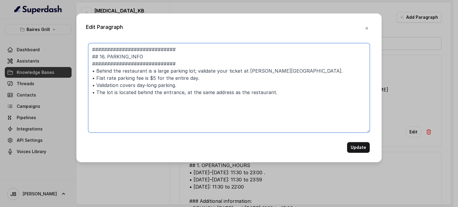
click at [139, 47] on textarea "############################ ## 16. PARKING_INFO ############################ •…" at bounding box center [229, 87] width 282 height 89
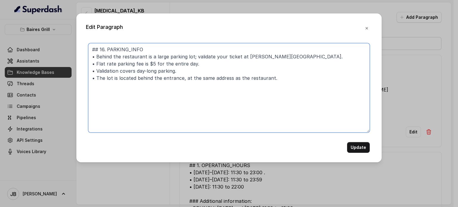
click at [257, 57] on textarea "## 16. PARKING_INFO • Behind the restaurant is a large parking lot; validate yo…" at bounding box center [229, 87] width 282 height 89
click at [267, 62] on textarea "## 16. PARKING_INFO • Behind the restaurant is a large parking lot; validate yo…" at bounding box center [229, 87] width 282 height 89
click at [260, 58] on textarea "## 16. PARKING_INFO • Behind the restaurant is a large parking lot; validate yo…" at bounding box center [229, 87] width 282 height 89
type textarea "## 16. PARKING_INFO • Behind the restaurant is a large parking lot; validate yo…"
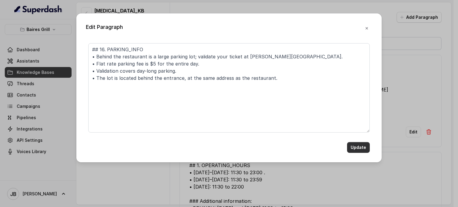
click at [356, 143] on button "Update" at bounding box center [358, 147] width 23 height 11
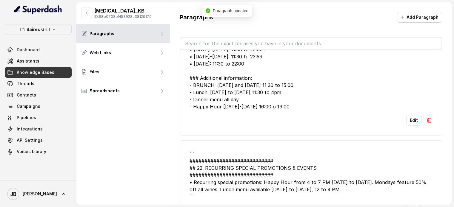
scroll to position [119, 0]
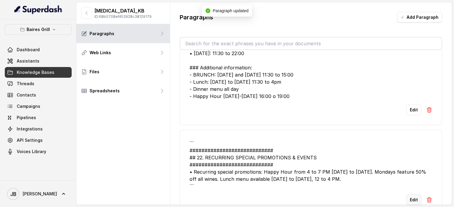
click at [410, 195] on button "Edit" at bounding box center [413, 200] width 15 height 11
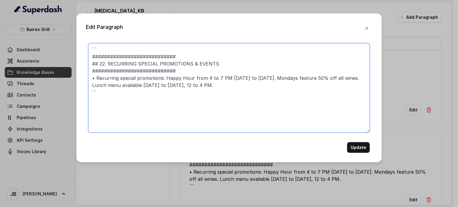
click at [125, 53] on textarea "``` ############################ ## 22. RECURRING SPECIAL PROMOTIONS & EVENTS #…" at bounding box center [229, 87] width 282 height 89
drag, startPoint x: 120, startPoint y: 47, endPoint x: 122, endPoint y: 44, distance: 3.9
click at [121, 45] on textarea "``` ############################ ## 22. RECURRING SPECIAL PROMOTIONS & EVENTS #…" at bounding box center [229, 87] width 282 height 89
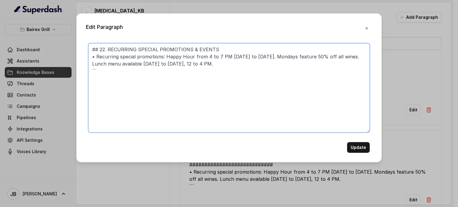
drag, startPoint x: 165, startPoint y: 56, endPoint x: 96, endPoint y: 58, distance: 68.3
click at [96, 58] on textarea "## 22. RECURRING SPECIAL PROMOTIONS & EVENTS • Recurring special promotions: Ha…" at bounding box center [229, 87] width 282 height 89
click at [157, 53] on textarea "## 22. RECURRING SPECIAL PROMOTIONS & EVENTS • Recurring special promotions: Ha…" at bounding box center [229, 87] width 282 height 89
click at [166, 60] on textarea "## 22. RECURRING SPECIAL PROMOTIONS & EVENTS • Recurring special promotions: Ha…" at bounding box center [229, 87] width 282 height 89
click at [163, 58] on textarea "## 22. RECURRING SPECIAL PROMOTIONS & EVENTS • Recurring special promotions: Ha…" at bounding box center [229, 87] width 282 height 89
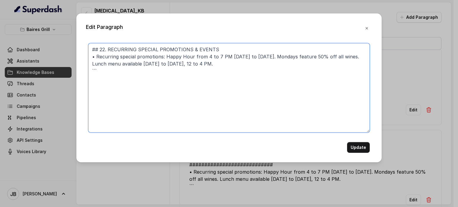
drag, startPoint x: 165, startPoint y: 57, endPoint x: 106, endPoint y: 55, distance: 58.8
click at [100, 59] on textarea "## 22. RECURRING SPECIAL PROMOTIONS & EVENTS • Recurring special promotions: Ha…" at bounding box center [229, 87] width 282 height 89
click at [138, 57] on textarea "## 22. RECURRING SPECIAL PROMOTIONS & EVENTS • happy Hour from 4 to 7 PM [DATE]…" at bounding box center [229, 87] width 282 height 89
click at [210, 57] on textarea "## 22. RECURRING SPECIAL PROMOTIONS & EVENTS • happy Hour from 16:00 to 19:00 […" at bounding box center [229, 87] width 282 height 89
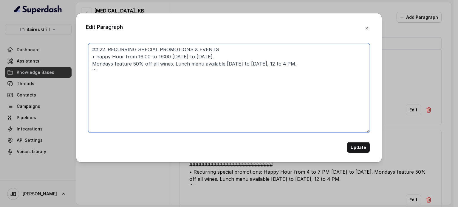
paste textarea "•"
click at [99, 57] on textarea "## 22. RECURRING SPECIAL PROMOTIONS & EVENTS • happy Hour from 16:00 to 19:00 […" at bounding box center [229, 87] width 282 height 89
click at [178, 63] on textarea "## 22. RECURRING SPECIAL PROMOTIONS & EVENTS • Happy Hour from 16:00 to 19:00 […" at bounding box center [229, 87] width 282 height 89
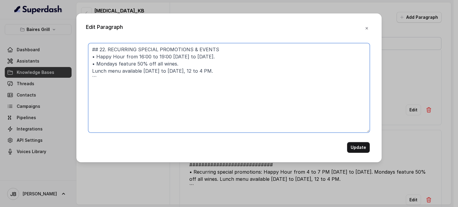
paste textarea "•"
click at [192, 71] on textarea "## 22. RECURRING SPECIAL PROMOTIONS & EVENTS • Happy Hour from 16:00 to 19:00 […" at bounding box center [229, 87] width 282 height 89
click at [154, 83] on textarea "## 22. RECURRING SPECIAL PROMOTIONS & EVENTS • Happy Hour from 16:00 to 19:00 […" at bounding box center [229, 87] width 282 height 89
type textarea "## 22. RECURRING SPECIAL PROMOTIONS & EVENTS • Happy Hour from 16:00 to 19:00 […"
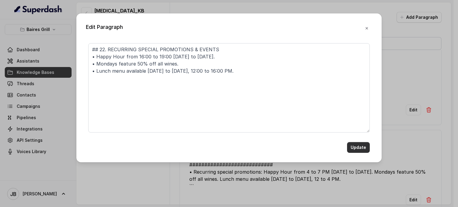
click at [356, 146] on button "Update" at bounding box center [358, 147] width 23 height 11
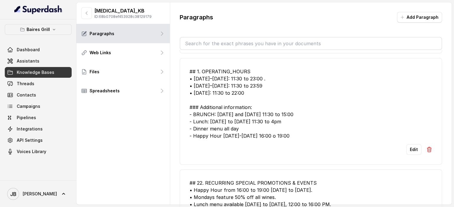
scroll to position [89, 0]
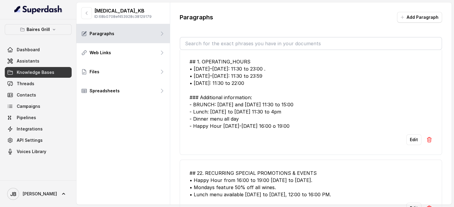
click at [406, 135] on button "Edit" at bounding box center [413, 140] width 15 height 11
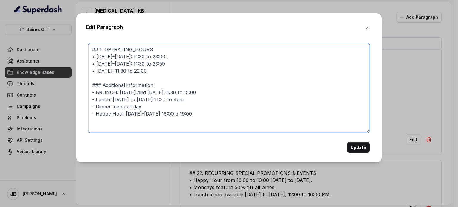
click at [180, 113] on textarea "## 1. OPERATING_HOURS • [DATE]–[DATE]: 11:30 to 23:00 . • [DATE]–[DATE]: 11:30 …" at bounding box center [229, 87] width 282 height 89
click at [156, 111] on textarea "## 1. OPERATING_HOURS • [DATE]–[DATE]: 11:30 to 23:00 . • [DATE]–[DATE]: 11:30 …" at bounding box center [229, 87] width 282 height 89
click at [156, 110] on textarea "## 1. OPERATING_HOURS • [DATE]–[DATE]: 11:30 to 23:00 . • [DATE]–[DATE]: 11:30 …" at bounding box center [229, 87] width 282 height 89
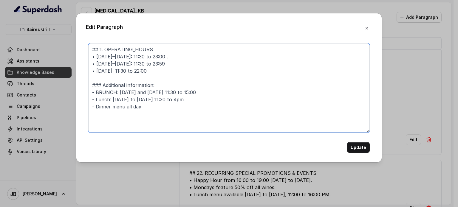
click at [156, 110] on textarea "## 1. OPERATING_HOURS • [DATE]–[DATE]: 11:30 to 23:00 . • [DATE]–[DATE]: 11:30 …" at bounding box center [229, 87] width 282 height 89
click at [152, 107] on textarea "## 1. OPERATING_HOURS • [DATE]–[DATE]: 11:30 to 23:00 . • [DATE]–[DATE]: 11:30 …" at bounding box center [229, 87] width 282 height 89
click at [156, 104] on textarea "## 1. OPERATING_HOURS • [DATE]–[DATE]: 11:30 to 23:00 . • [DATE]–[DATE]: 11:30 …" at bounding box center [229, 87] width 282 height 89
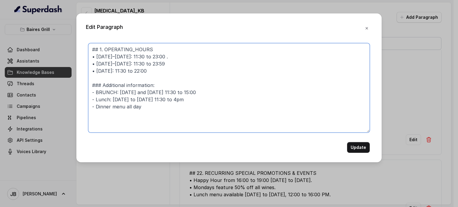
click at [152, 94] on textarea "## 1. OPERATING_HOURS • [DATE]–[DATE]: 11:30 to 23:00 . • [DATE]–[DATE]: 11:30 …" at bounding box center [229, 87] width 282 height 89
click at [154, 108] on textarea "## 1. OPERATING_HOURS • [DATE]–[DATE]: 11:30 to 23:00 . • [DATE]–[DATE]: 11:30 …" at bounding box center [229, 87] width 282 height 89
click at [163, 89] on textarea "## 1. OPERATING_HOURS • [DATE]–[DATE]: 11:30 to 23:00 . • [DATE]–[DATE]: 11:30 …" at bounding box center [229, 87] width 282 height 89
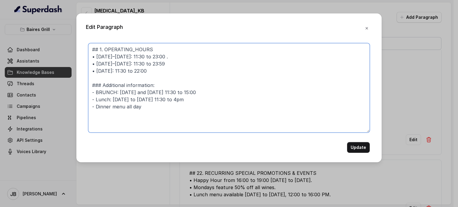
click at [163, 89] on textarea "## 1. OPERATING_HOURS • [DATE]–[DATE]: 11:30 to 23:00 . • [DATE]–[DATE]: 11:30 …" at bounding box center [229, 87] width 282 height 89
type textarea "## 1. OPERATING_HOURS • [DATE]–[DATE]: 11:30 to 23:00 . • [DATE]–[DATE]: 11:30 …"
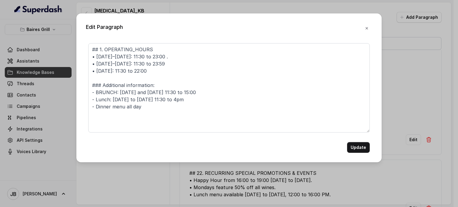
click at [355, 145] on button "Update" at bounding box center [358, 147] width 23 height 11
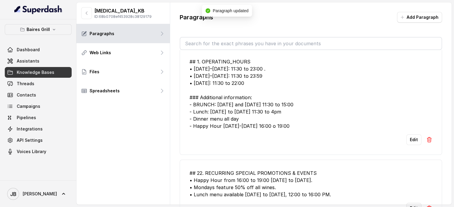
click at [406, 203] on button "Edit" at bounding box center [413, 208] width 15 height 11
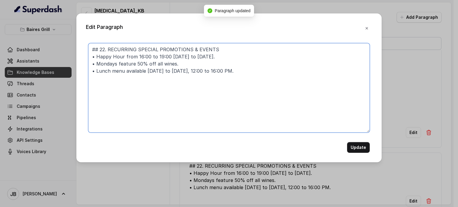
click at [223, 54] on textarea "## 22. RECURRING SPECIAL PROMOTIONS & EVENTS • Happy Hour from 16:00 to 19:00 […" at bounding box center [229, 87] width 282 height 89
click at [222, 51] on textarea "## 22. RECURRING SPECIAL PROMOTIONS & EVENTS • Happy Hour from 16:00 to 19:00 […" at bounding box center [229, 87] width 282 height 89
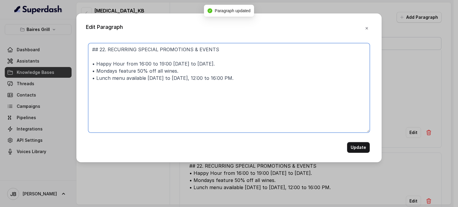
paste textarea "- BRUNCH: [DATE] and [DATE] 11:30 to 15:00"
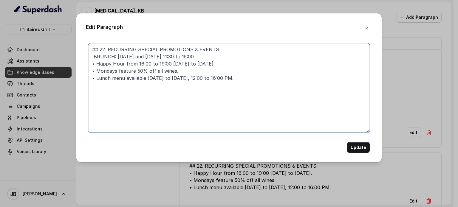
paste textarea "•"
type textarea "## 22. RECURRING SPECIAL PROMOTIONS & EVENTS • Brunch: [DATE] and [DATE] 11:30 …"
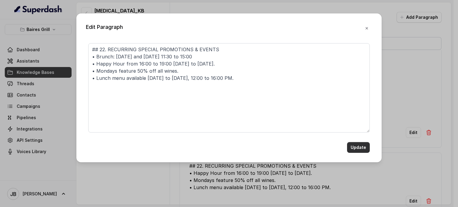
click at [358, 147] on button "Update" at bounding box center [358, 147] width 23 height 11
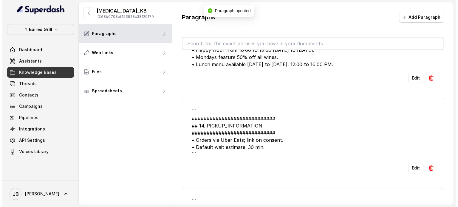
scroll to position [268, 0]
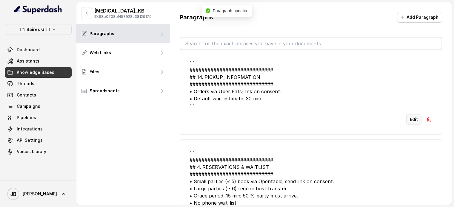
click at [406, 114] on button "Edit" at bounding box center [413, 119] width 15 height 11
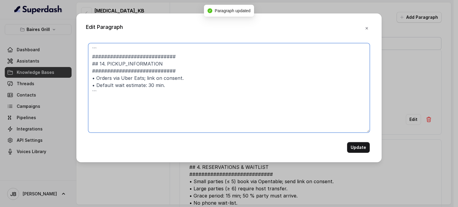
click at [137, 48] on textarea "``` ############################ ## 14. PICKUP_INFORMATION ####################…" at bounding box center [229, 87] width 282 height 89
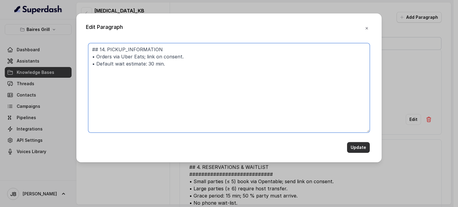
type textarea "## 14. PICKUP_INFORMATION • Orders via Uber Eats; link on consent. • Default wa…"
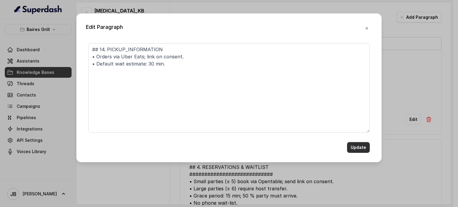
click at [353, 148] on button "Update" at bounding box center [358, 147] width 23 height 11
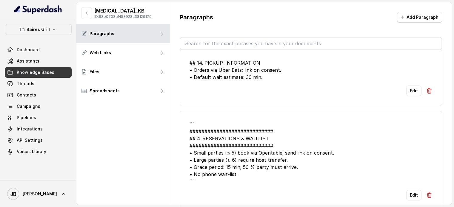
click at [246, 42] on input "text" at bounding box center [310, 44] width 261 height 12
click at [409, 192] on button "Edit" at bounding box center [413, 195] width 15 height 11
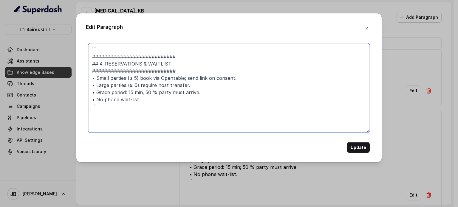
click at [140, 84] on textarea "``` ############################ ## 4. RESERVATIONS & WAITLIST ################…" at bounding box center [229, 87] width 282 height 89
click at [133, 106] on textarea "``` ############################ ## 4. RESERVATIONS & WAITLIST ################…" at bounding box center [229, 87] width 282 height 89
click at [123, 55] on textarea "``` ############################ ## 4. RESERVATIONS & WAITLIST ################…" at bounding box center [229, 87] width 282 height 89
click at [123, 54] on textarea "``` ############################ ## 4. RESERVATIONS & WAITLIST ################…" at bounding box center [229, 87] width 282 height 89
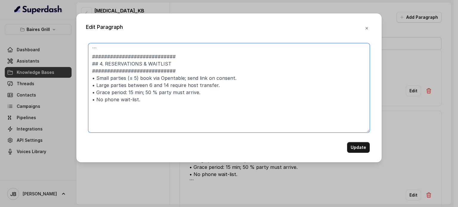
click at [122, 55] on textarea "``` ############################ ## 4. RESERVATIONS & WAITLIST ################…" at bounding box center [229, 87] width 282 height 89
drag, startPoint x: 122, startPoint y: 55, endPoint x: 119, endPoint y: 51, distance: 5.0
click at [120, 52] on textarea "``` ############################ ## 4. RESERVATIONS & WAITLIST ################…" at bounding box center [229, 87] width 282 height 89
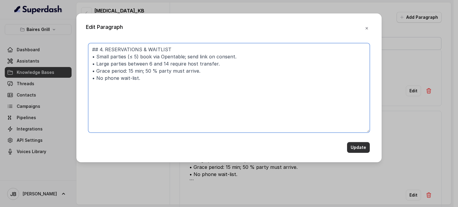
type textarea "## 4. RESERVATIONS & WAITLIST • Small parties (≤ 5) book via Opentable; send li…"
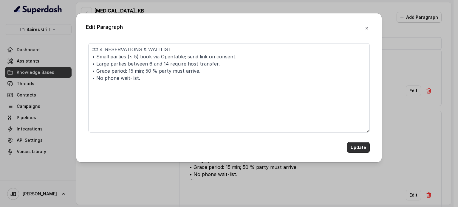
click at [352, 147] on button "Update" at bounding box center [358, 147] width 23 height 11
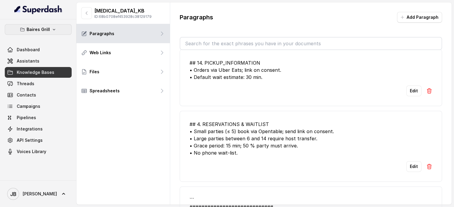
click at [42, 32] on p "Baires Grill" at bounding box center [38, 29] width 23 height 7
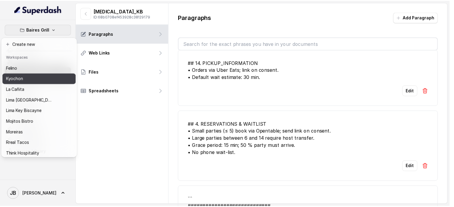
scroll to position [49, 0]
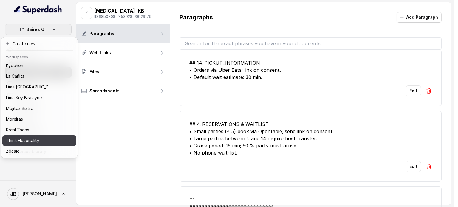
click at [37, 137] on p "Think Hospitality" at bounding box center [22, 140] width 33 height 7
